Goal: Task Accomplishment & Management: Manage account settings

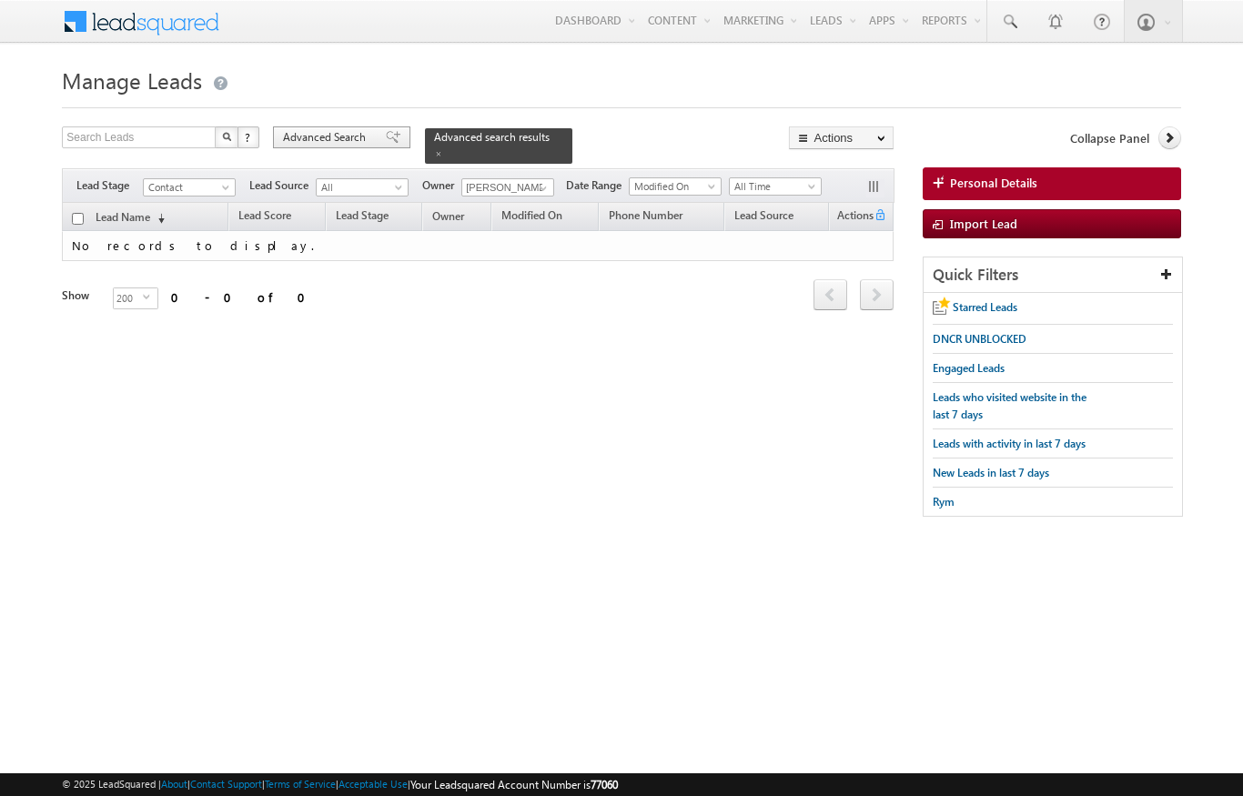
click at [326, 146] on span "Advanced Search" at bounding box center [327, 137] width 88 height 16
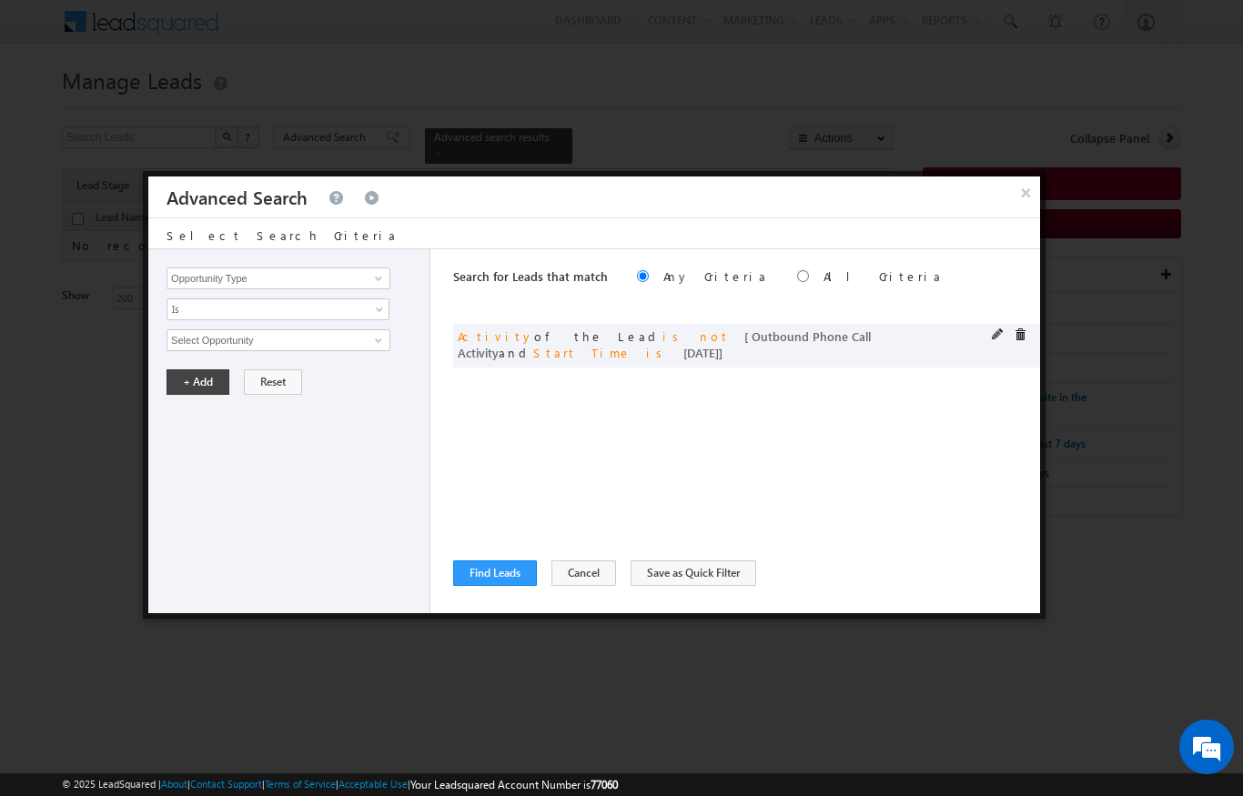
click at [988, 338] on div "or Activity of the Lead is not [ Outbound Phone Call Activity and Start Time is…" at bounding box center [746, 346] width 587 height 44
click at [992, 333] on span at bounding box center [998, 334] width 13 height 13
click at [981, 329] on div "or Activity of the Lead is not [ Outbound Phone Call Activity and Start Time is…" at bounding box center [746, 346] width 587 height 44
click at [989, 331] on div "or Activity of the Lead is not [ Outbound Phone Call Activity and Start Time is…" at bounding box center [746, 346] width 587 height 44
click at [195, 429] on span "[DATE]" at bounding box center [265, 433] width 197 height 16
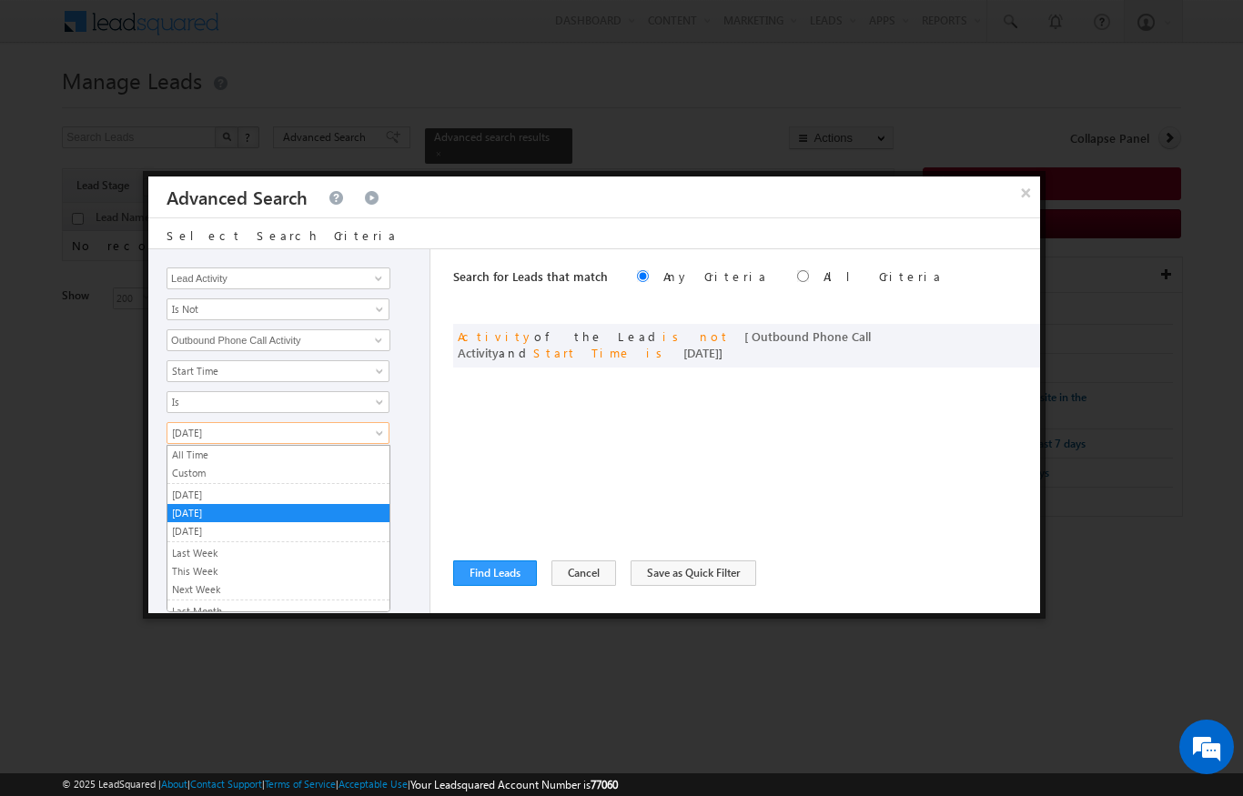
click at [183, 465] on link "Custom" at bounding box center [278, 473] width 222 height 16
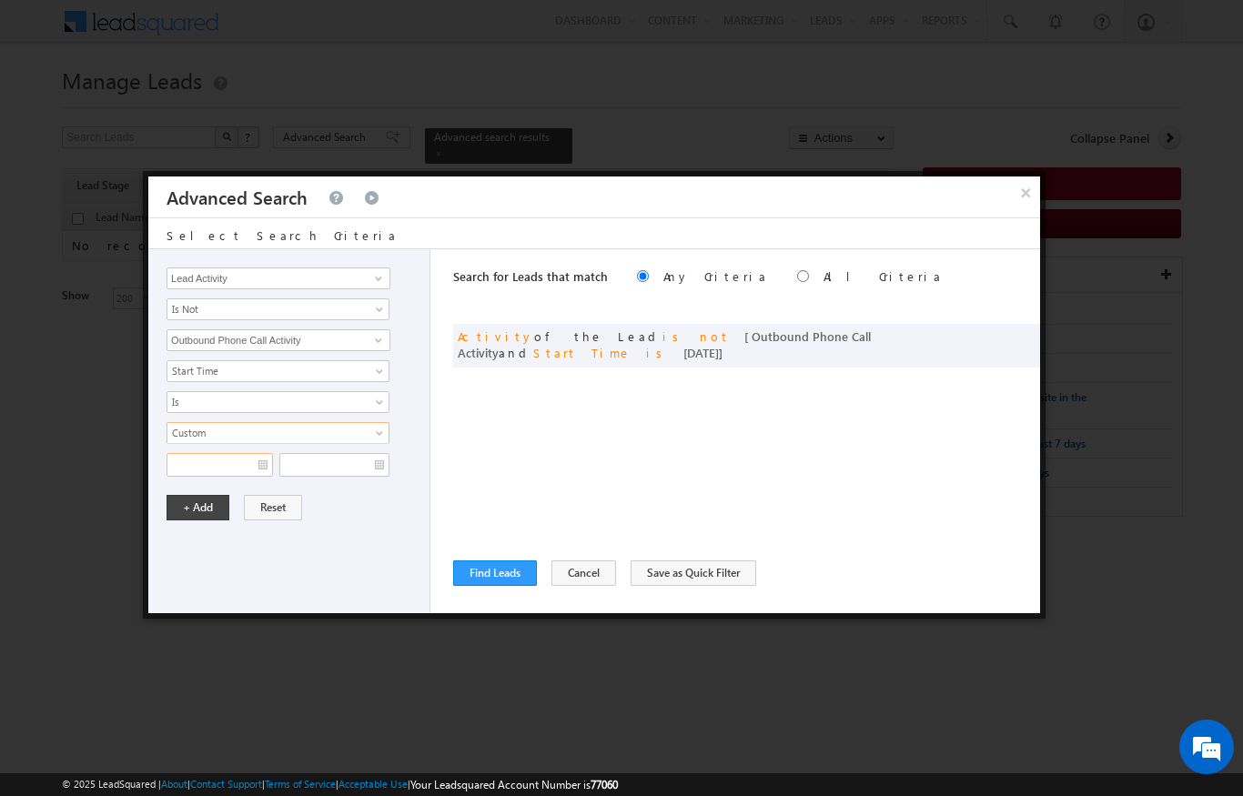
click at [188, 460] on input "text" at bounding box center [219, 465] width 106 height 24
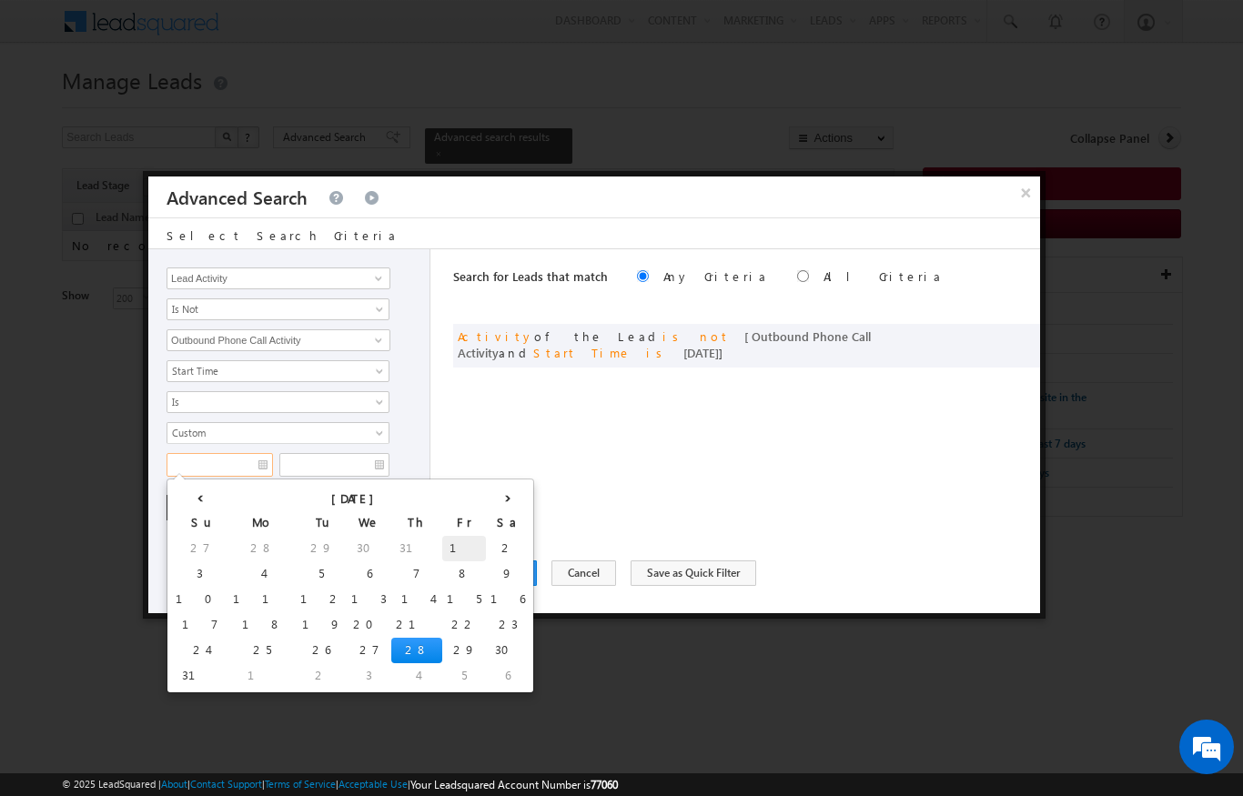
click at [442, 539] on td "1" at bounding box center [464, 548] width 44 height 25
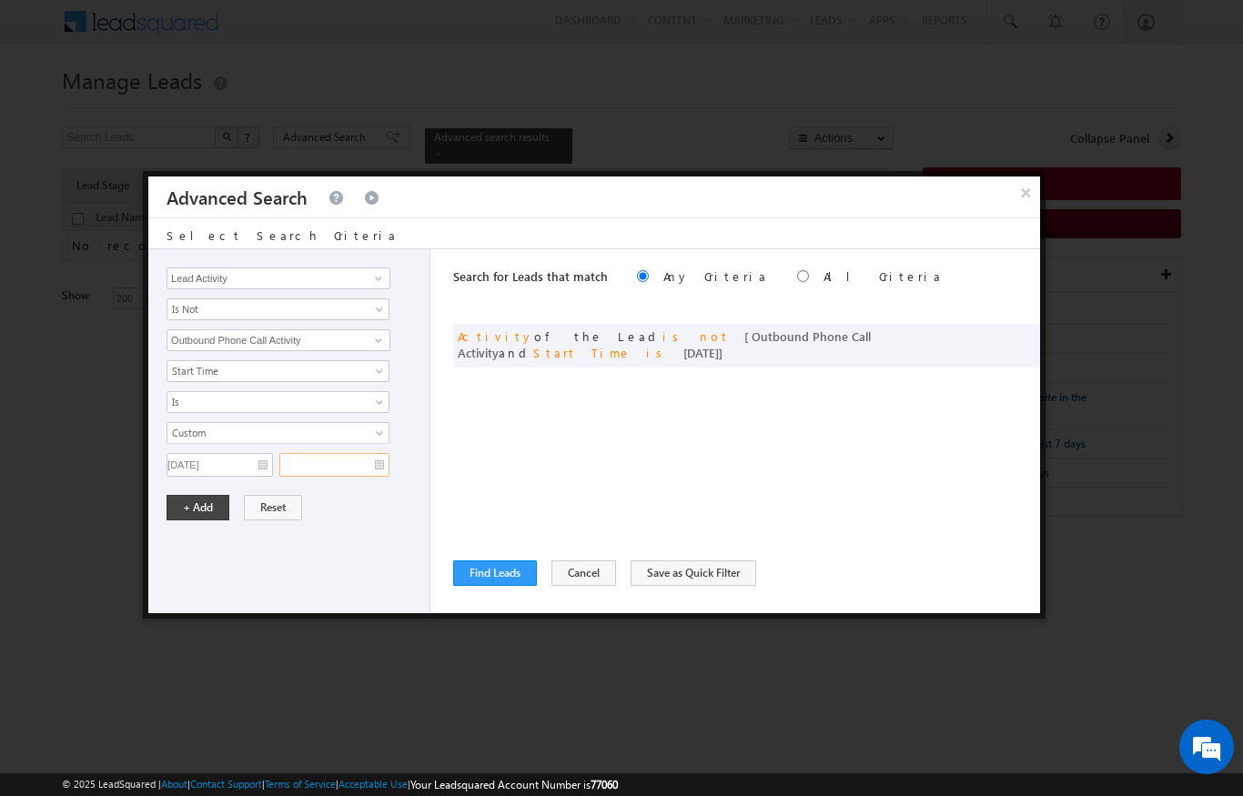
click at [366, 454] on input "text" at bounding box center [334, 465] width 110 height 24
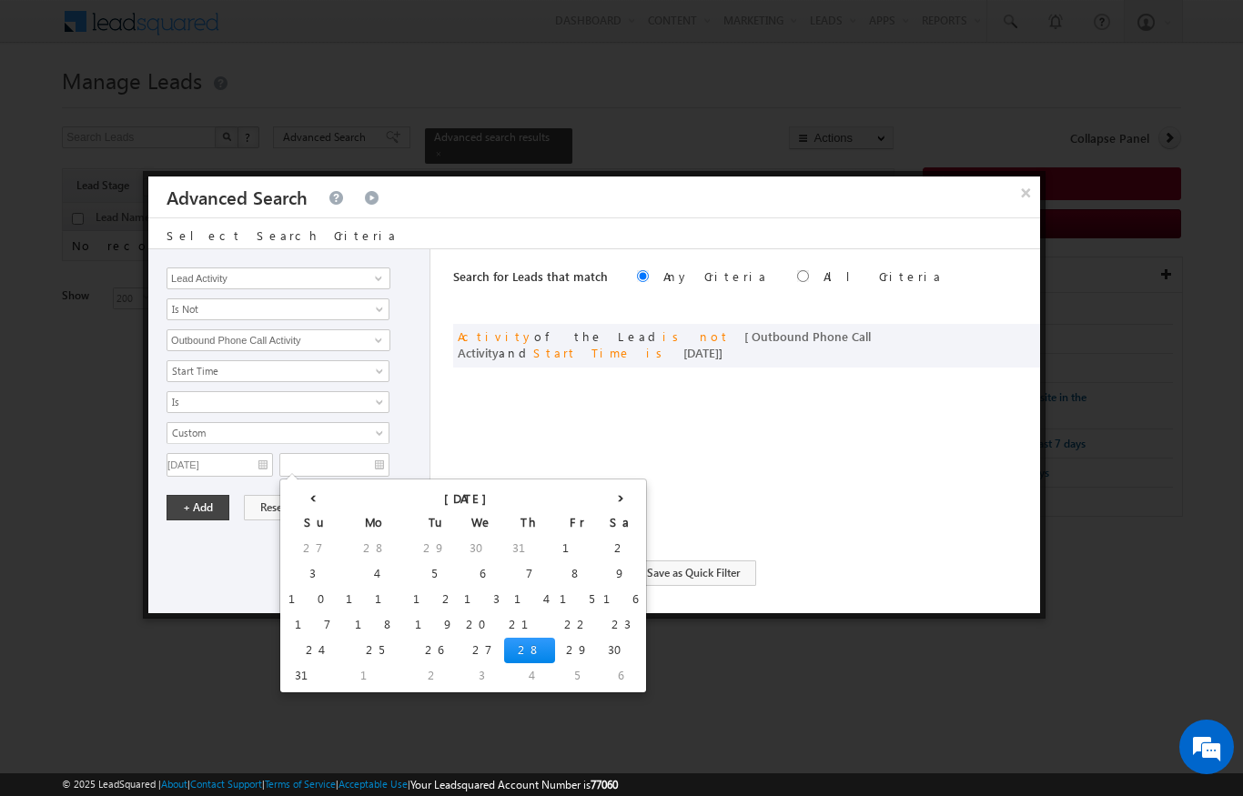
click at [187, 607] on div "Opportunity Type Lead Activity Task Sales Group Prospect Id Address 1 Address 2…" at bounding box center [289, 431] width 282 height 364
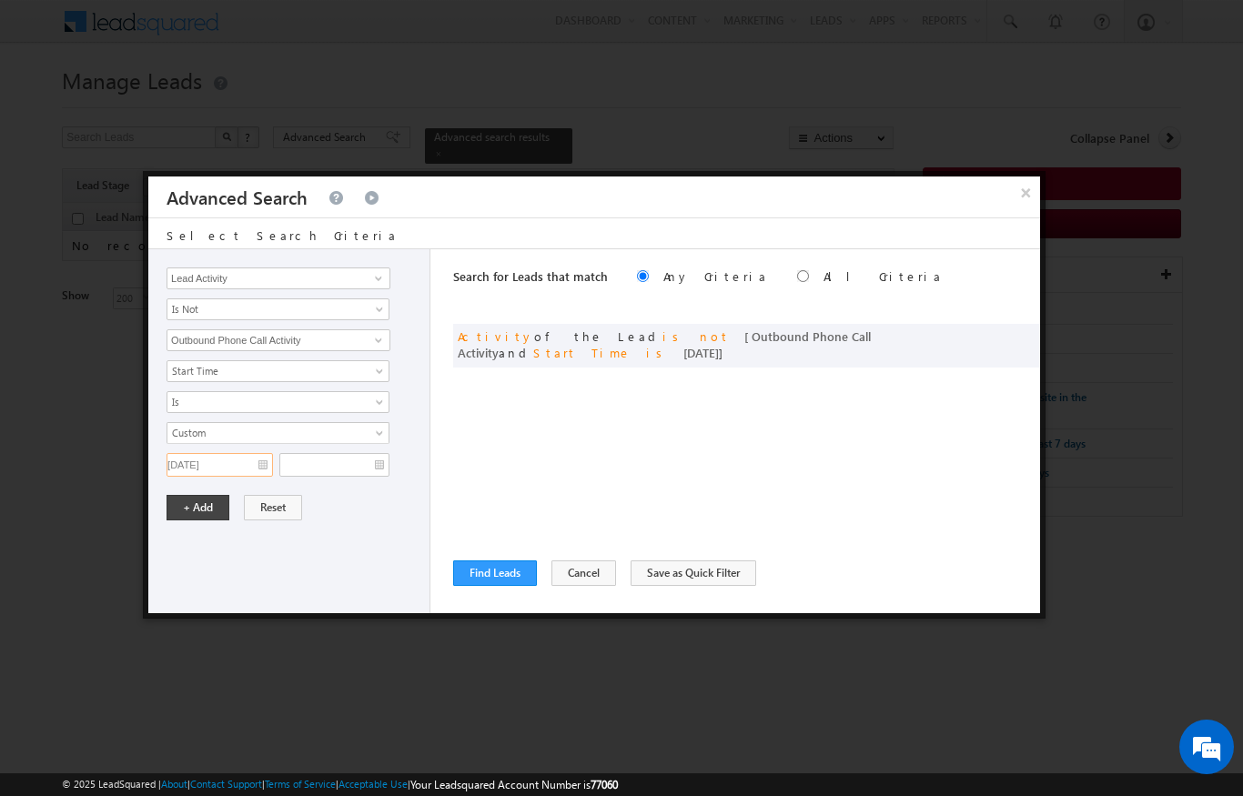
click at [259, 455] on input "[DATE]" at bounding box center [219, 465] width 106 height 24
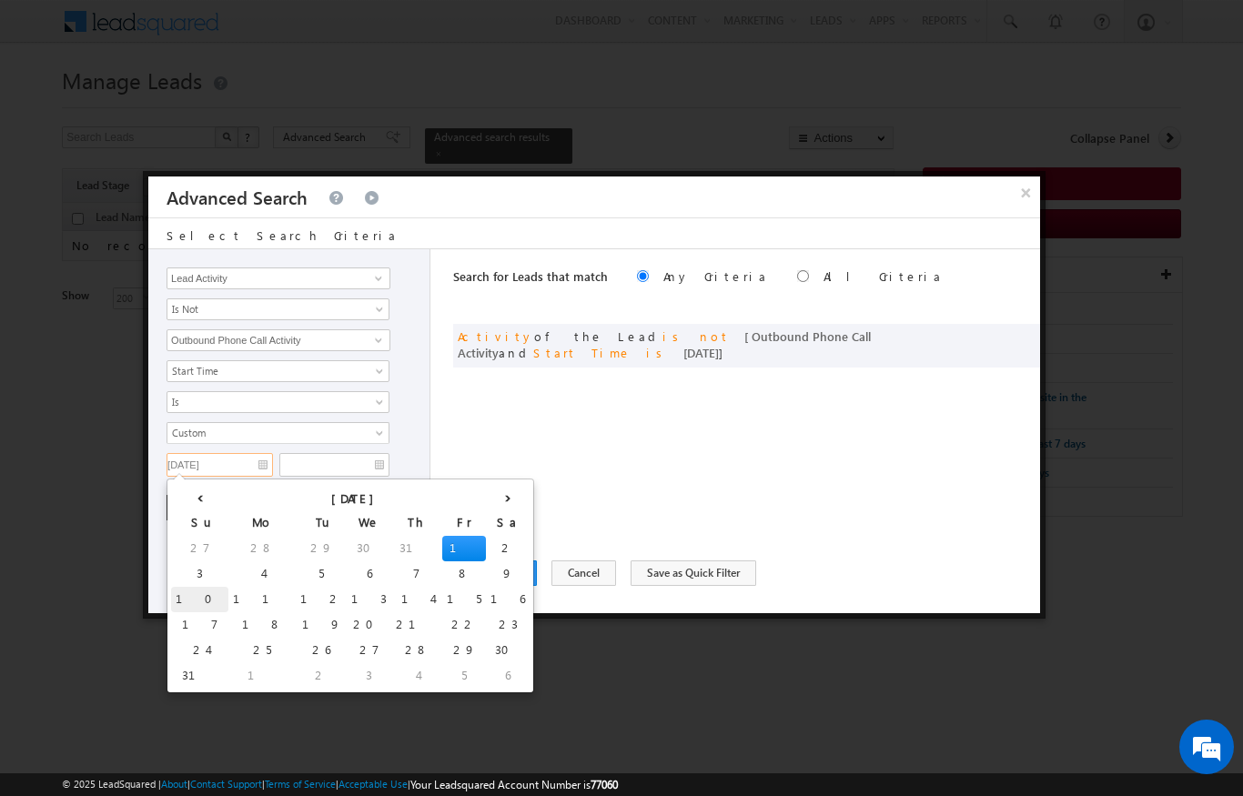
click at [175, 597] on td "10" at bounding box center [199, 599] width 57 height 25
type input "[DATE]"
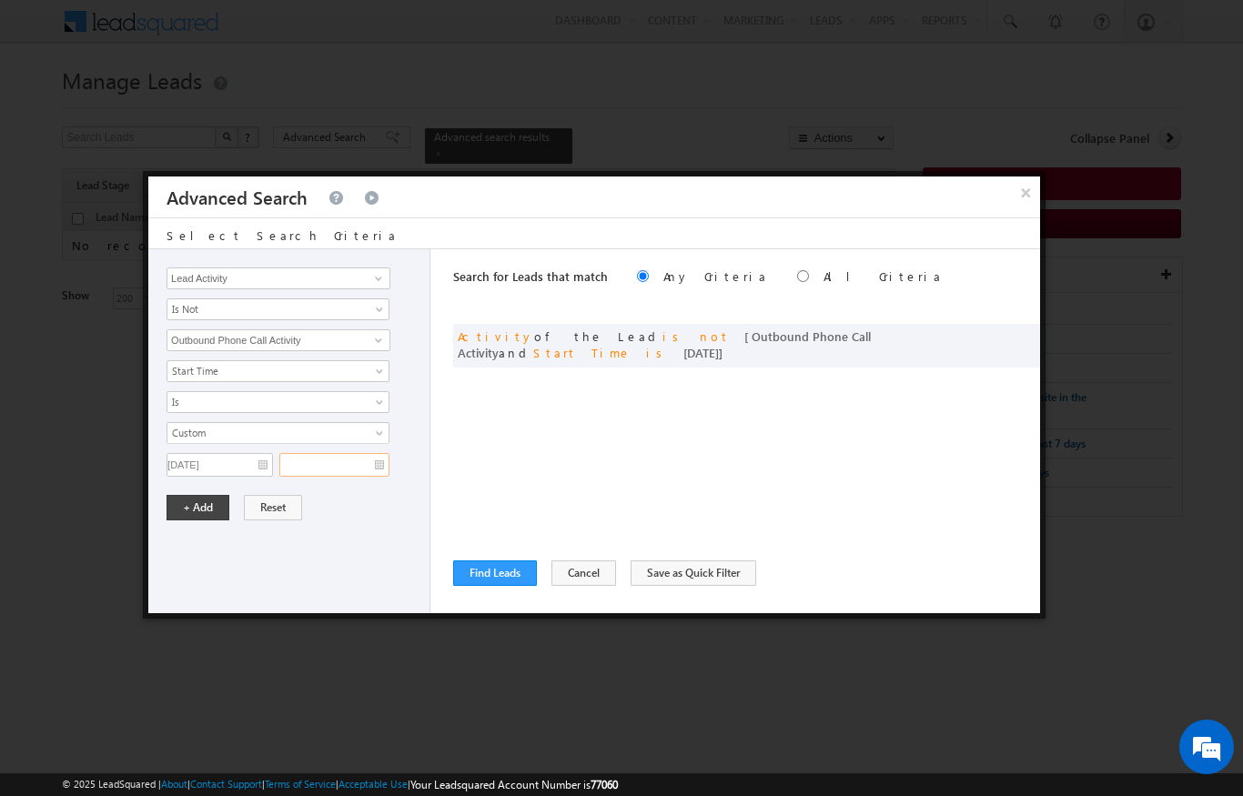
click at [347, 463] on input "text" at bounding box center [334, 465] width 110 height 24
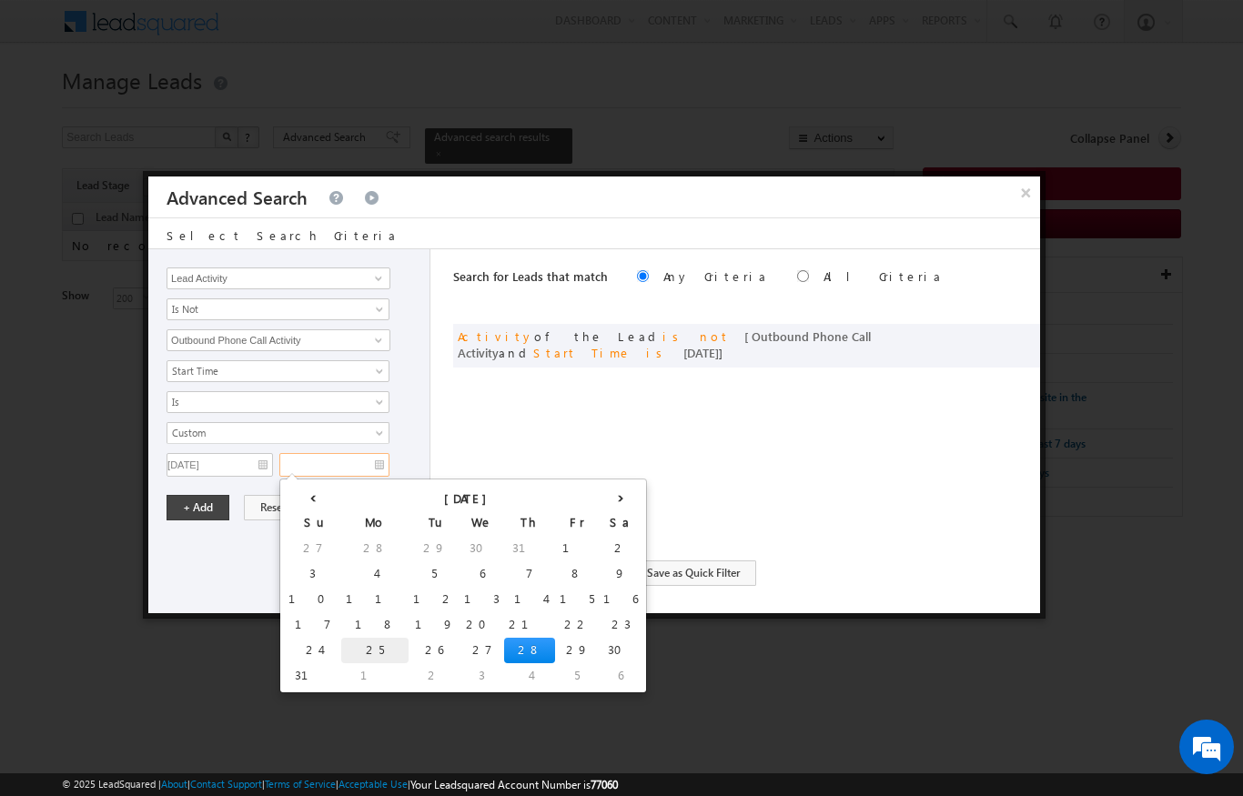
click at [341, 639] on td "25" at bounding box center [374, 650] width 67 height 25
type input "[DATE]"
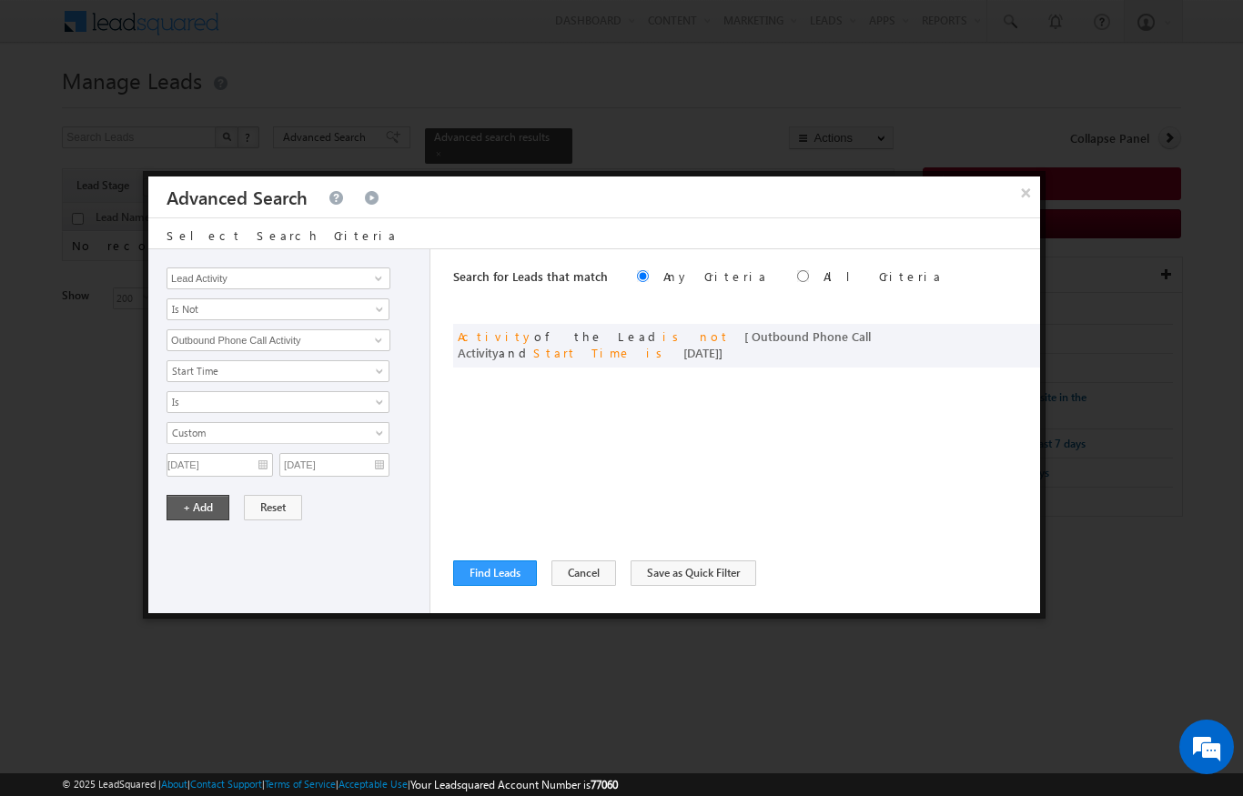
click at [181, 509] on button "+ Add" at bounding box center [197, 507] width 63 height 25
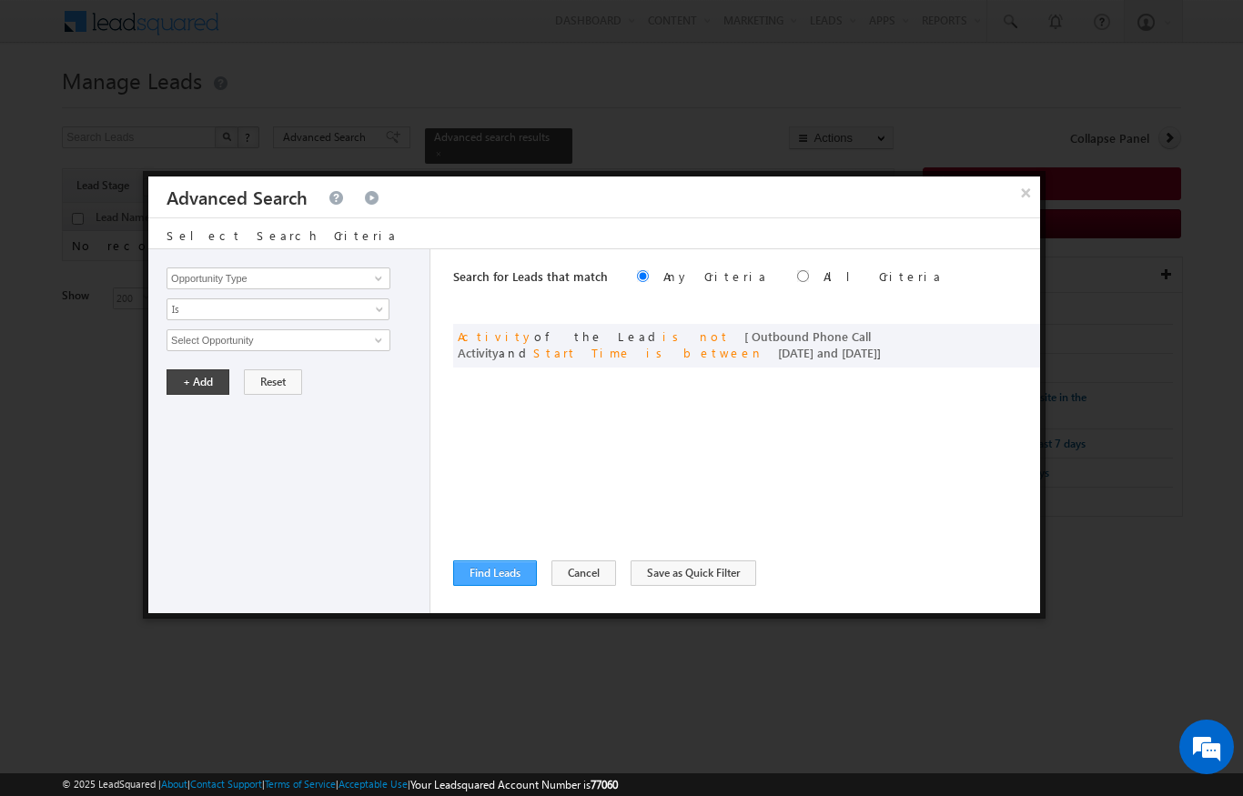
click at [510, 576] on button "Find Leads" at bounding box center [495, 572] width 84 height 25
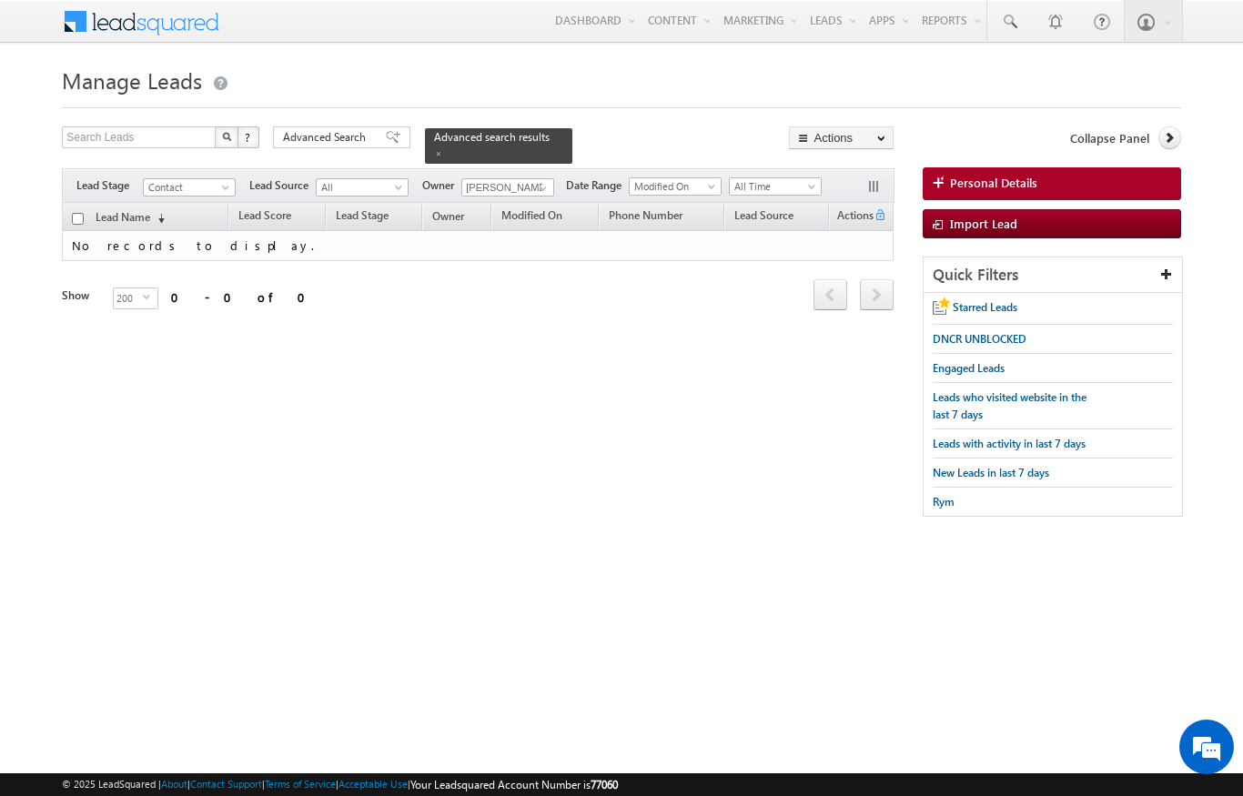
click at [398, 184] on span at bounding box center [400, 191] width 15 height 15
click at [527, 178] on input "[PERSON_NAME]" at bounding box center [507, 187] width 93 height 18
click at [390, 179] on span "All" at bounding box center [360, 187] width 86 height 16
click at [204, 571] on html "Menu [PERSON_NAME] [PERSON_NAME] .upad hyay@ indgl [PERSON_NAME]. [PERSON_NAME]." at bounding box center [621, 290] width 1243 height 580
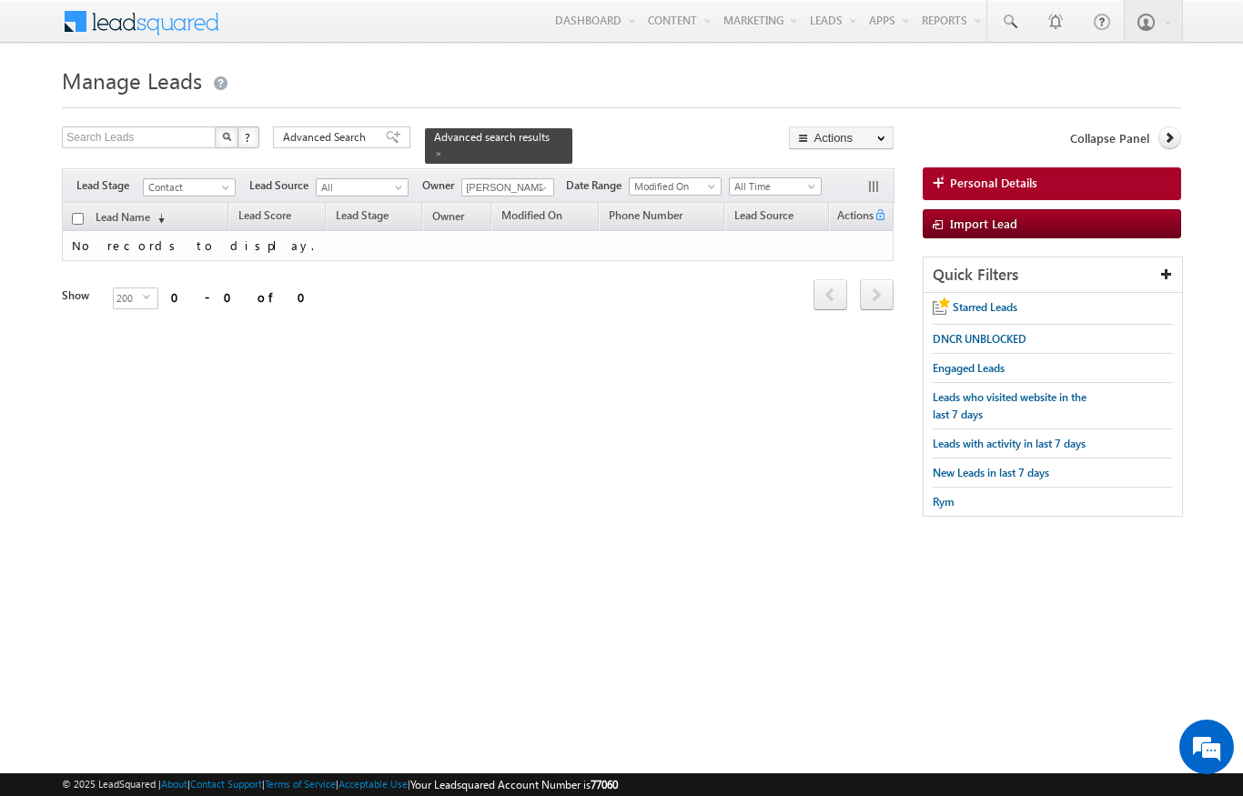
click at [405, 178] on link "All" at bounding box center [362, 187] width 93 height 18
click at [226, 399] on div "Search Leads X ? 0 results found Advanced Search Advanced Search Advanced searc…" at bounding box center [621, 330] width 1118 height 408
click at [408, 178] on link "All" at bounding box center [362, 187] width 93 height 18
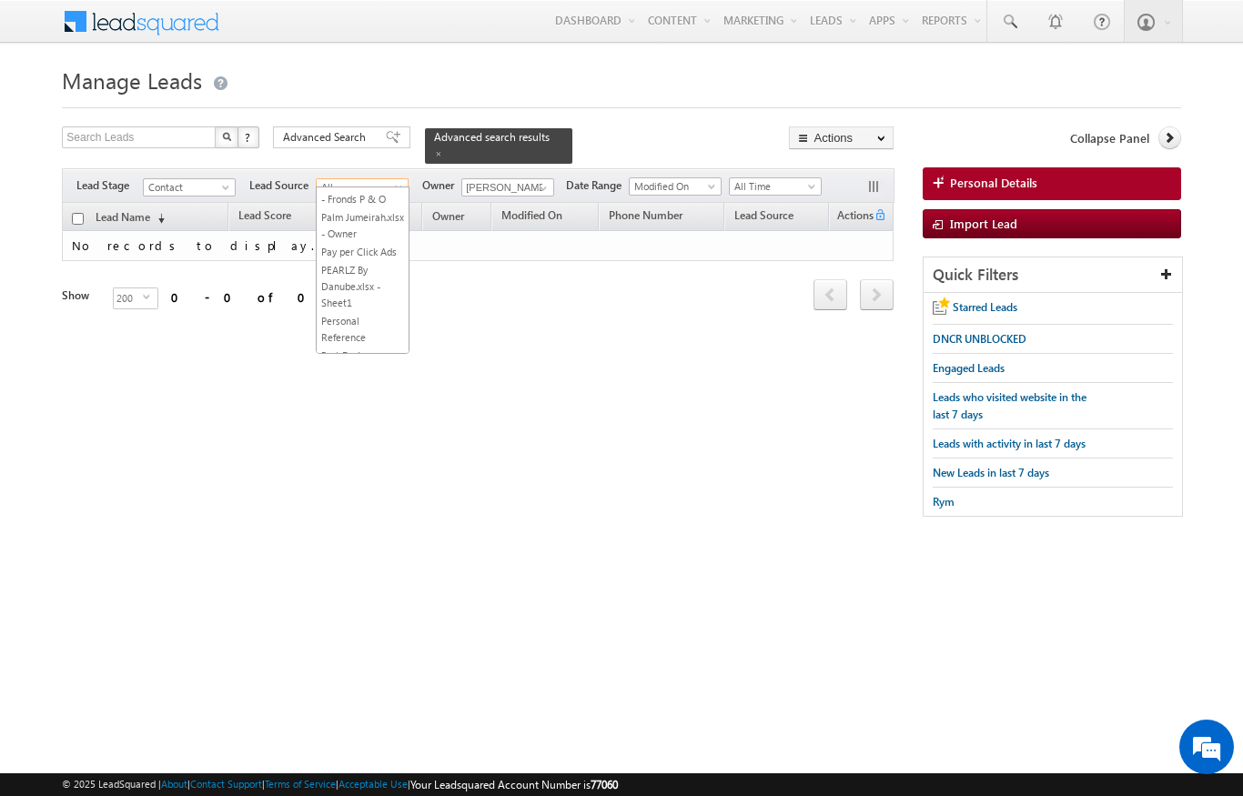
click at [530, 179] on link at bounding box center [540, 188] width 23 height 18
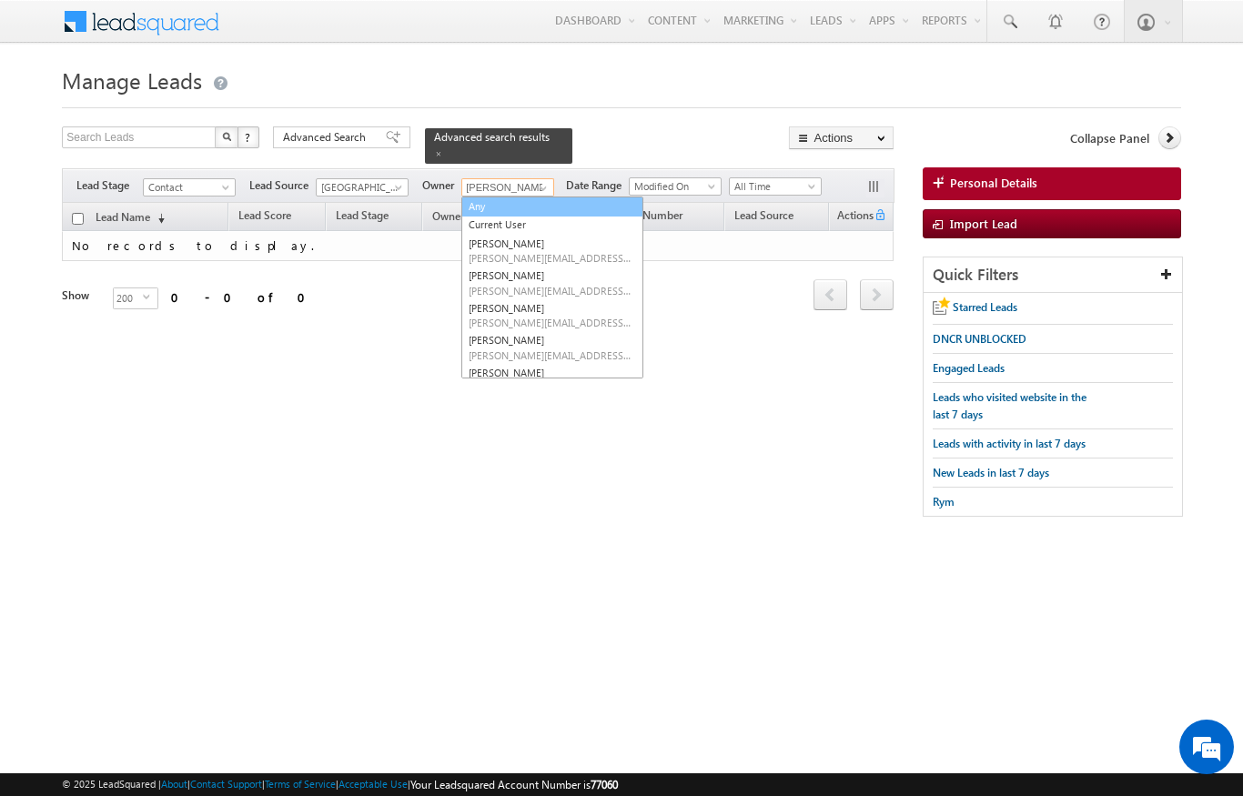
click at [479, 196] on link "Any" at bounding box center [552, 206] width 182 height 21
type input "Any"
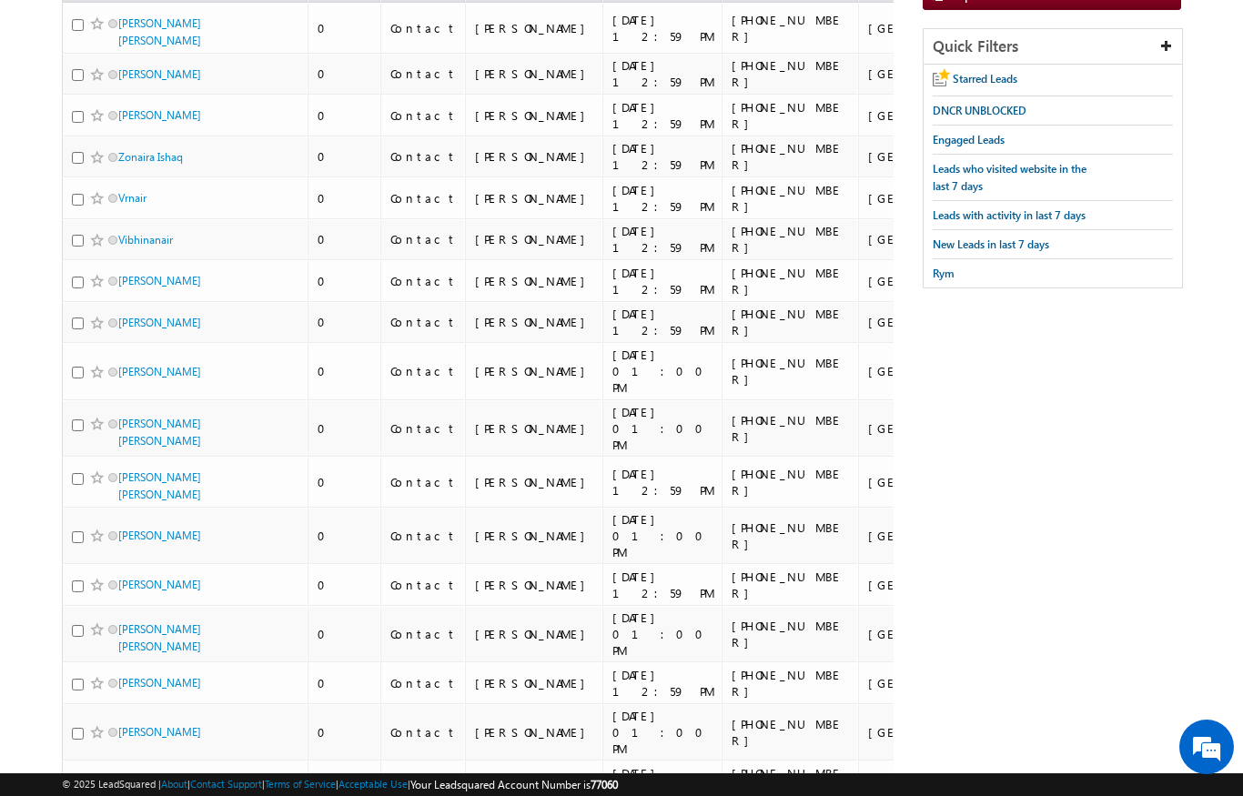
scroll to position [0, 0]
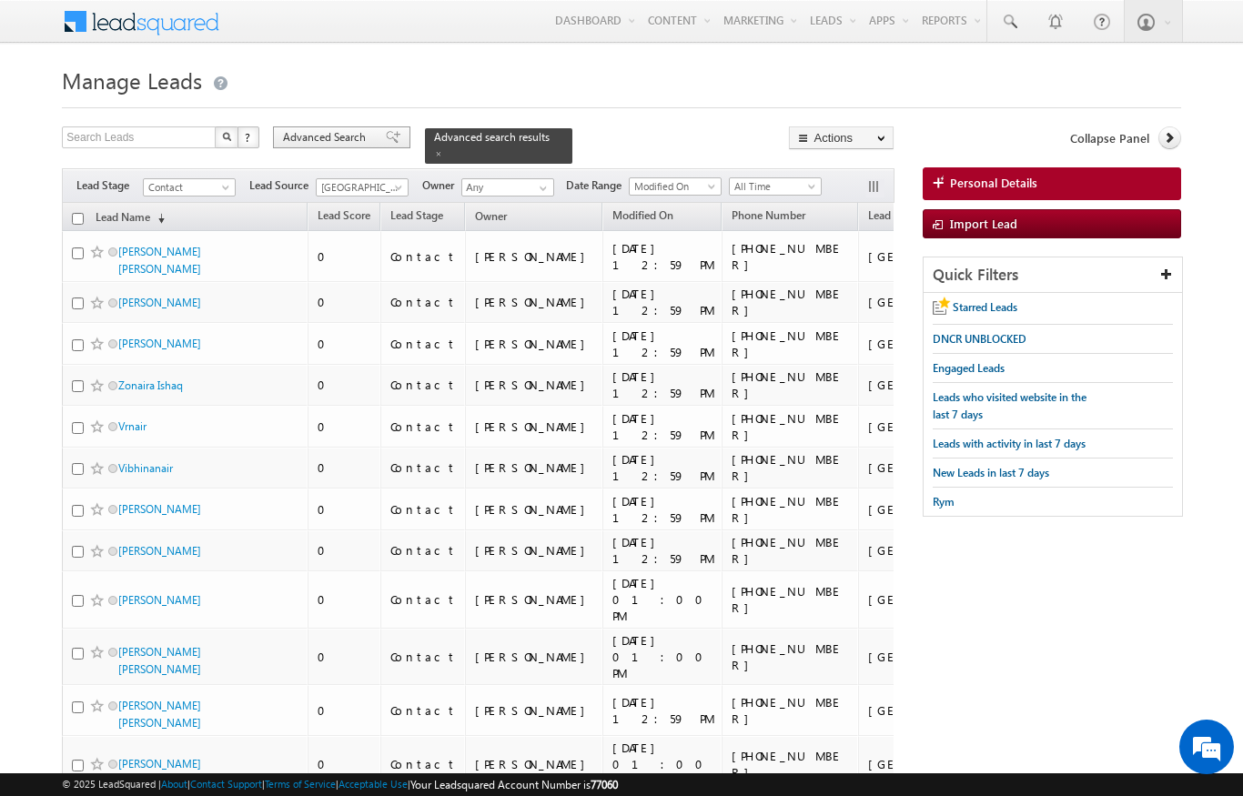
click at [344, 140] on span "Advanced Search" at bounding box center [327, 137] width 88 height 16
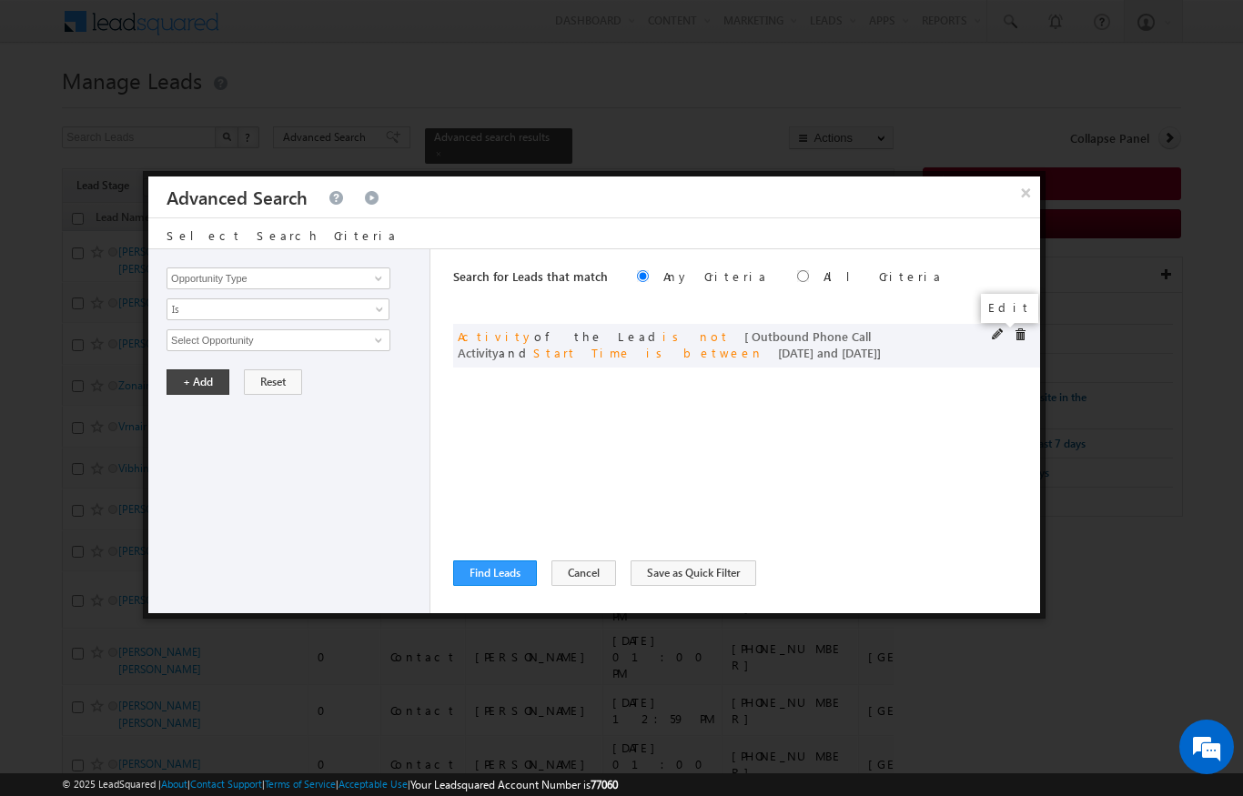
click at [992, 332] on span at bounding box center [998, 334] width 13 height 13
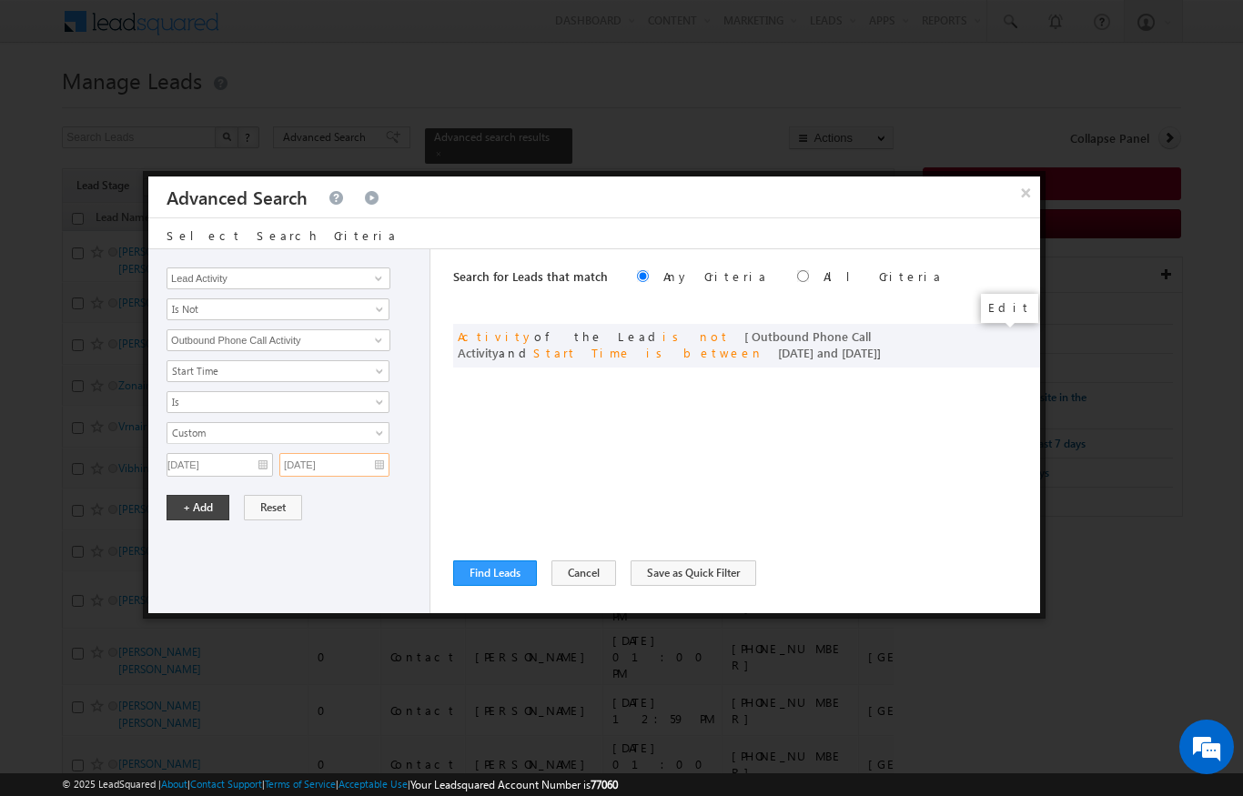
click at [322, 460] on input "[DATE]" at bounding box center [334, 465] width 110 height 24
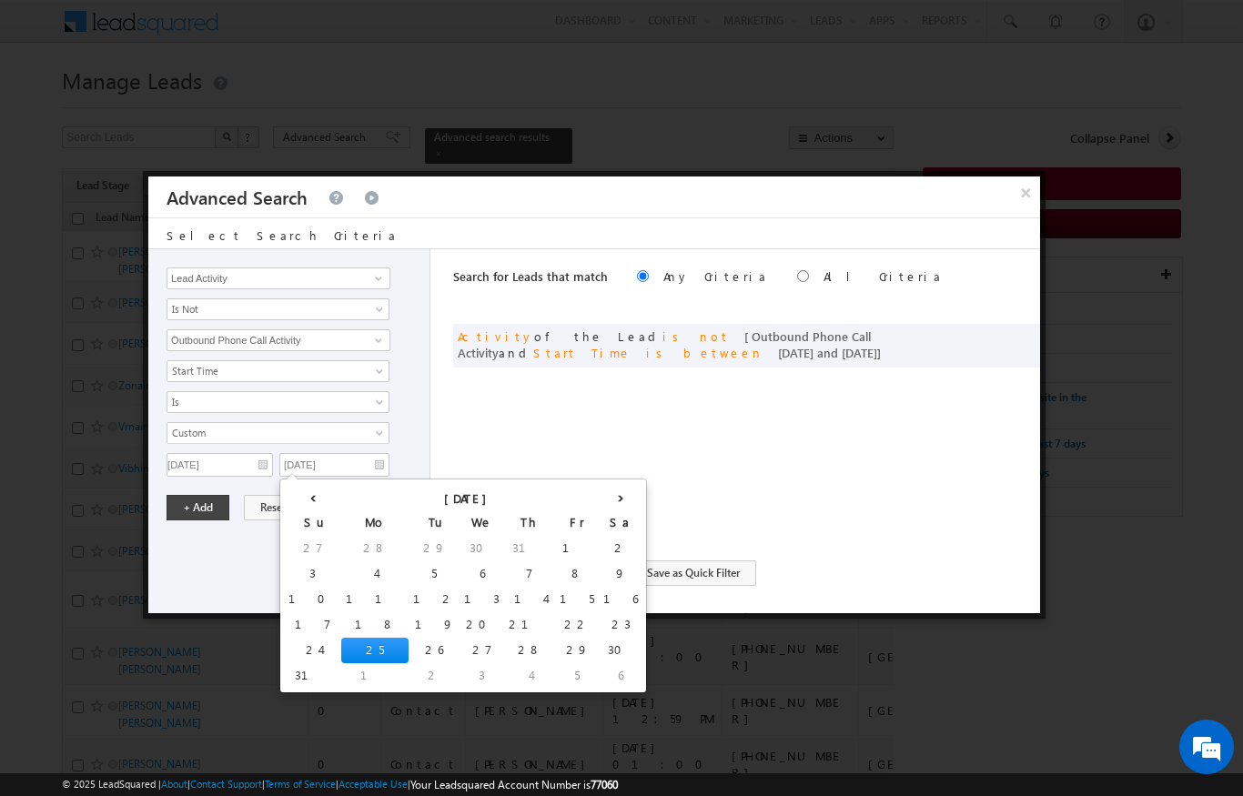
click at [230, 570] on div "Opportunity Type Lead Activity Task Sales Group Prospect Id Address 1 Address 2…" at bounding box center [289, 431] width 282 height 364
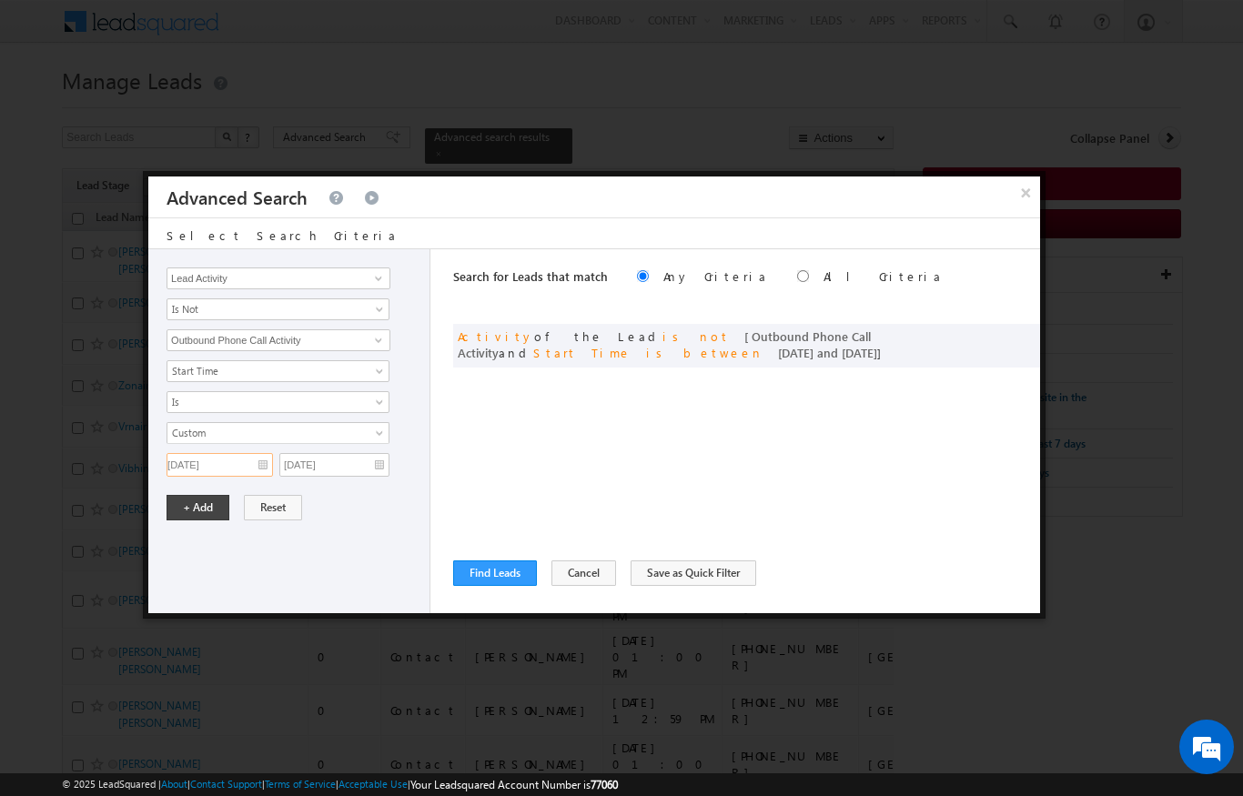
click at [254, 468] on input "[DATE]" at bounding box center [219, 465] width 106 height 24
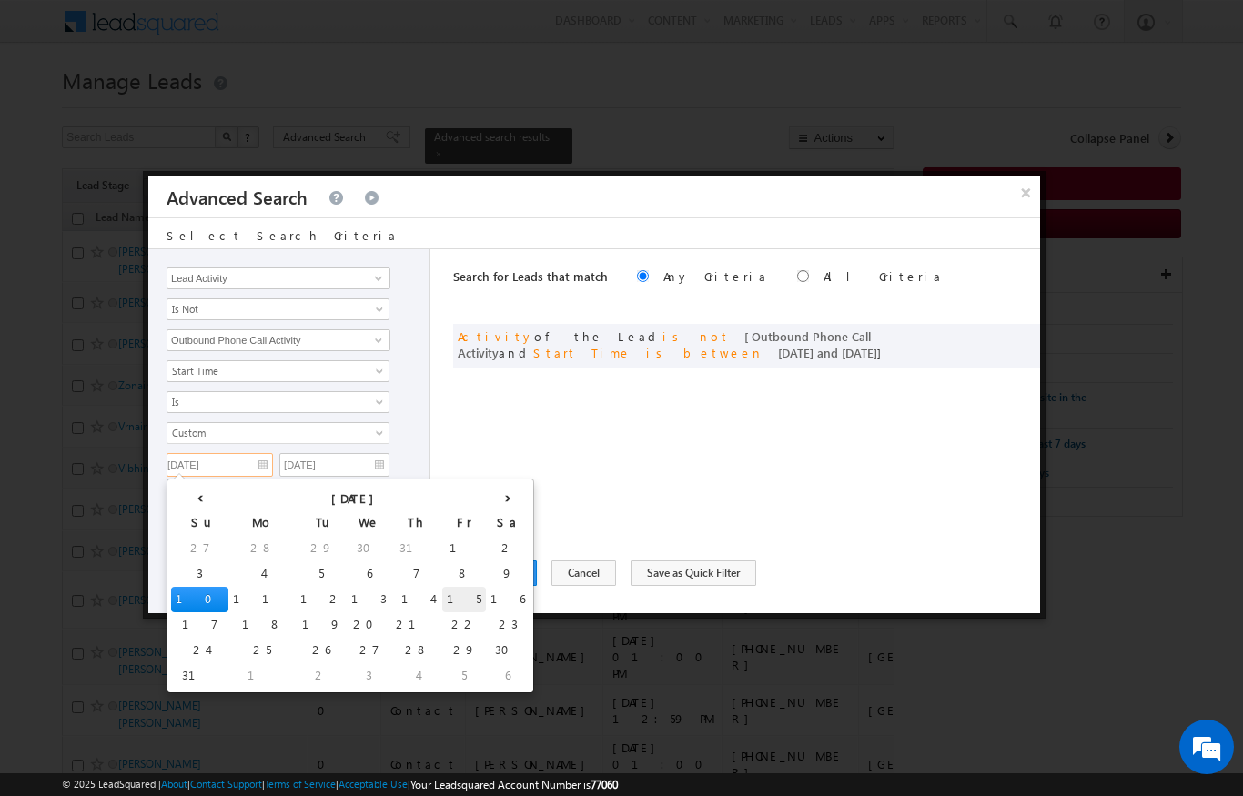
click at [442, 597] on td "15" at bounding box center [464, 599] width 44 height 25
type input "[DATE]"
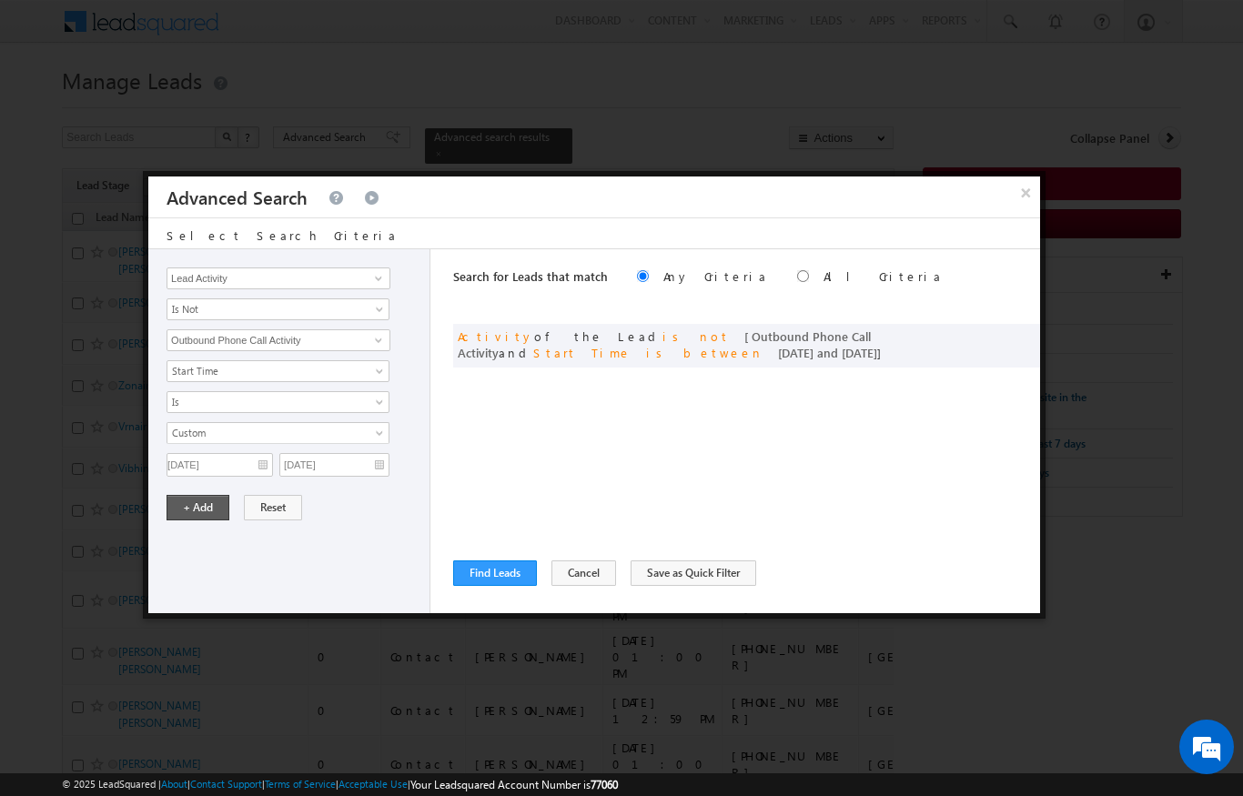
click at [193, 511] on button "+ Add" at bounding box center [197, 507] width 63 height 25
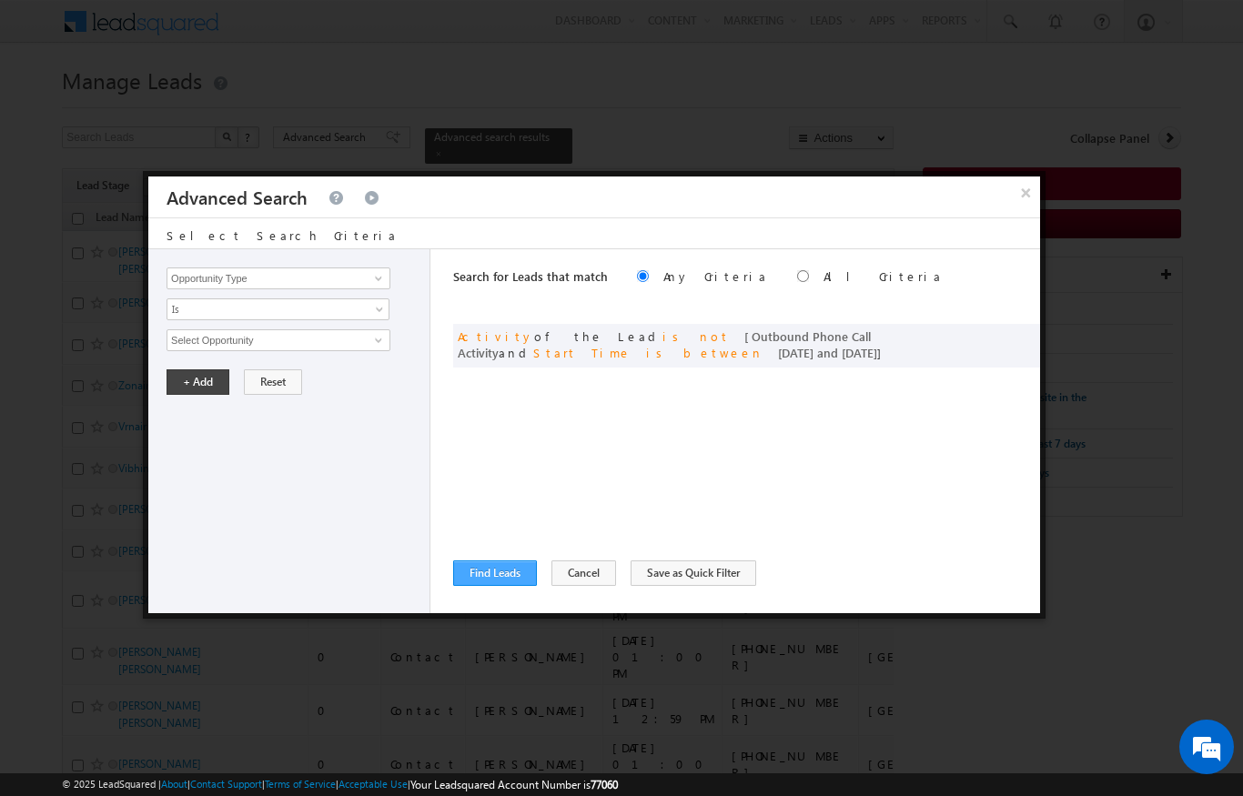
click at [487, 567] on button "Find Leads" at bounding box center [495, 572] width 84 height 25
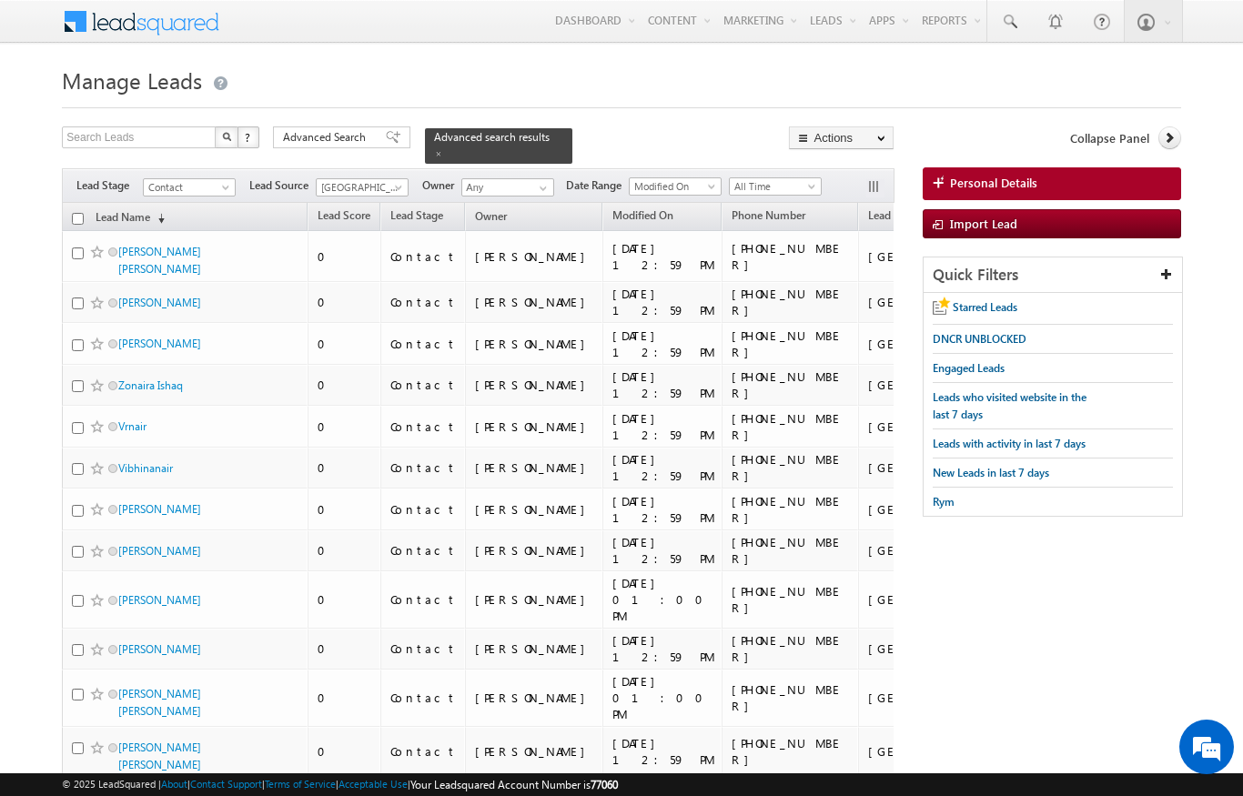
click at [79, 213] on input "checkbox" at bounding box center [78, 219] width 12 height 12
checkbox input "true"
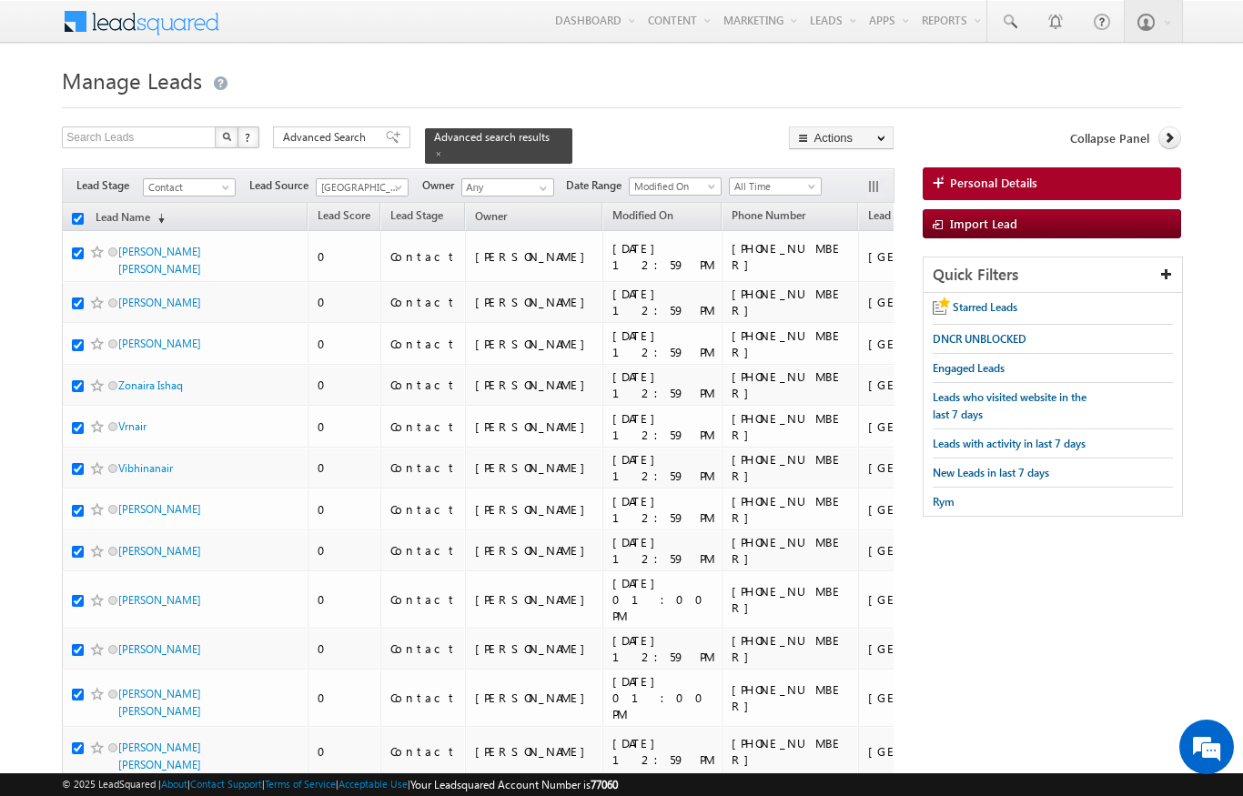
checkbox input "true"
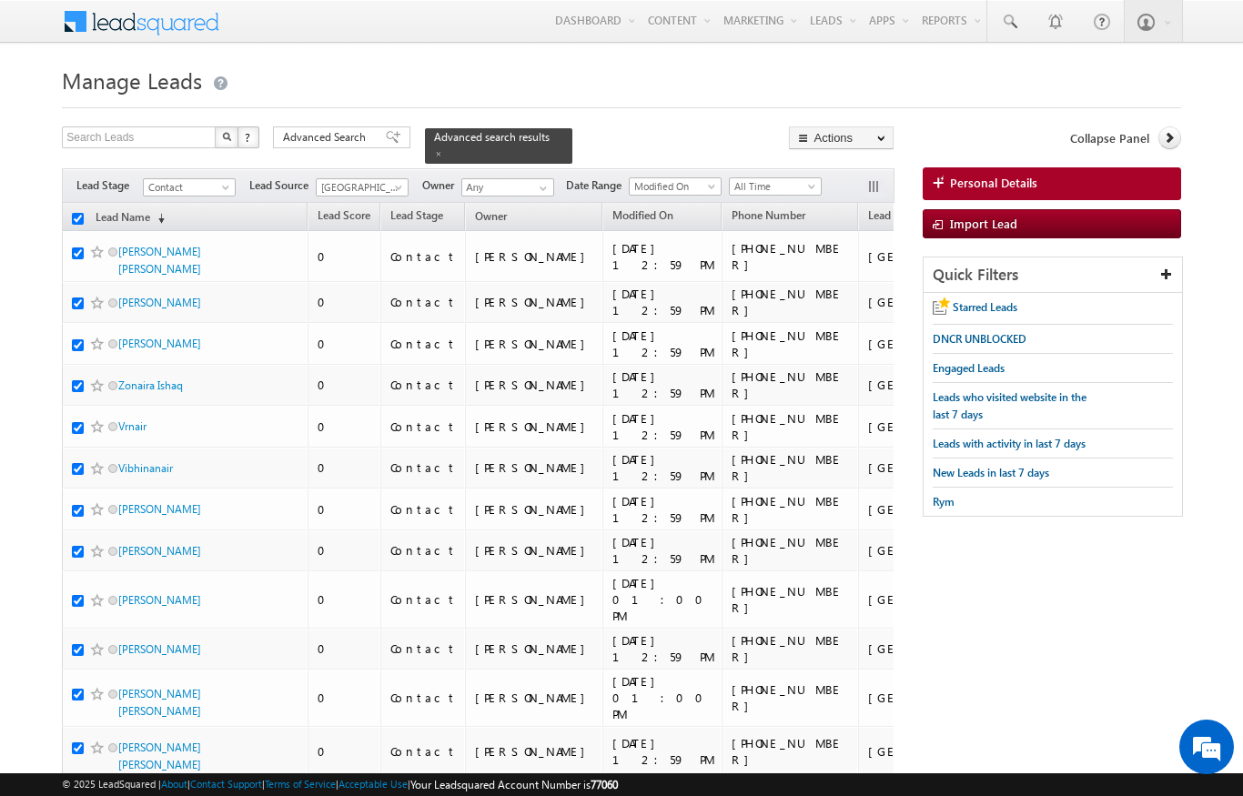
checkbox input "true"
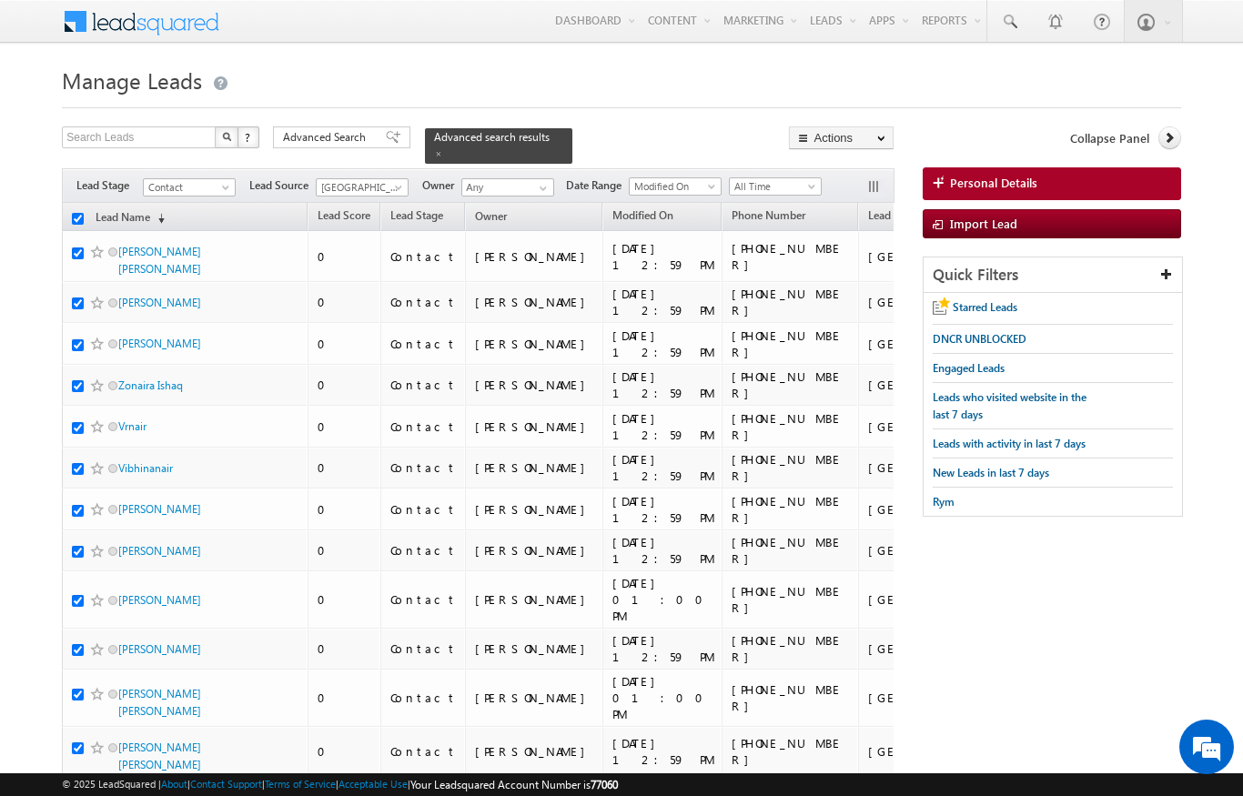
checkbox input "true"
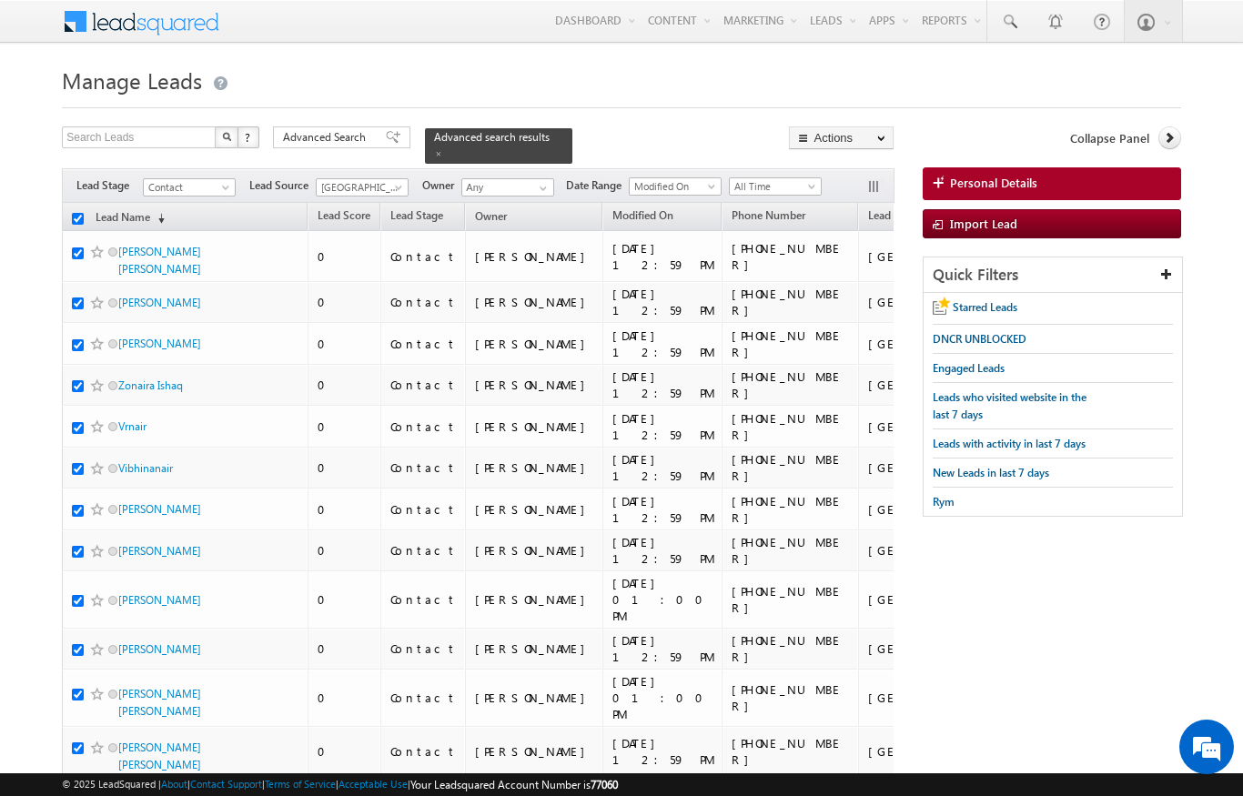
checkbox input "true"
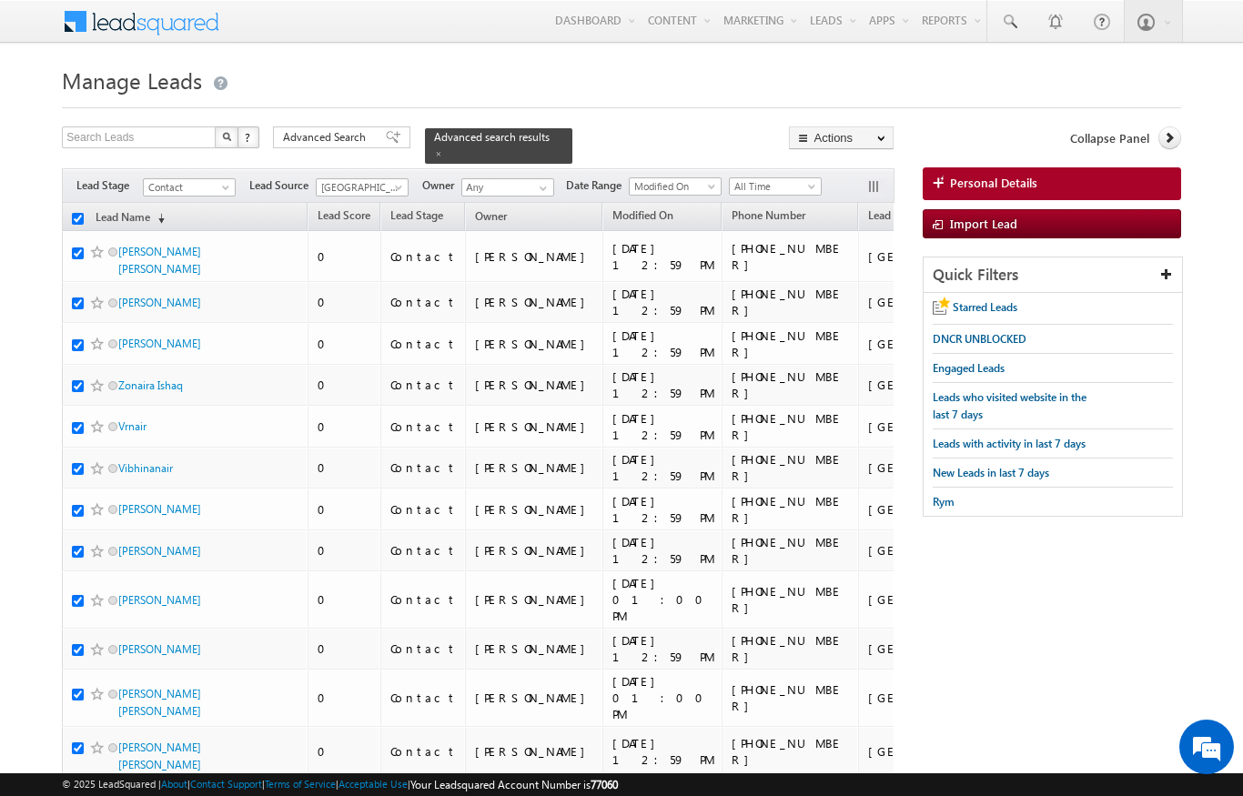
checkbox input "true"
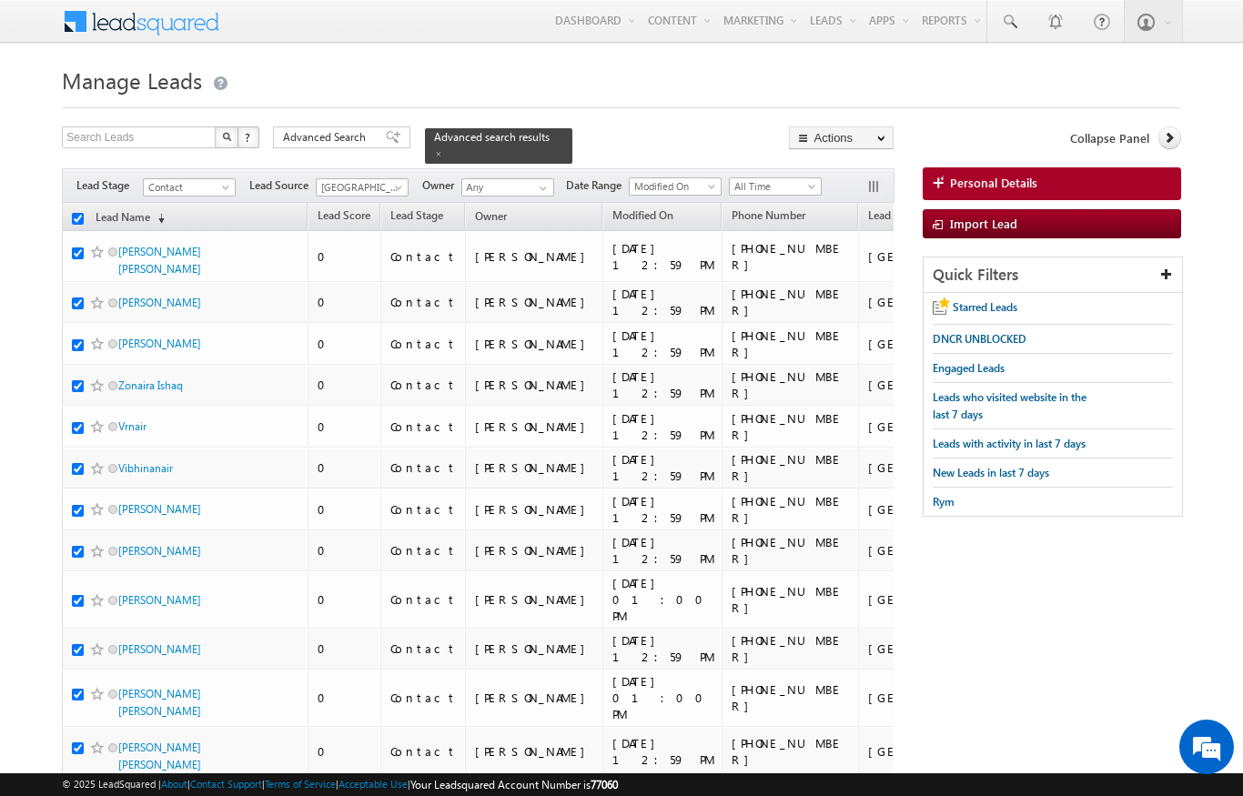
checkbox input "true"
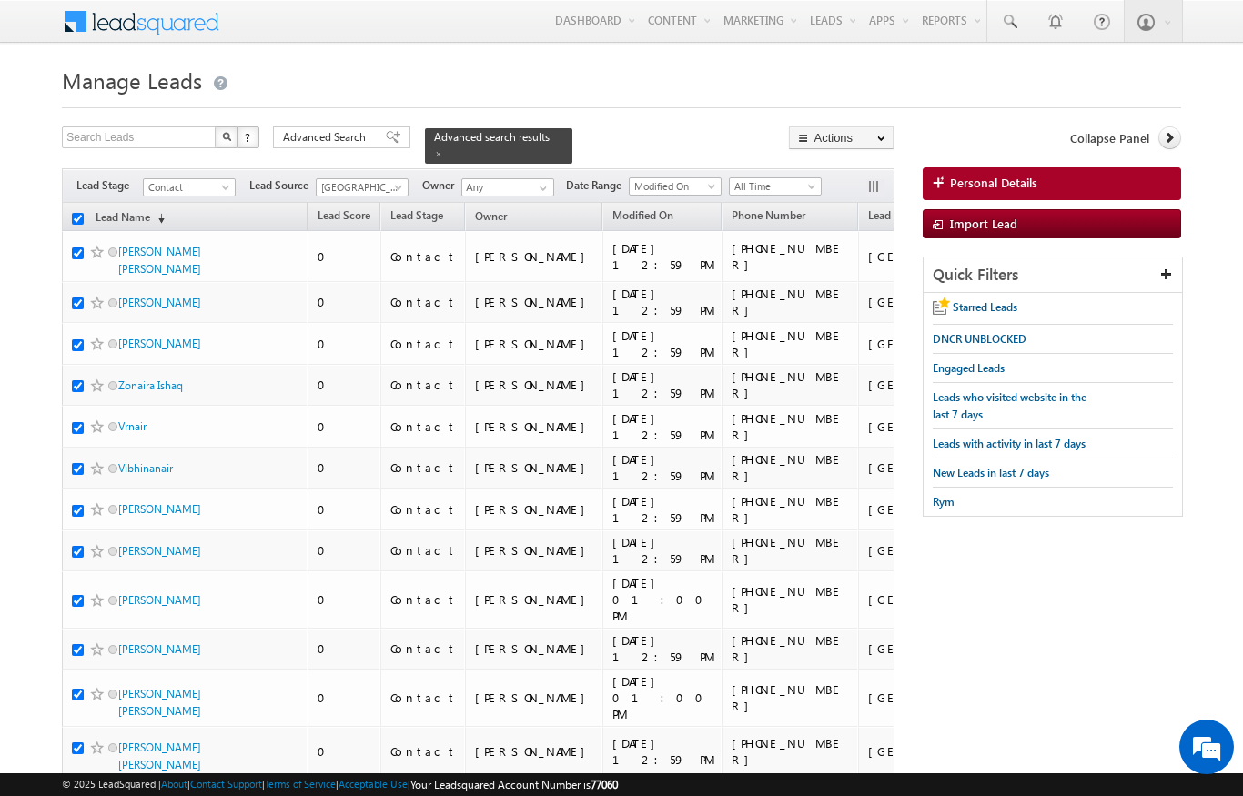
checkbox input "true"
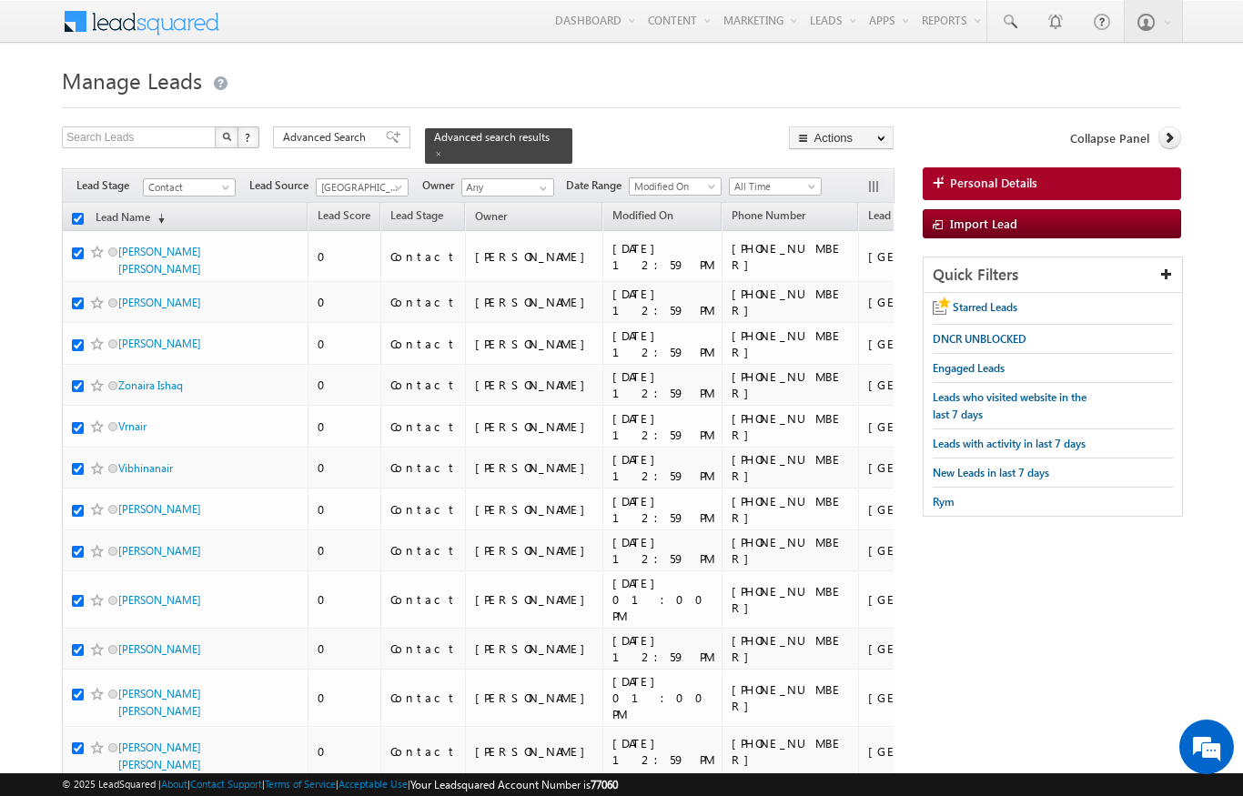
checkbox input "true"
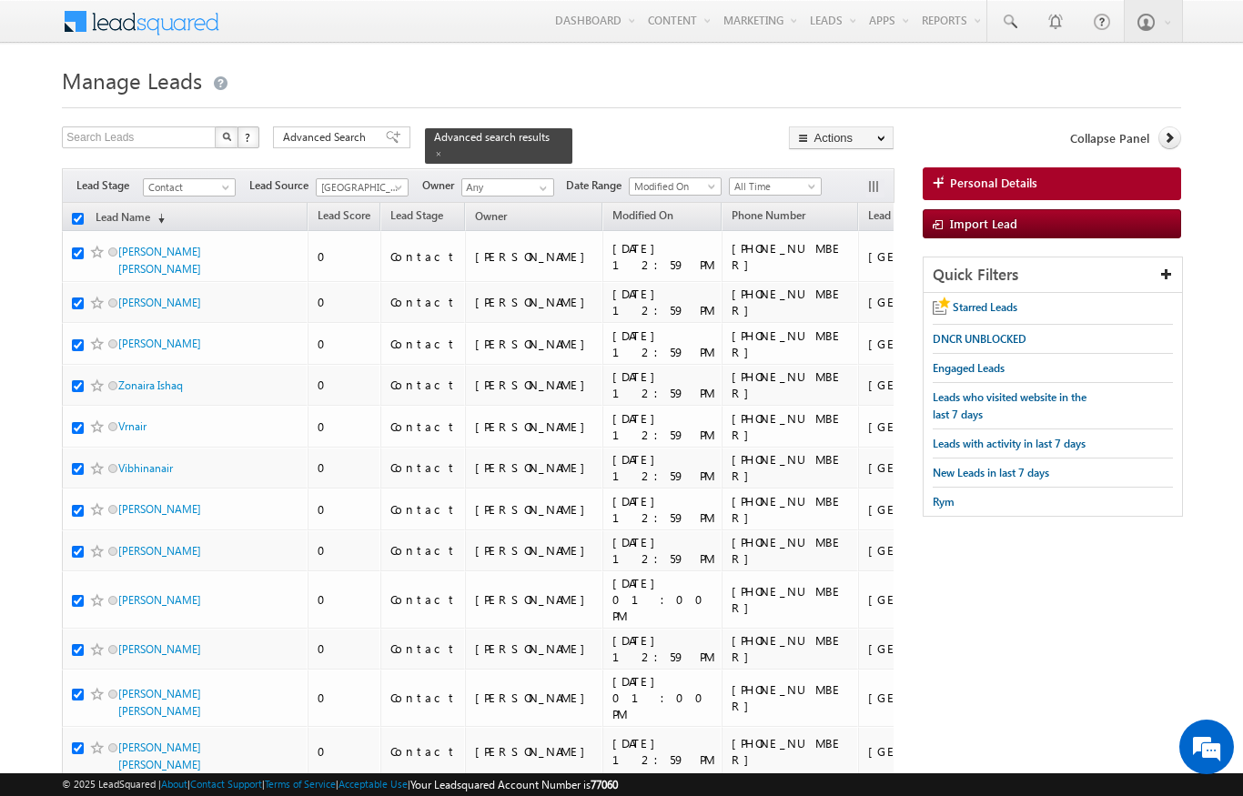
checkbox input "true"
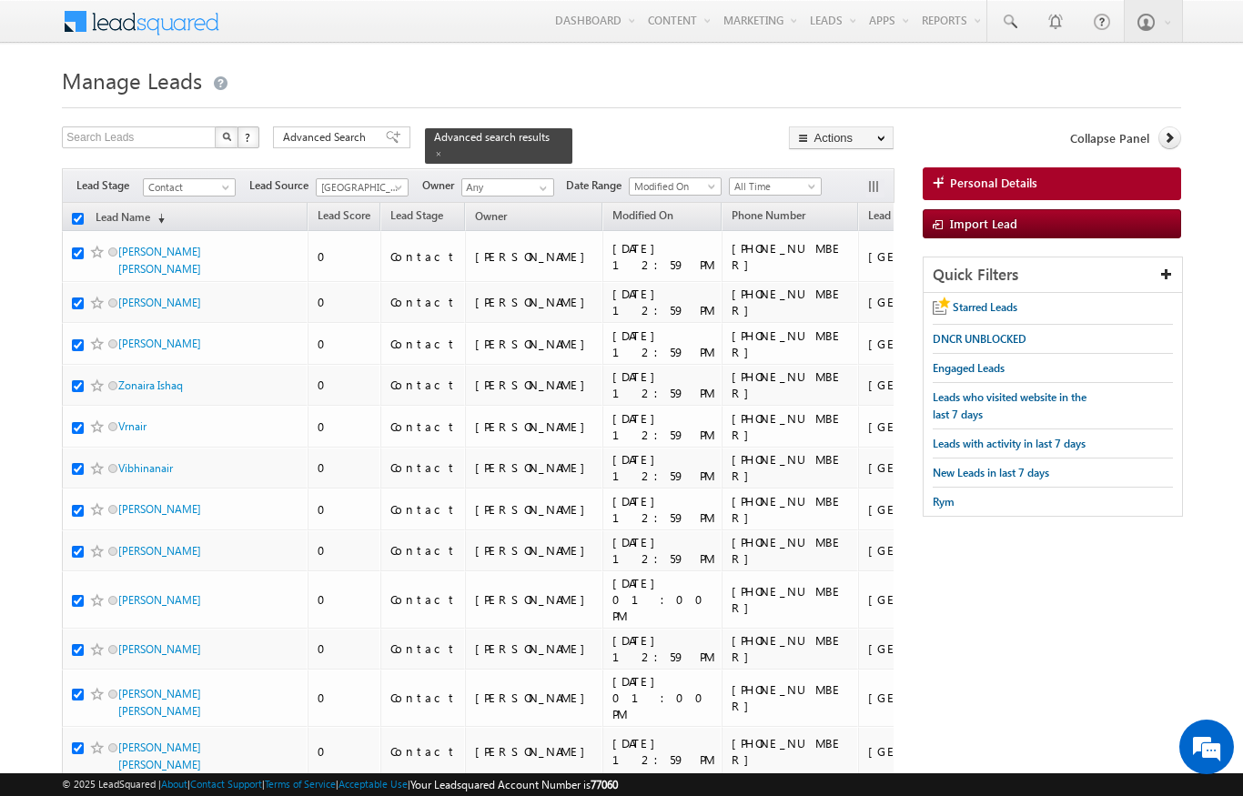
checkbox input "true"
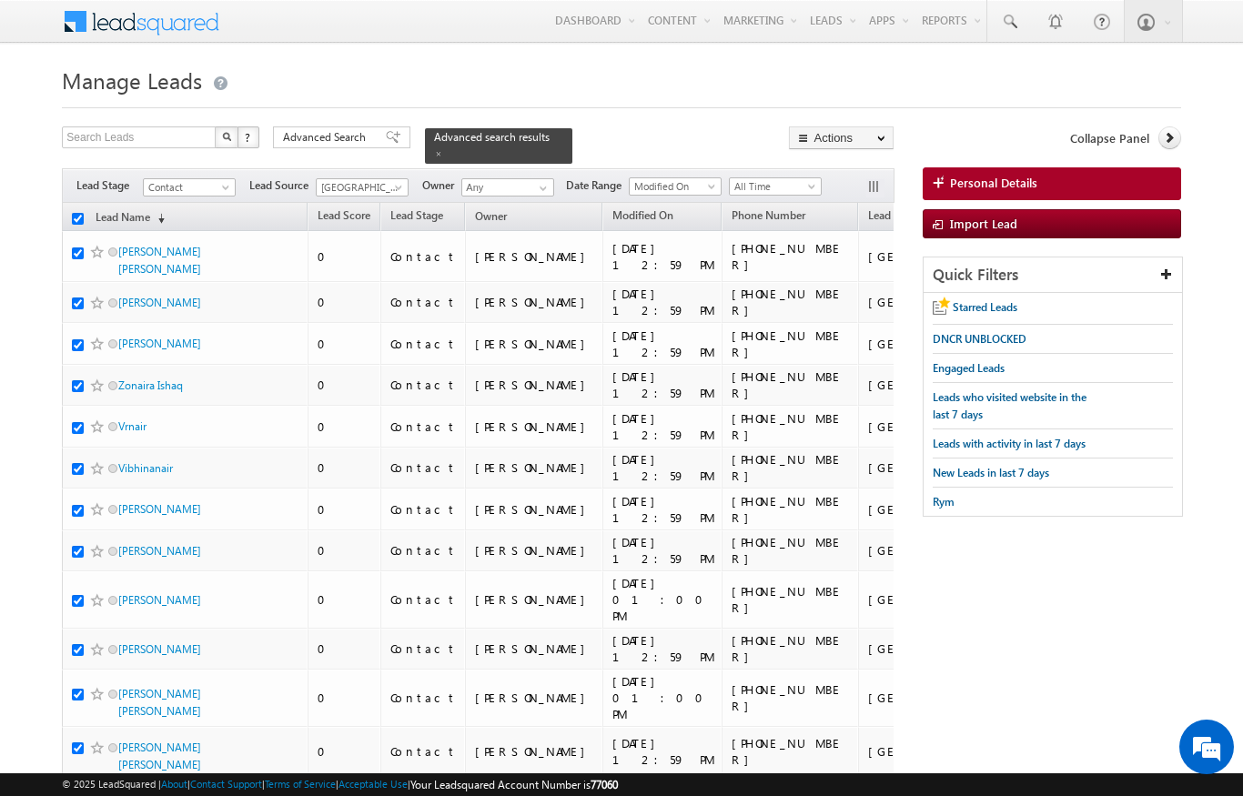
checkbox input "true"
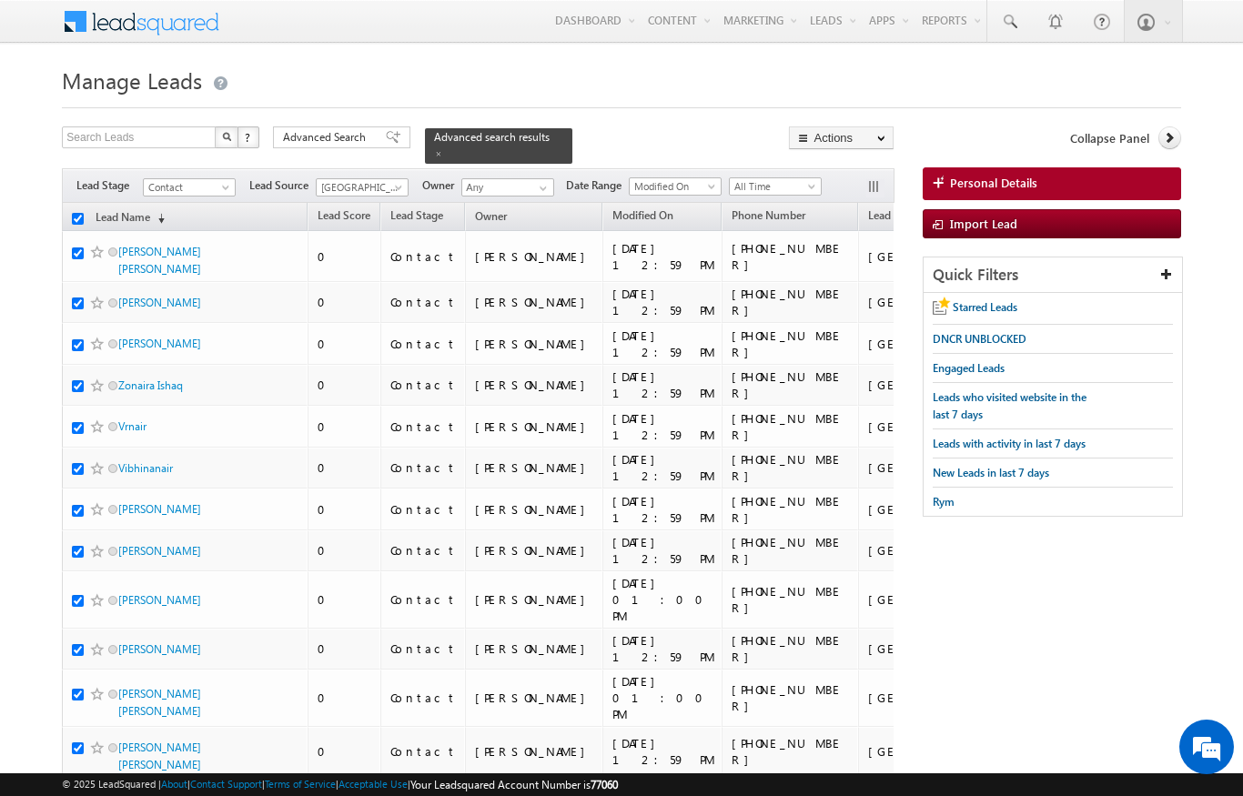
checkbox input "true"
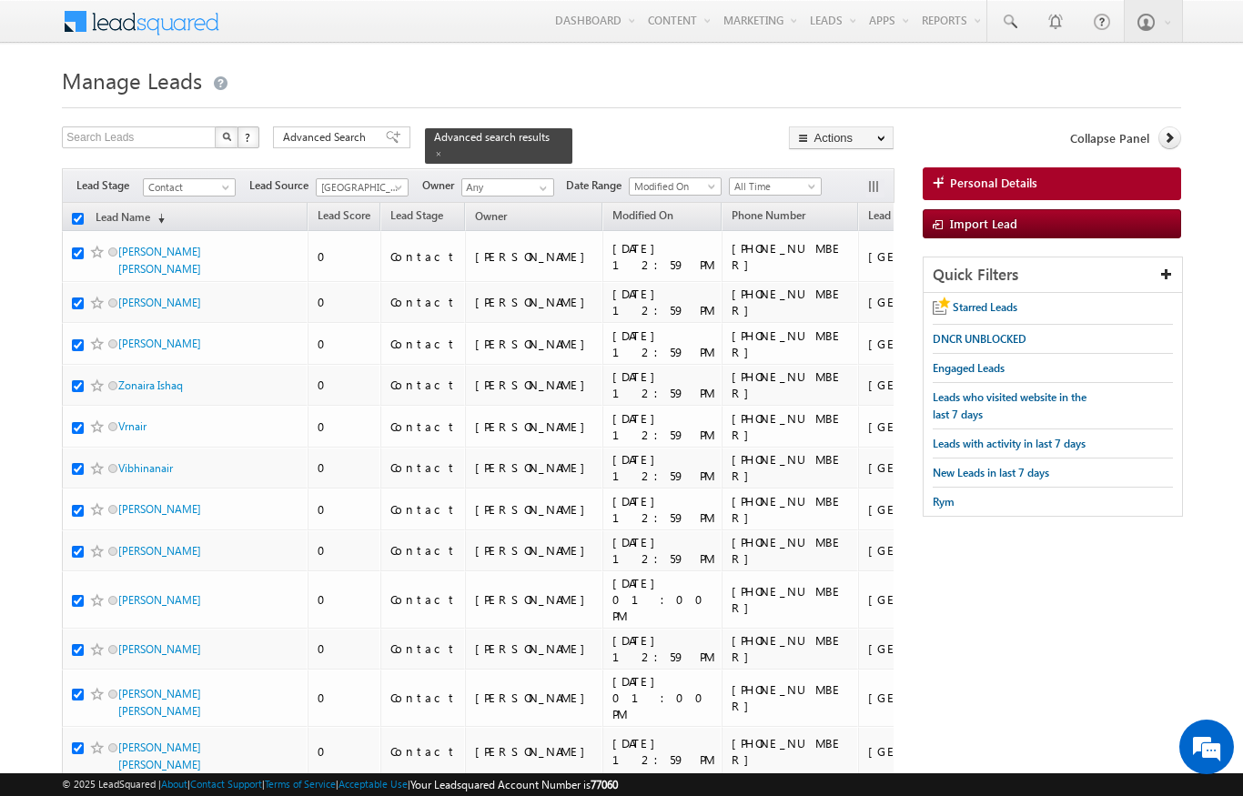
checkbox input "true"
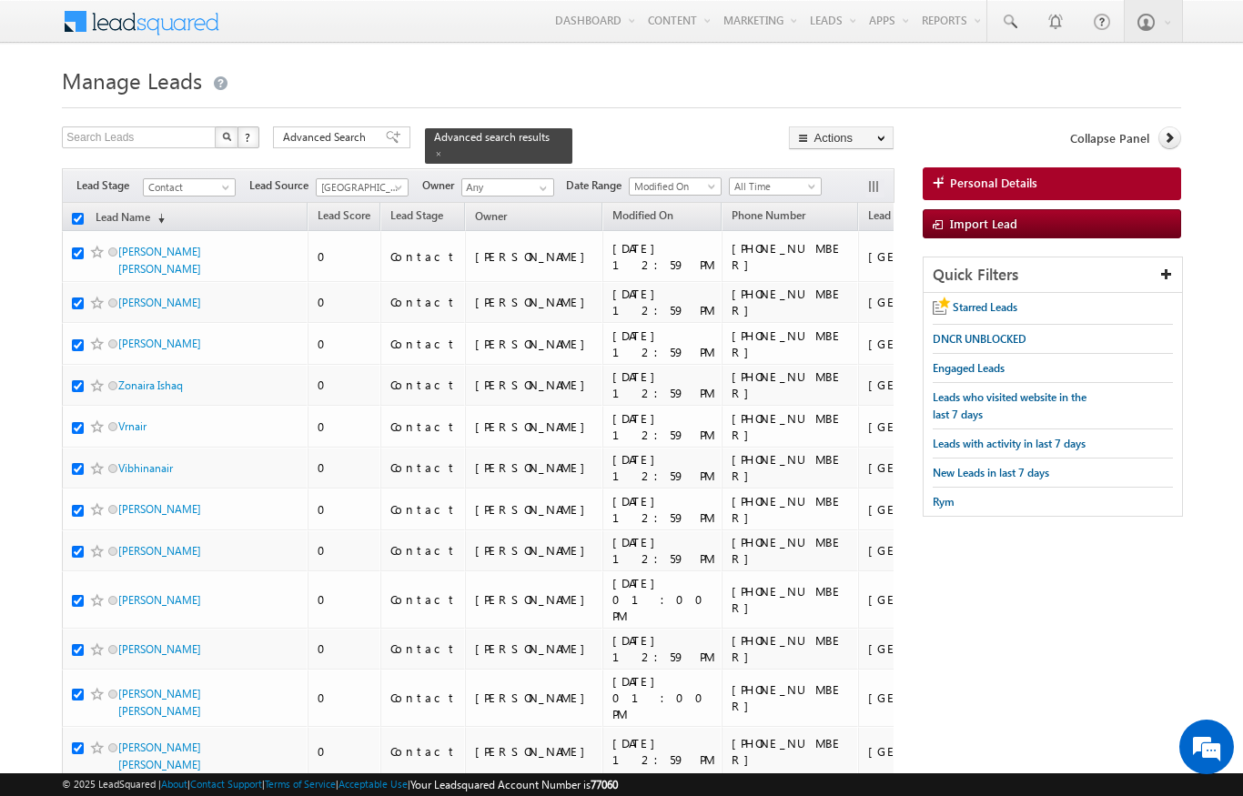
checkbox input "true"
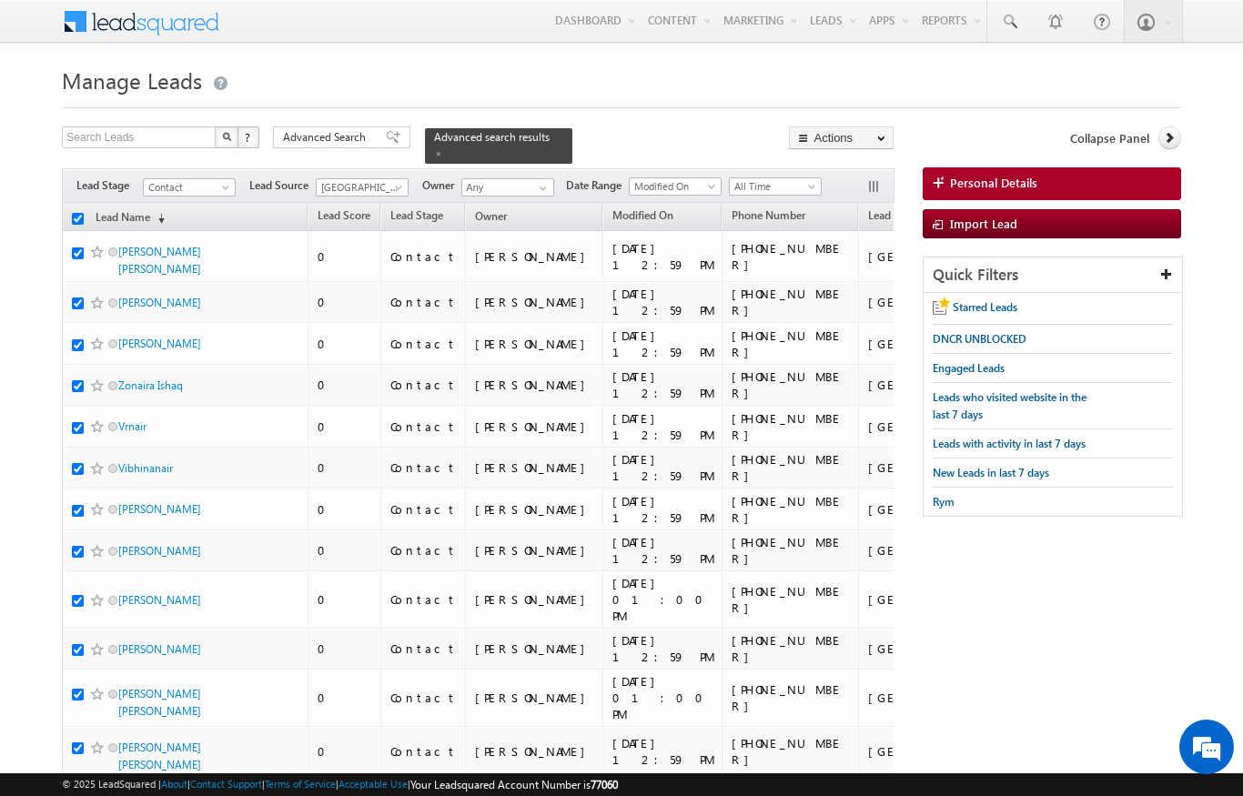
checkbox input "true"
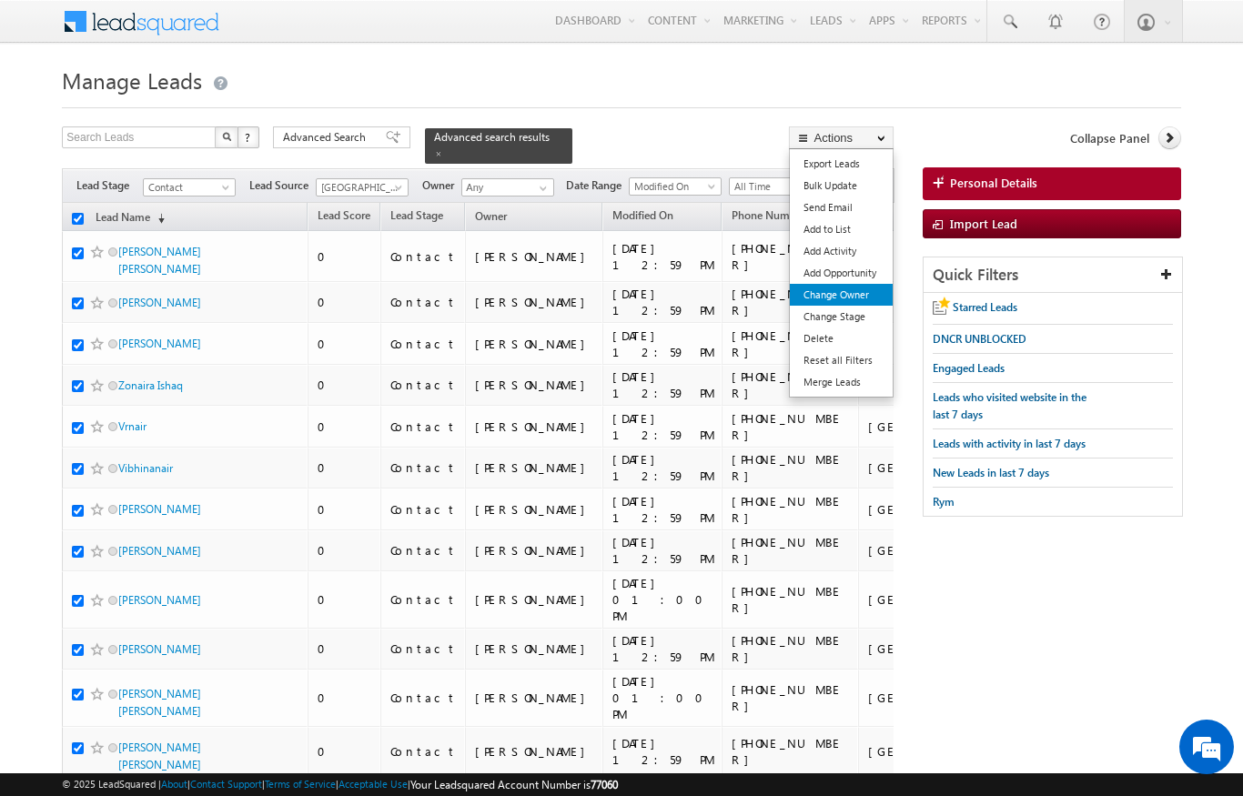
click at [851, 293] on link "Change Owner" at bounding box center [841, 295] width 103 height 22
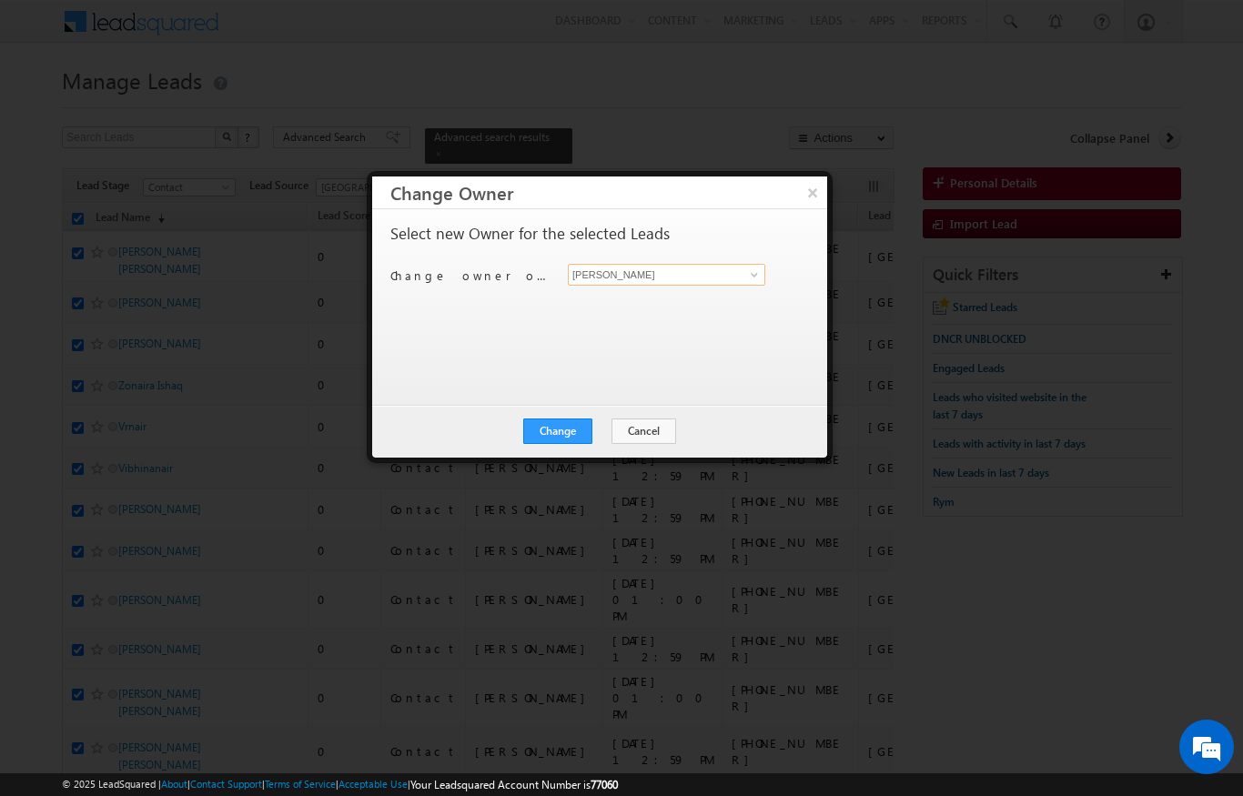
click at [729, 280] on input "[PERSON_NAME]" at bounding box center [666, 275] width 197 height 22
click at [693, 305] on span "[PERSON_NAME][EMAIL_ADDRESS][DOMAIN_NAME]" at bounding box center [657, 310] width 164 height 14
type input "[PERSON_NAME]"
click at [577, 432] on button "Change" at bounding box center [557, 430] width 69 height 25
click at [586, 428] on button "Close" at bounding box center [602, 430] width 58 height 25
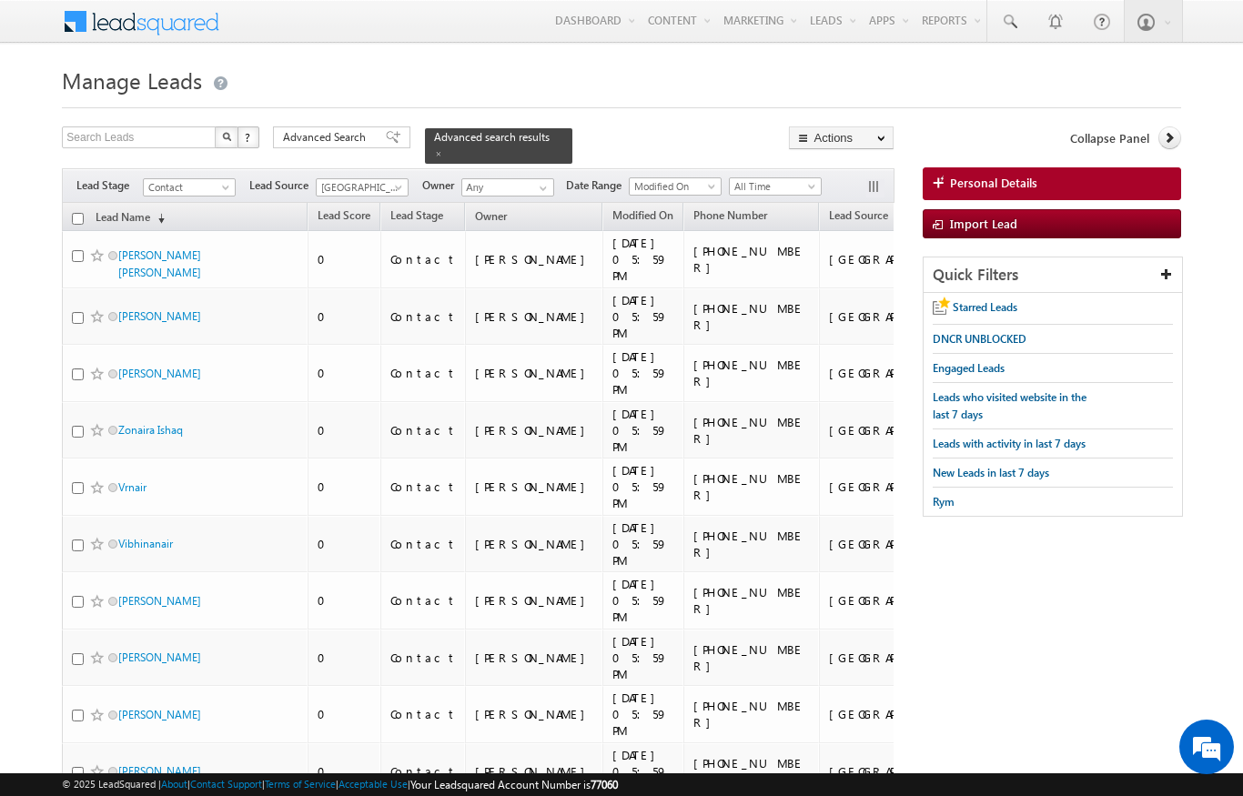
click at [78, 213] on input "checkbox" at bounding box center [78, 219] width 12 height 12
checkbox input "true"
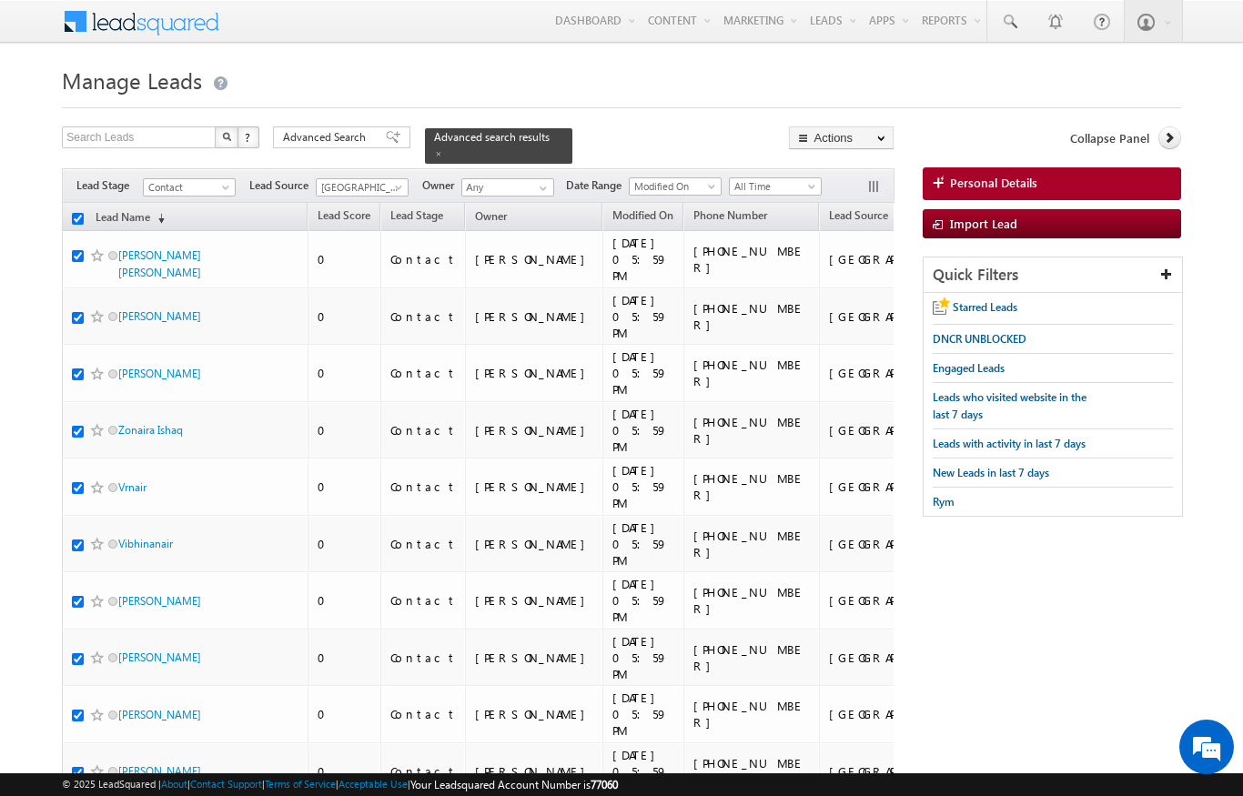
checkbox input "true"
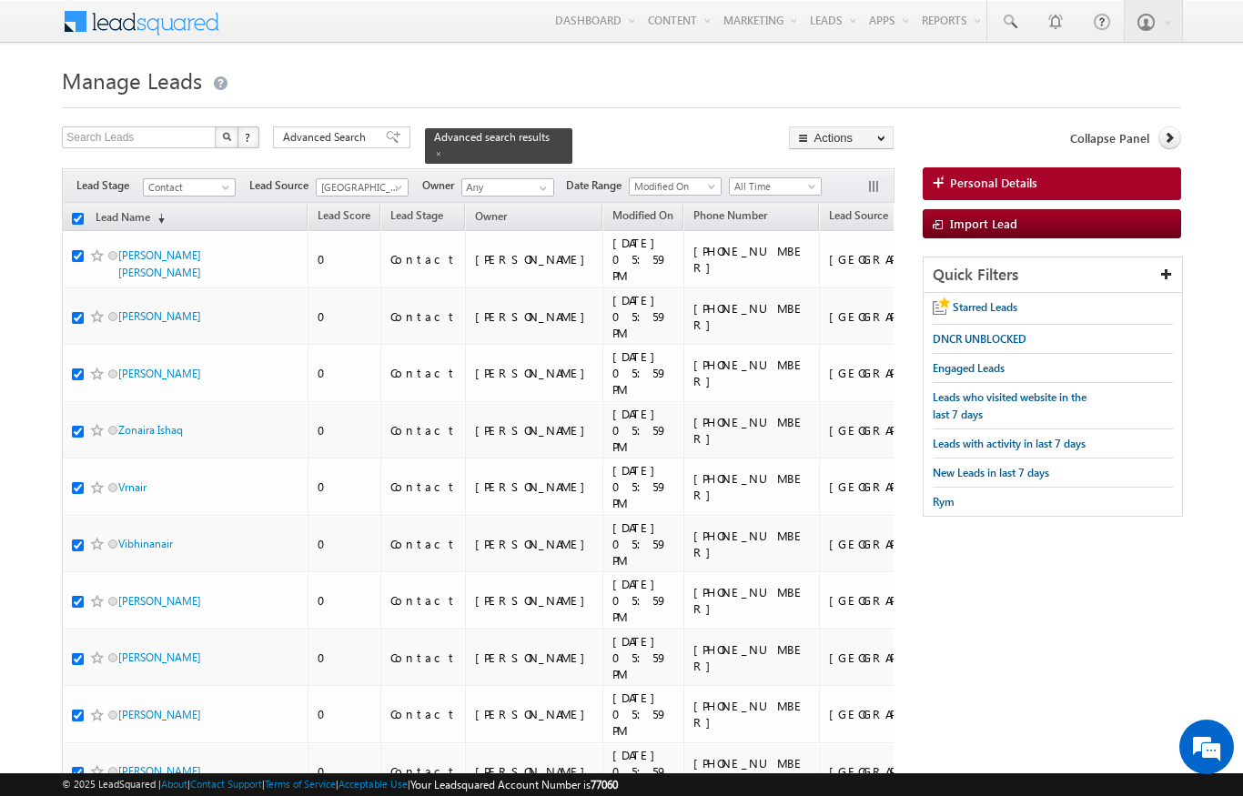
checkbox input "true"
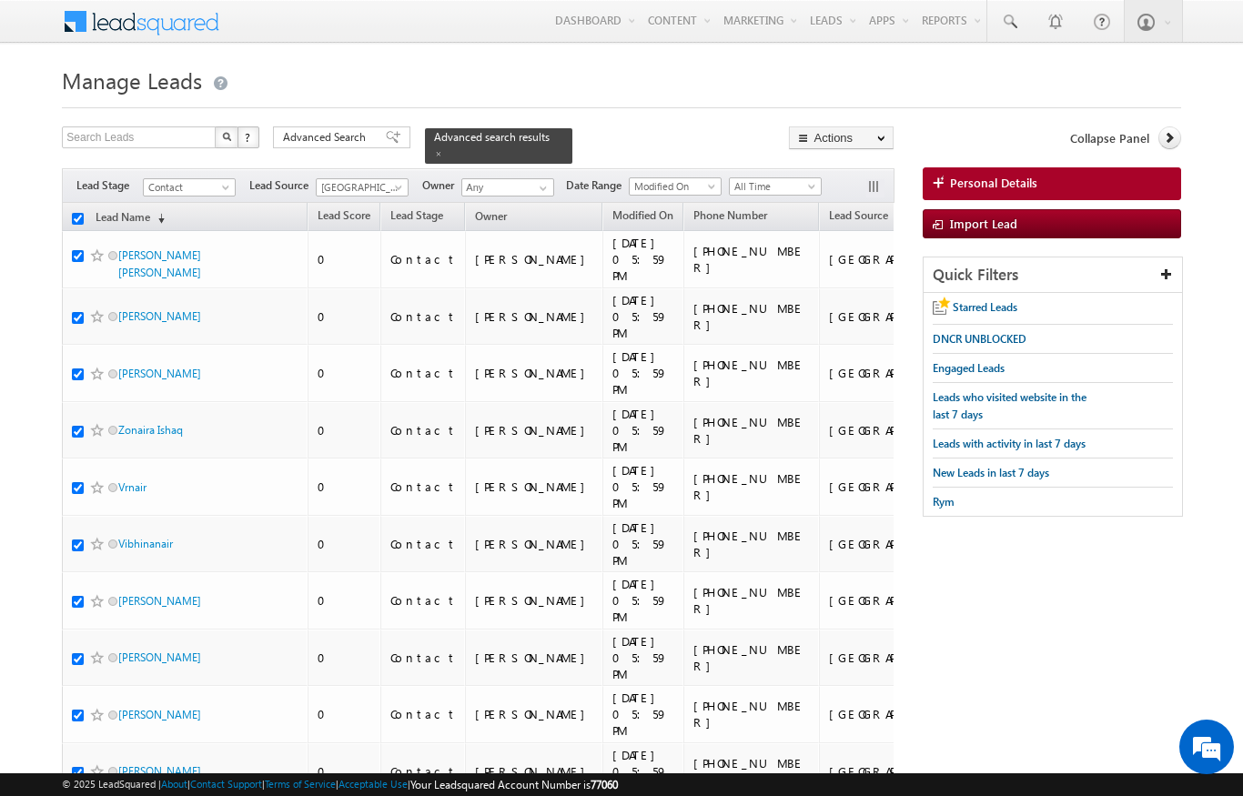
checkbox input "true"
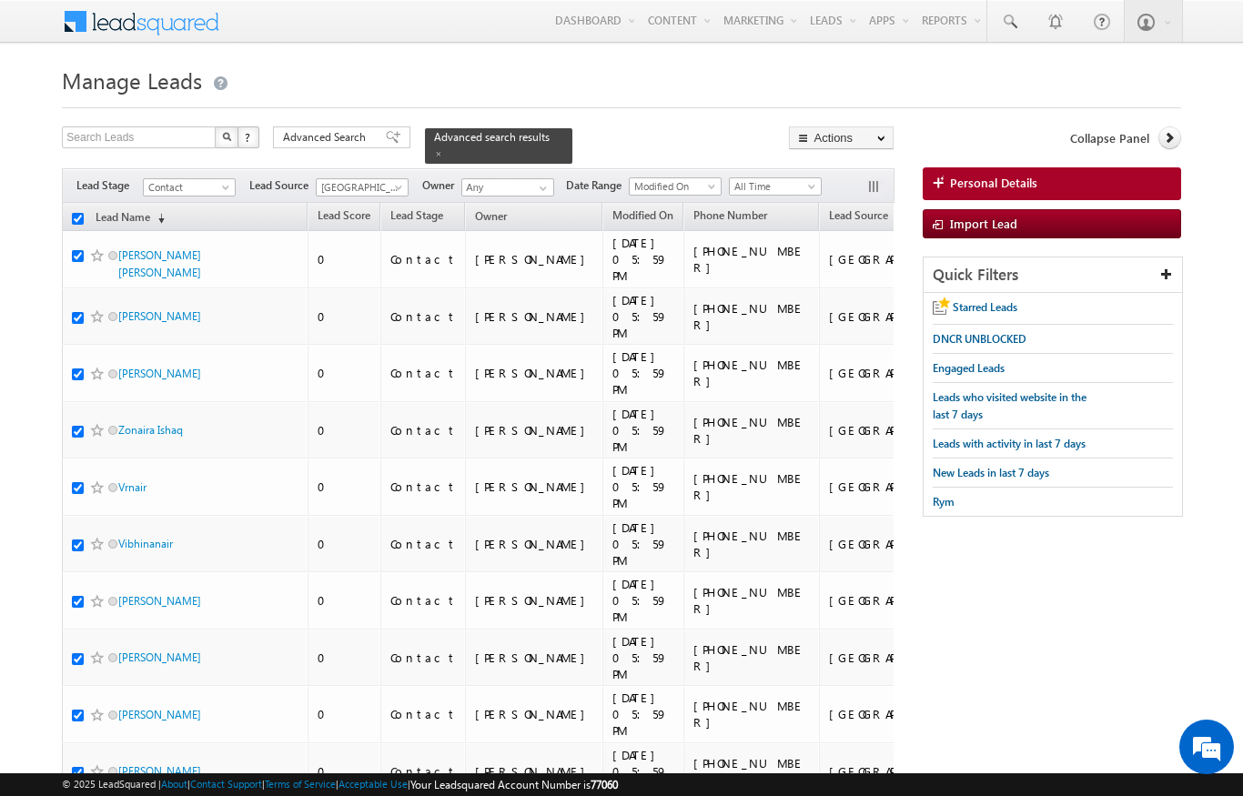
checkbox input "true"
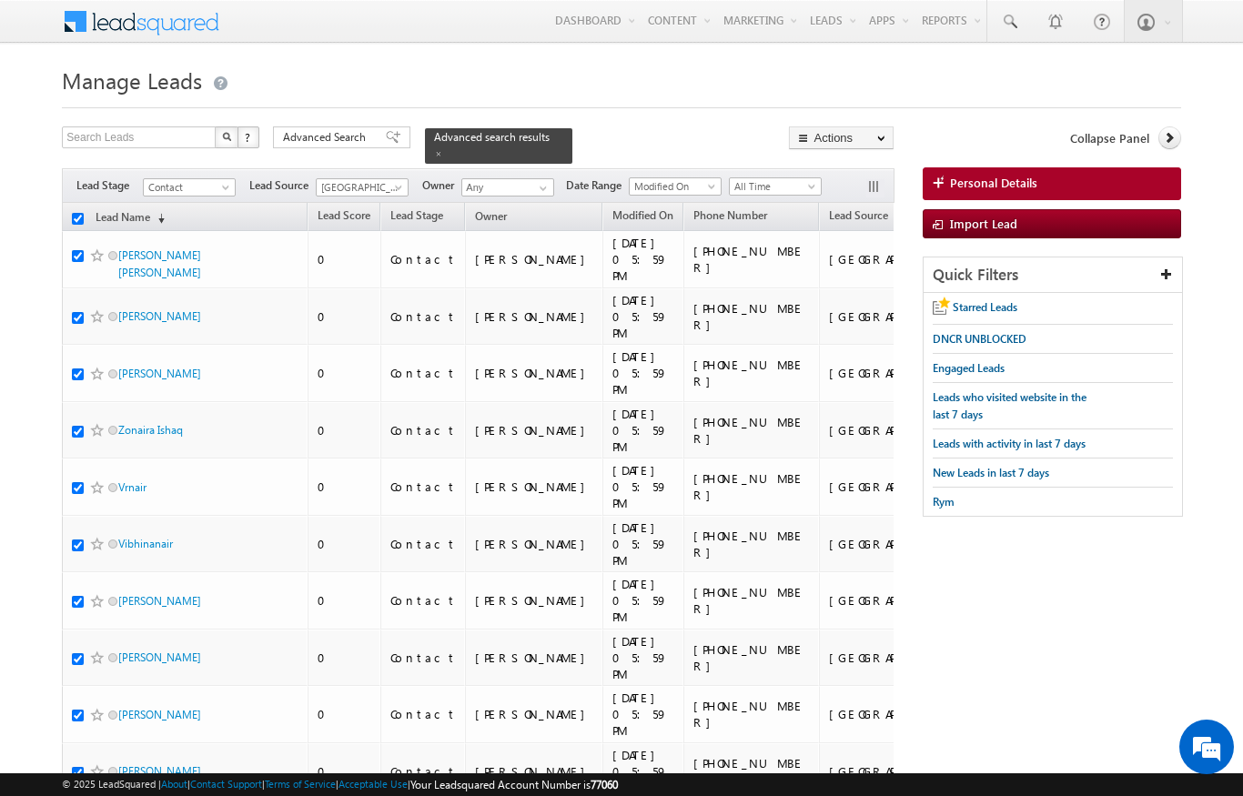
checkbox input "true"
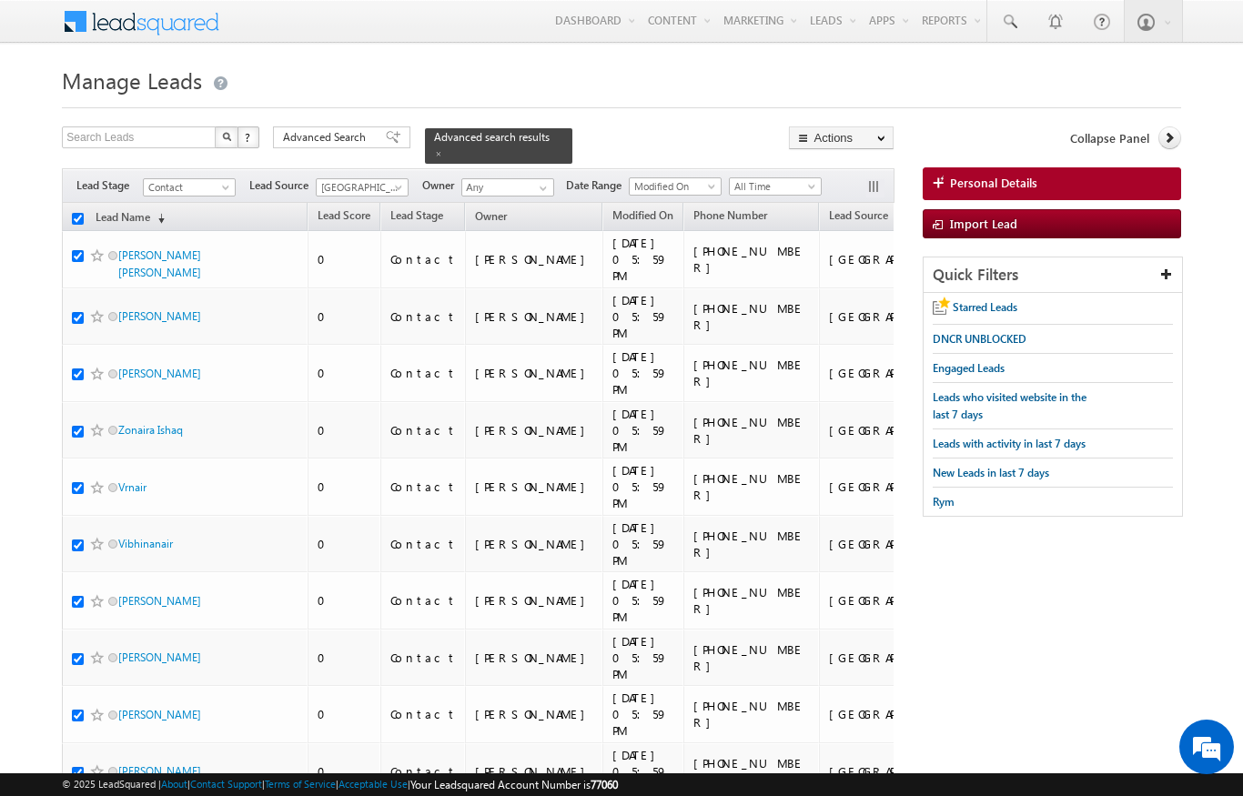
checkbox input "true"
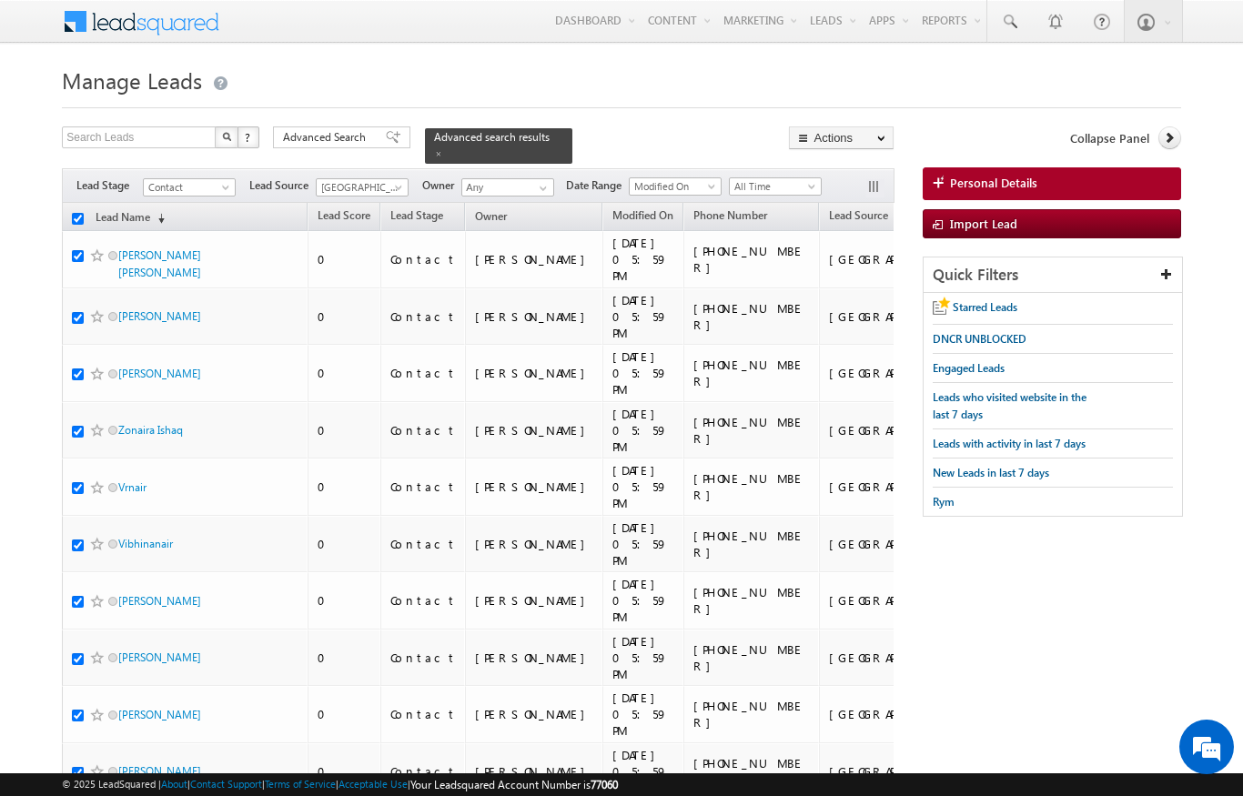
checkbox input "true"
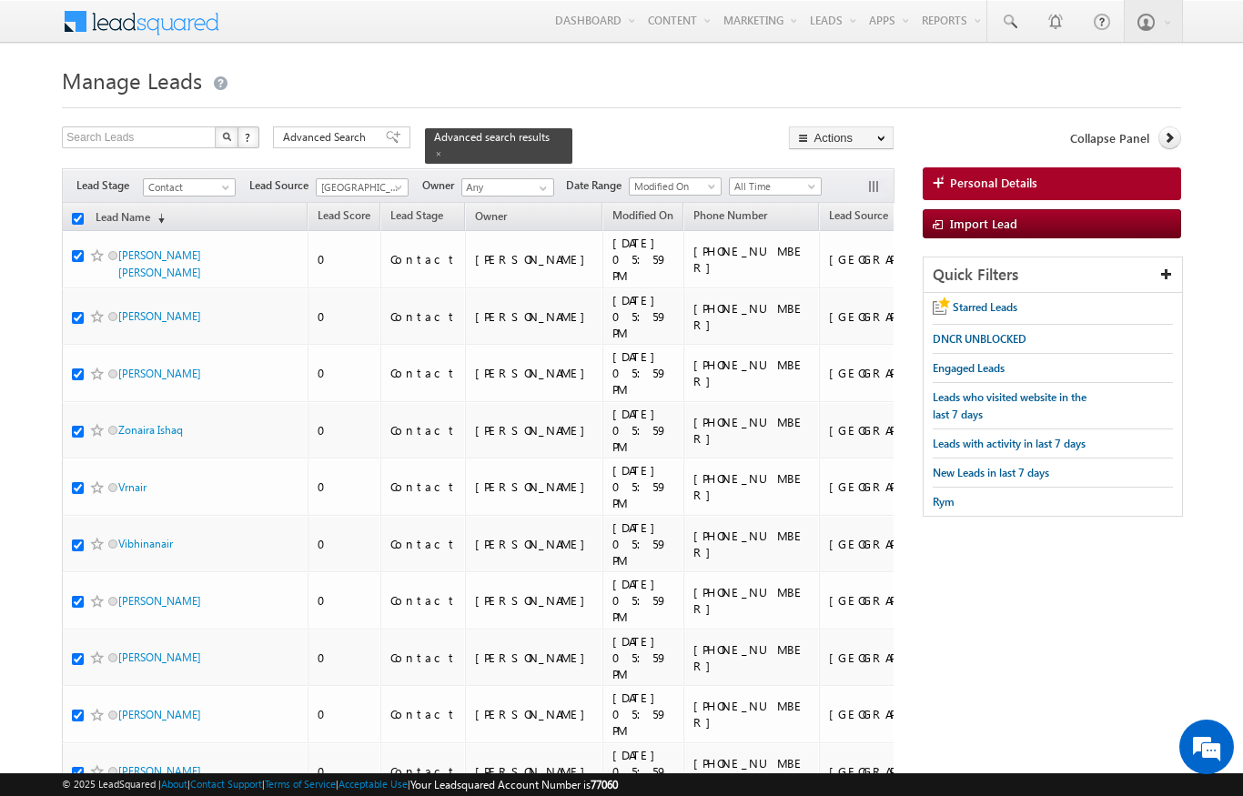
checkbox input "true"
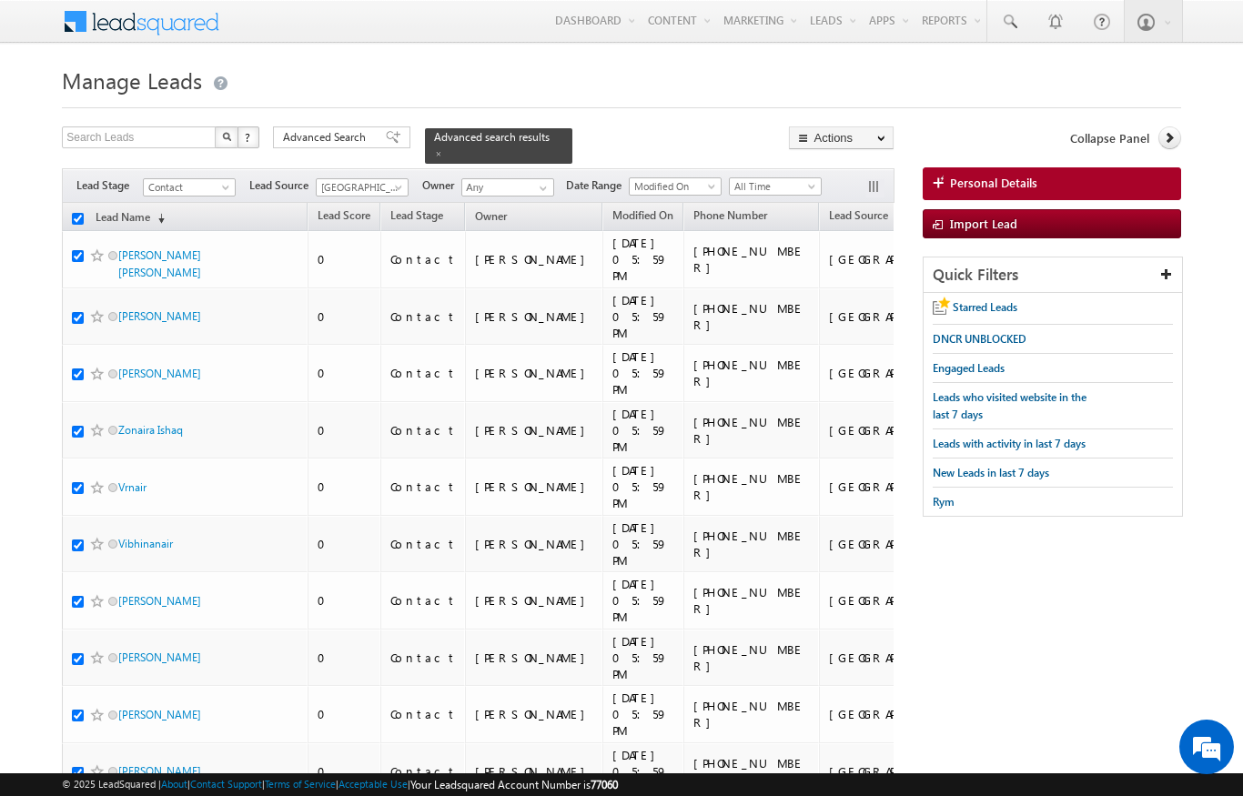
checkbox input "true"
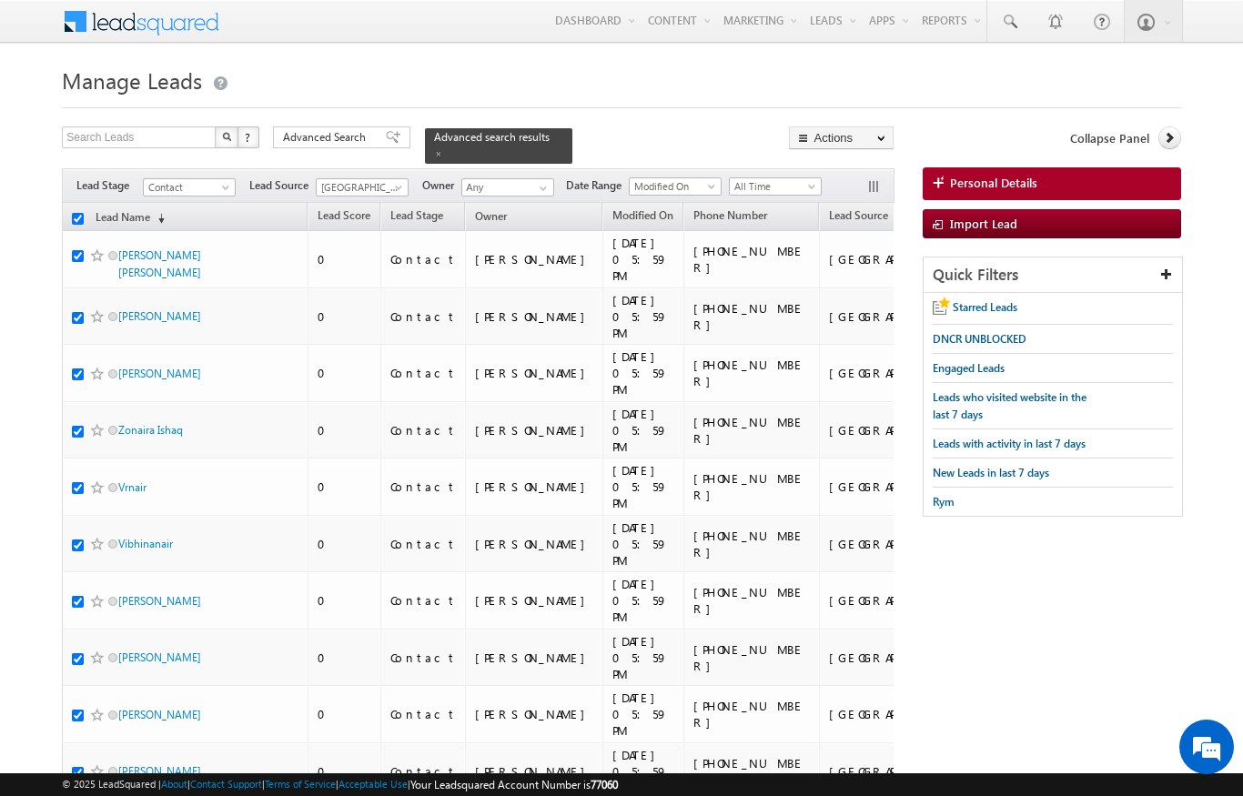
checkbox input "true"
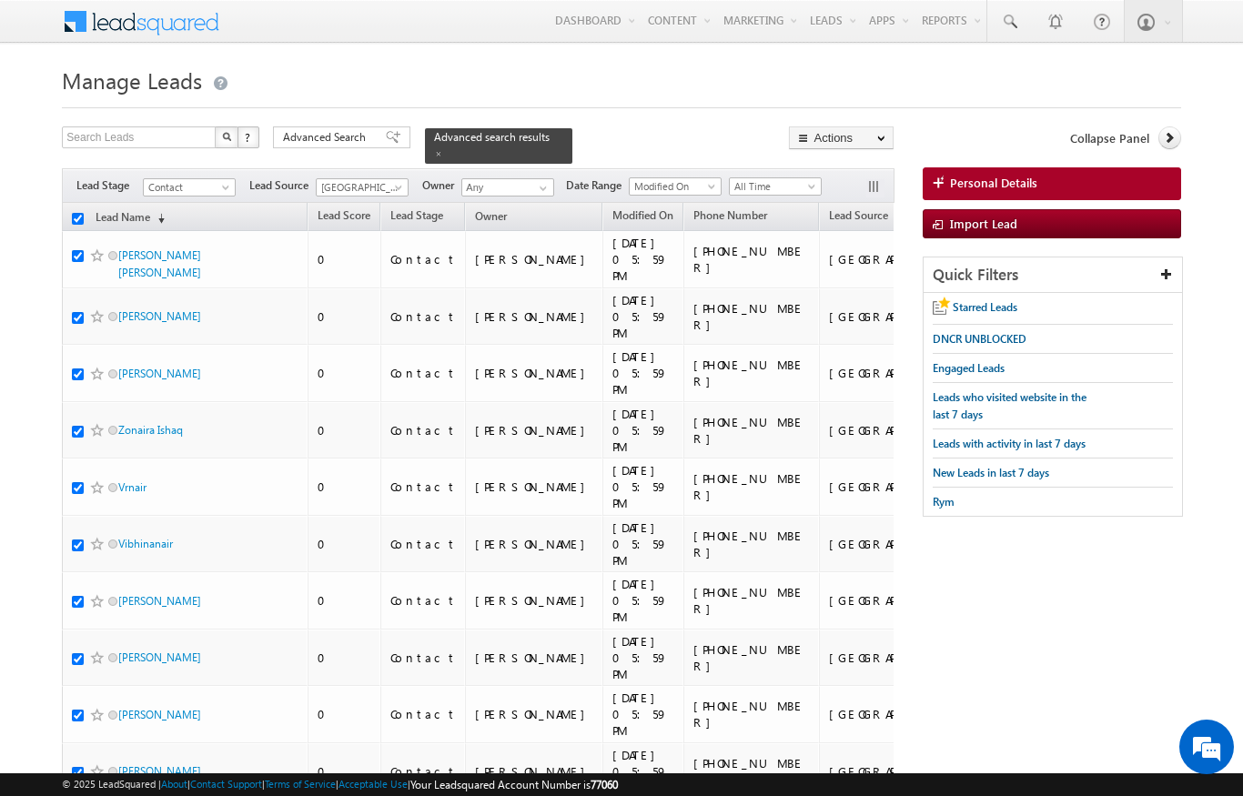
checkbox input "true"
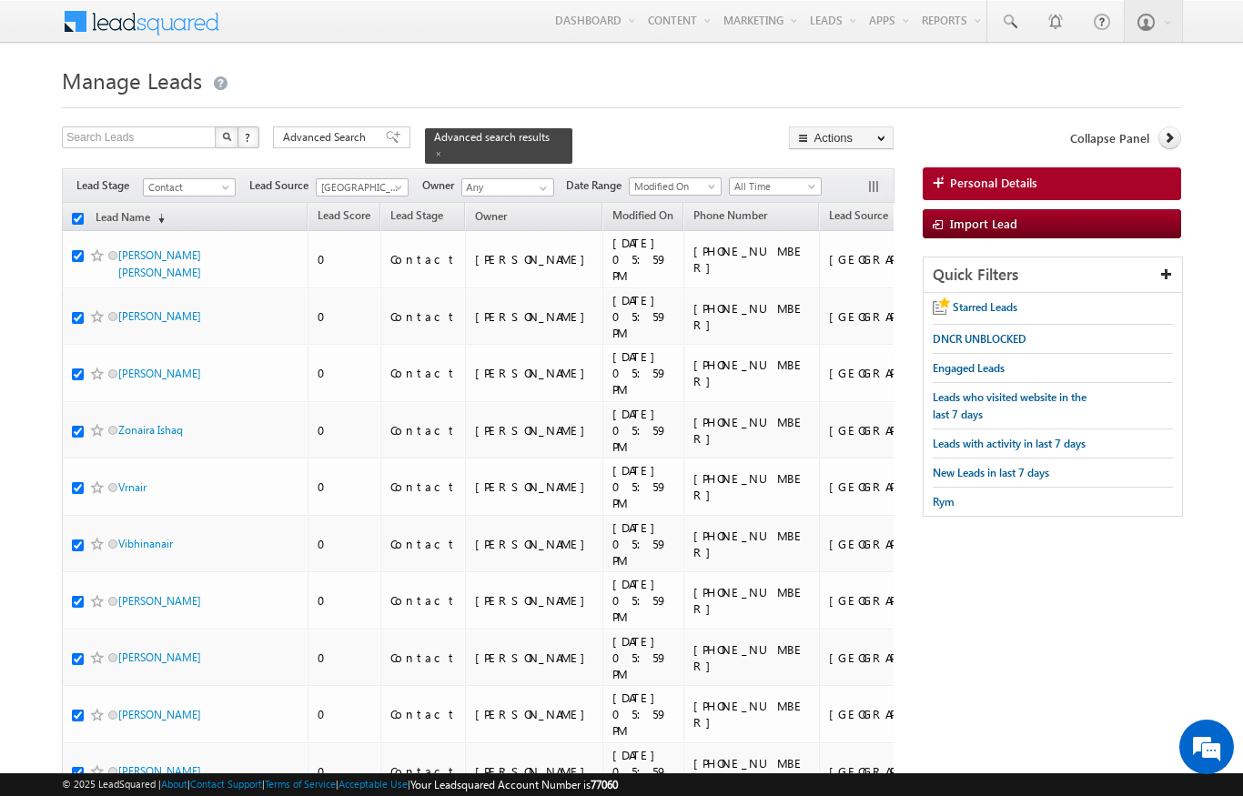
checkbox input "true"
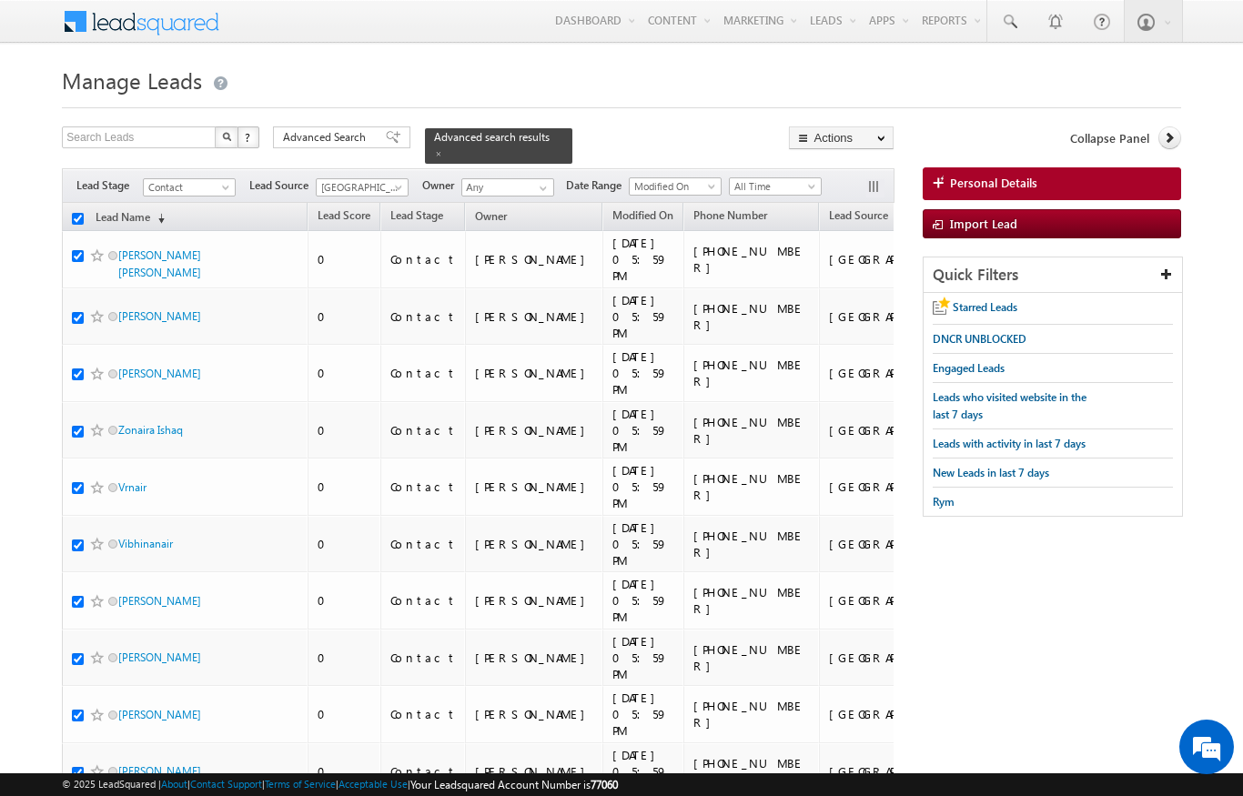
checkbox input "true"
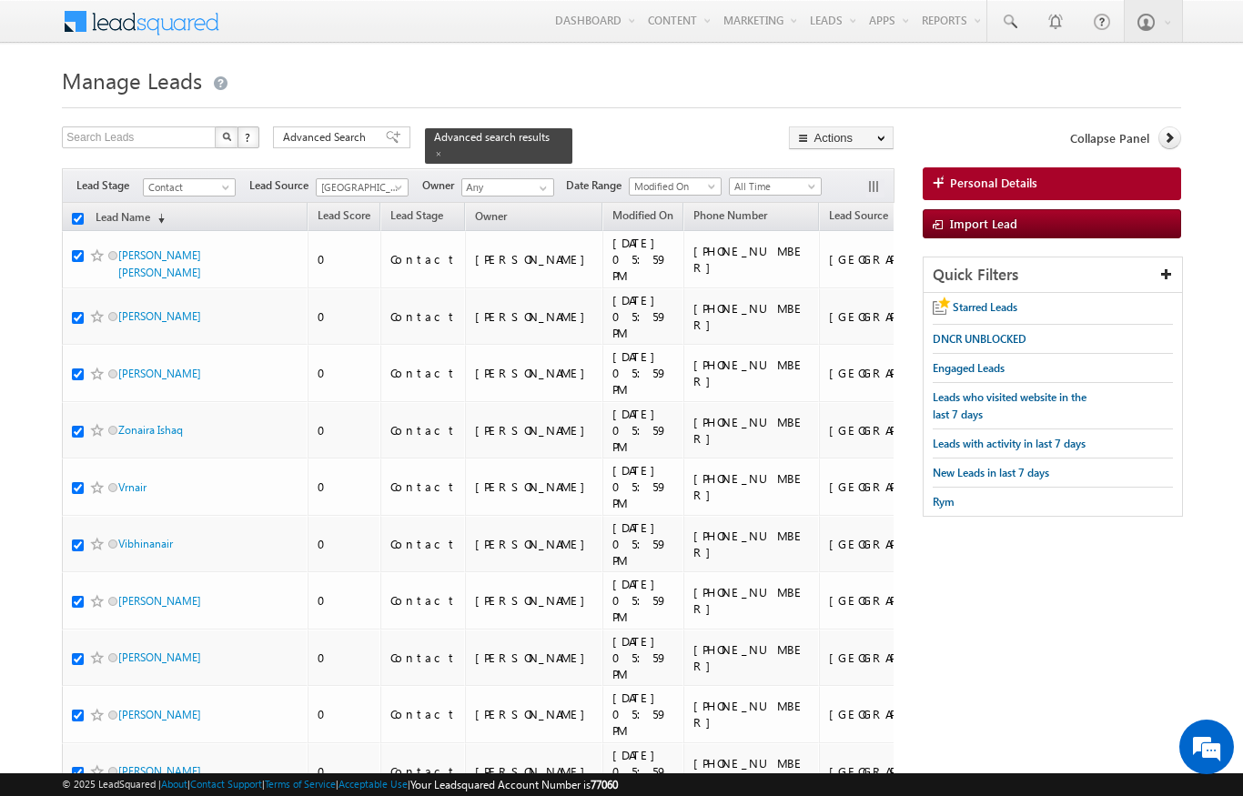
checkbox input "true"
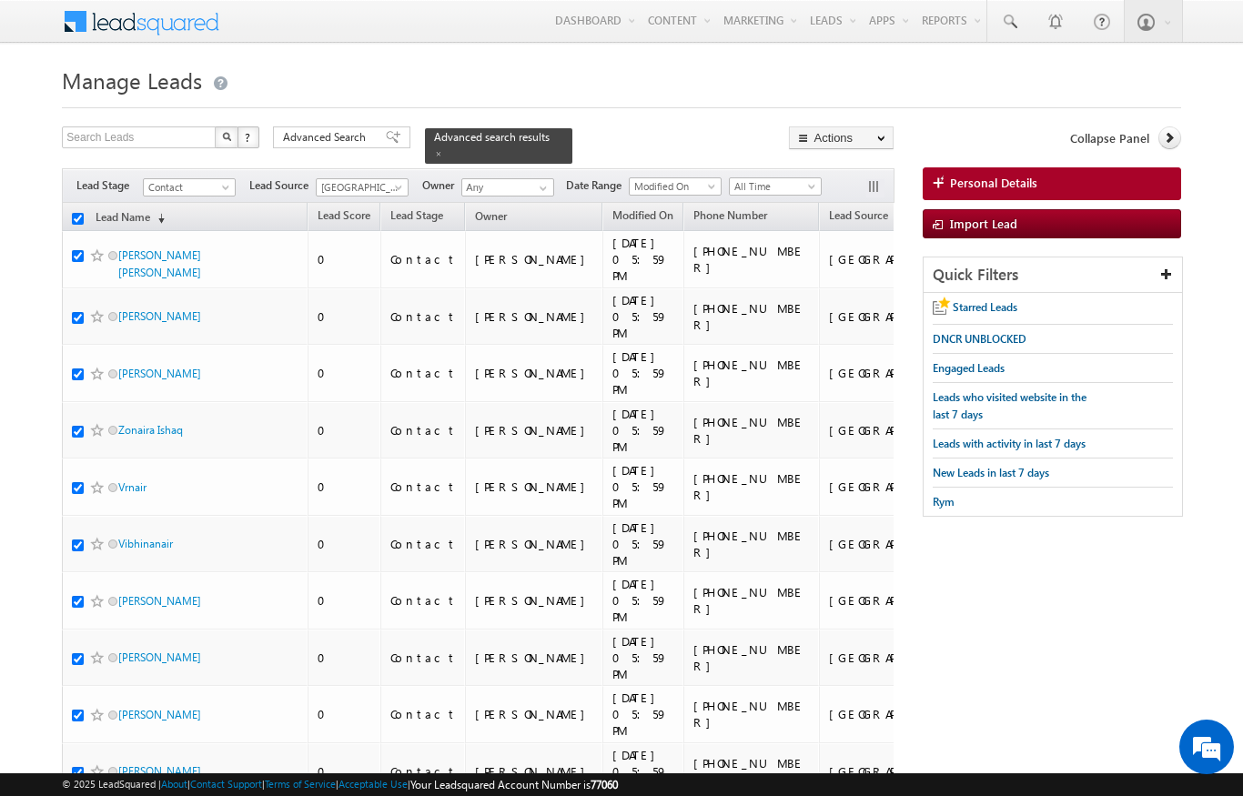
checkbox input "true"
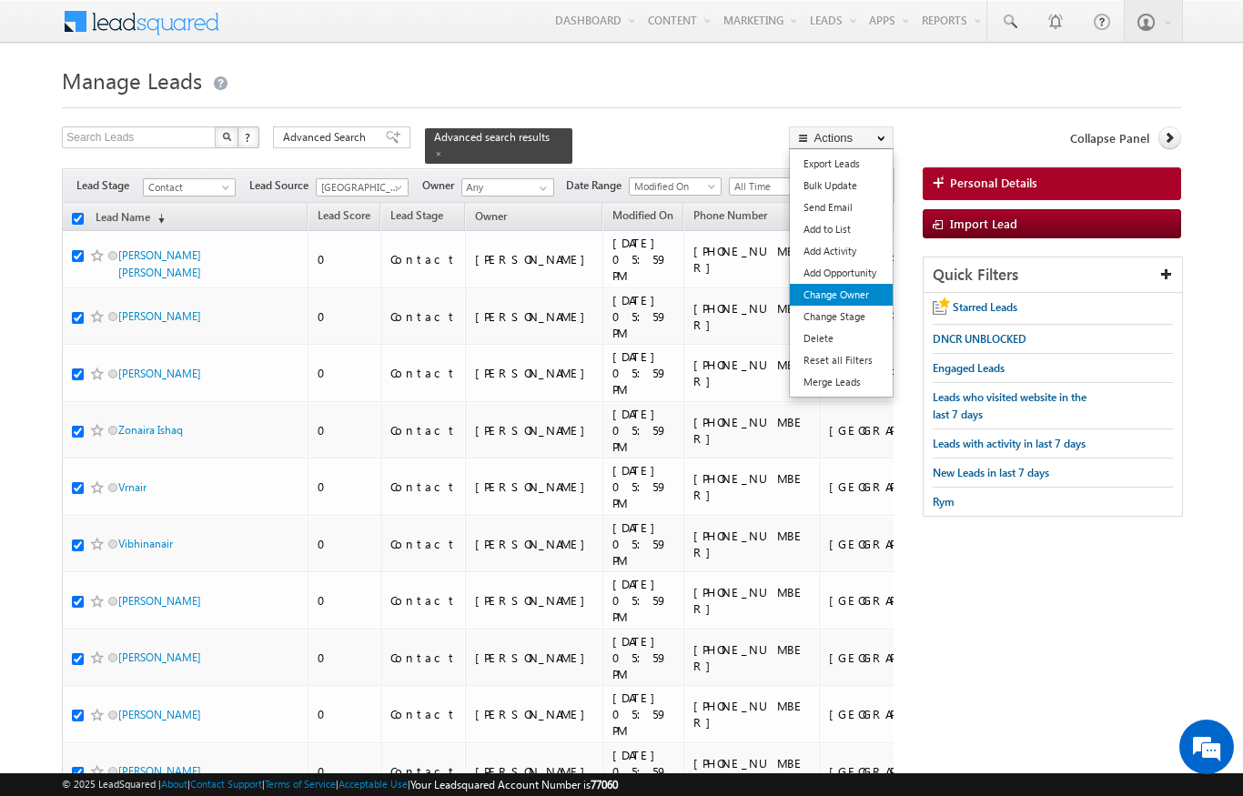
click at [861, 301] on link "Change Owner" at bounding box center [841, 295] width 103 height 22
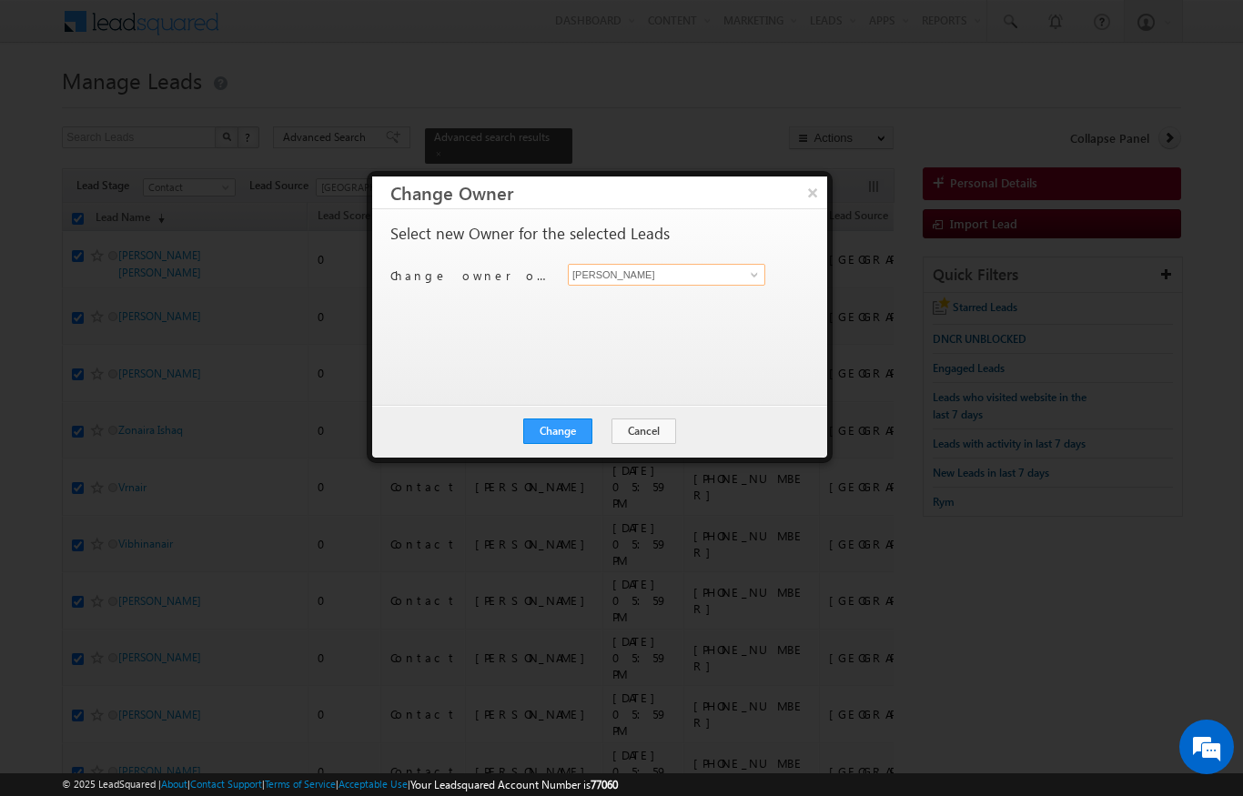
click at [739, 269] on input "[PERSON_NAME]" at bounding box center [666, 275] width 197 height 22
type input "[PERSON_NAME]"
click at [592, 441] on button "Change" at bounding box center [557, 430] width 69 height 25
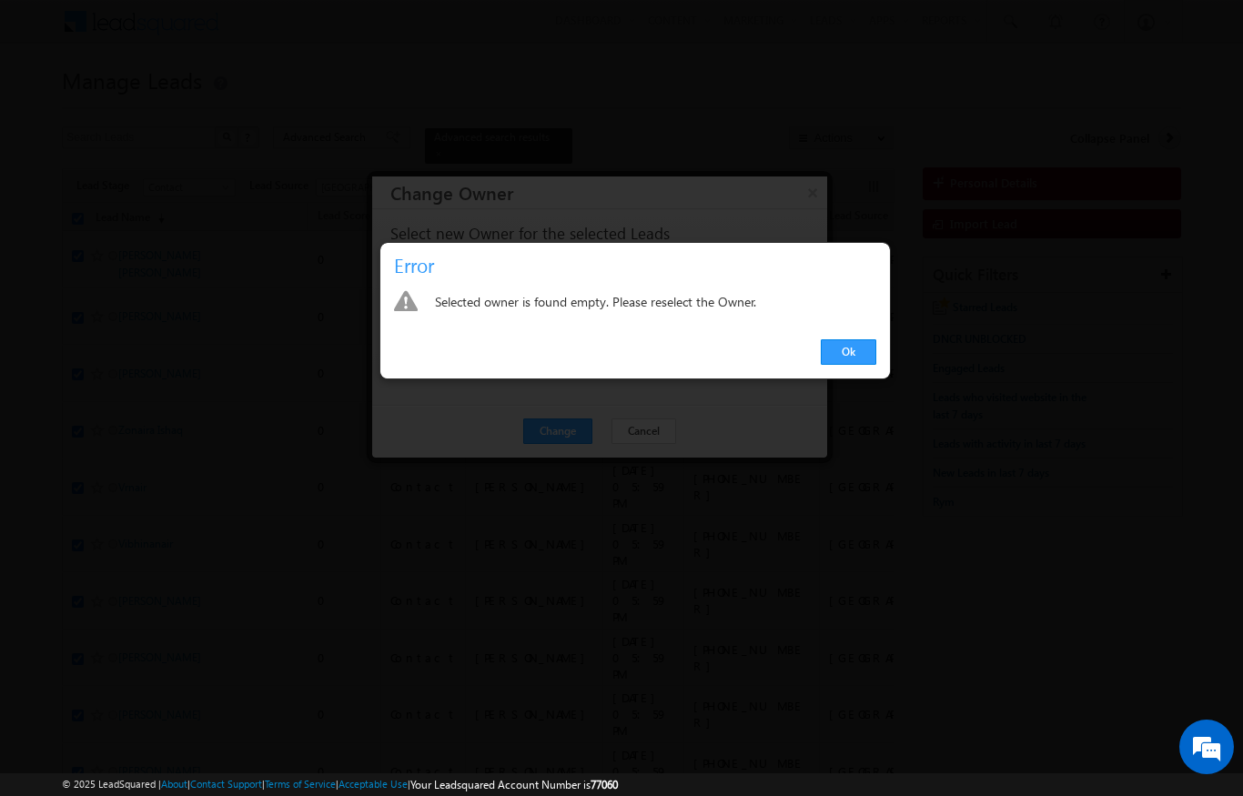
click at [949, 181] on div at bounding box center [621, 398] width 1243 height 796
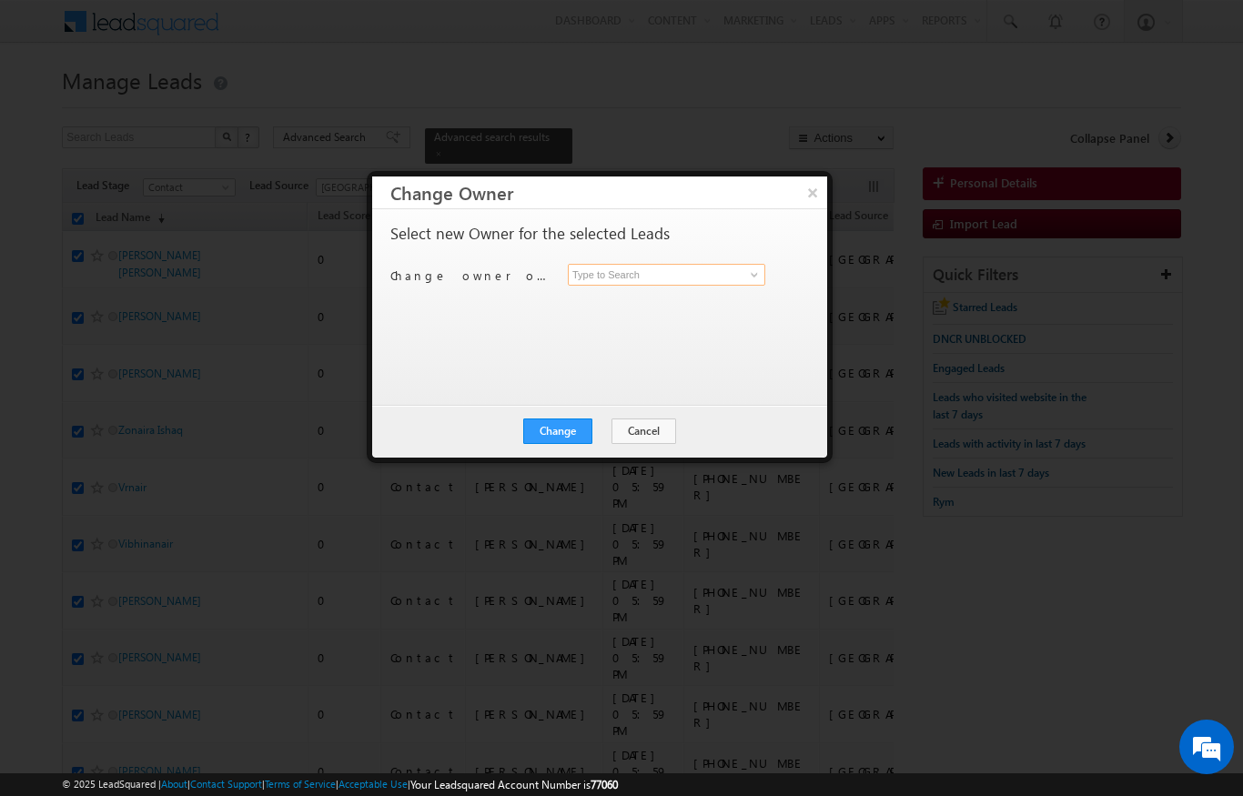
click at [707, 265] on input at bounding box center [666, 275] width 197 height 22
click at [676, 300] on link "[PERSON_NAME] [EMAIL_ADDRESS][DOMAIN_NAME]" at bounding box center [666, 303] width 197 height 35
type input "[PERSON_NAME]"
click at [576, 424] on button "Change" at bounding box center [557, 430] width 69 height 25
click at [608, 420] on button "Close" at bounding box center [602, 430] width 58 height 25
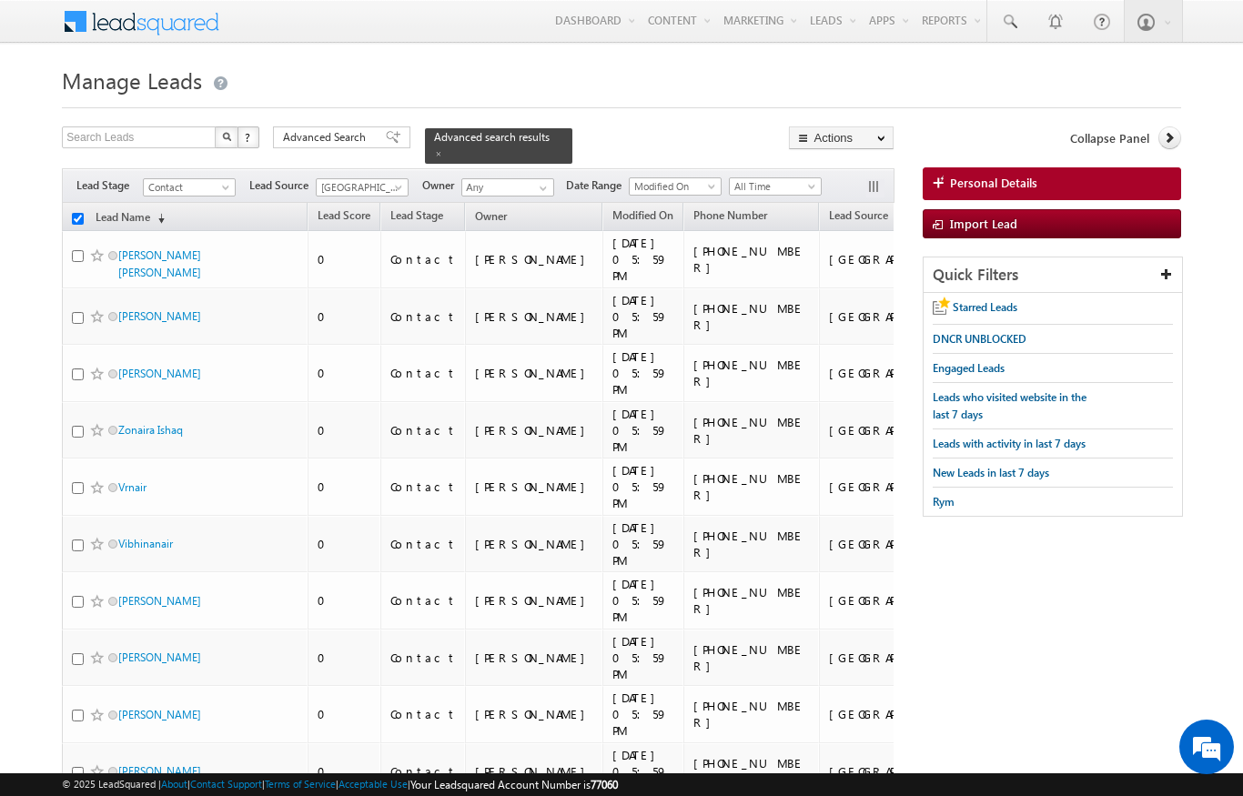
checkbox input "false"
click at [543, 181] on span at bounding box center [543, 188] width 15 height 15
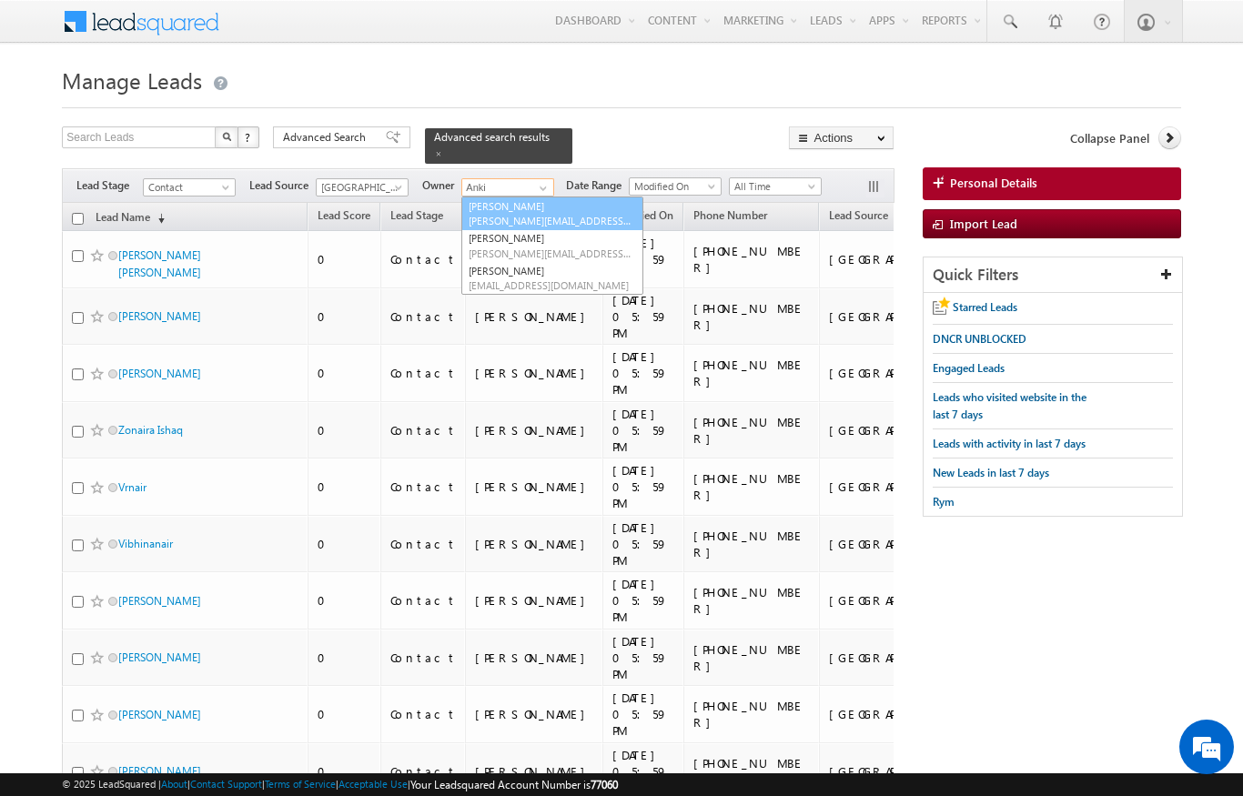
click at [491, 200] on link "[PERSON_NAME] [PERSON_NAME][EMAIL_ADDRESS][DOMAIN_NAME]" at bounding box center [552, 213] width 182 height 35
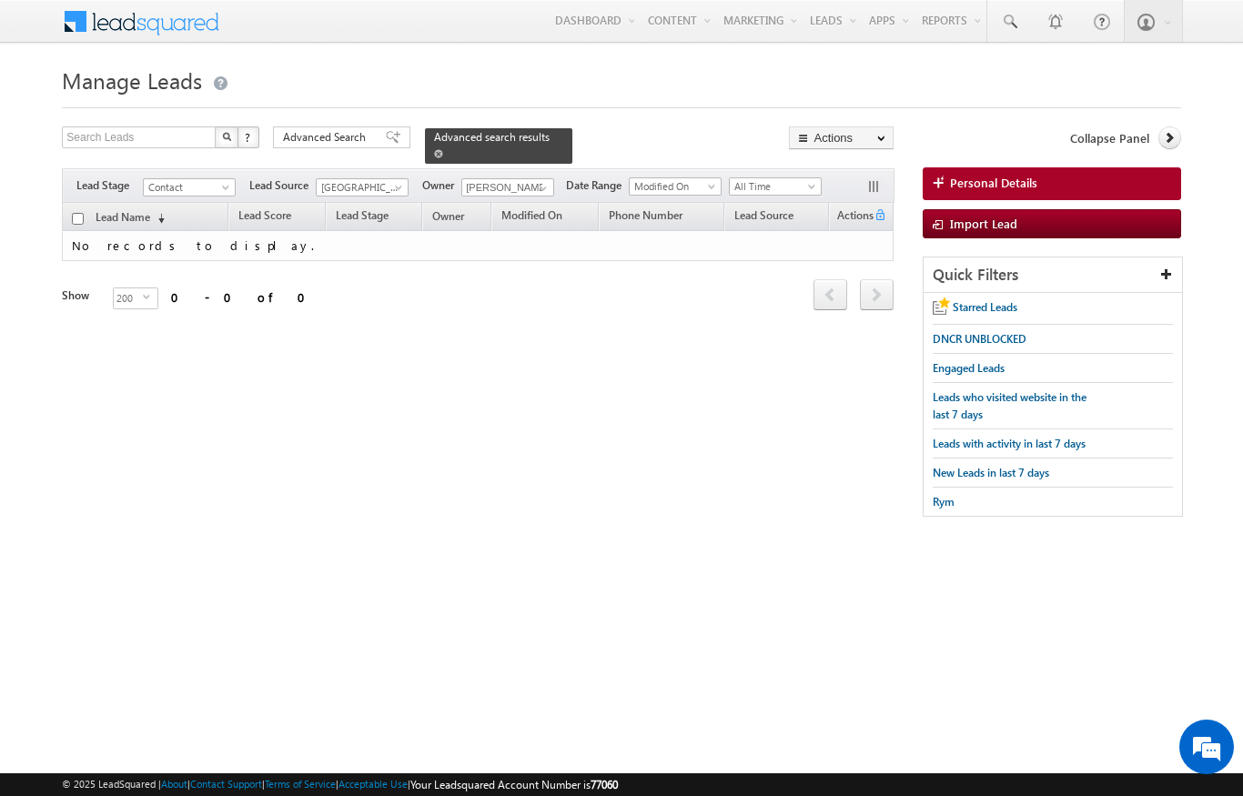
click at [524, 131] on span "Advanced search results" at bounding box center [492, 137] width 116 height 14
click at [443, 149] on span at bounding box center [438, 153] width 9 height 9
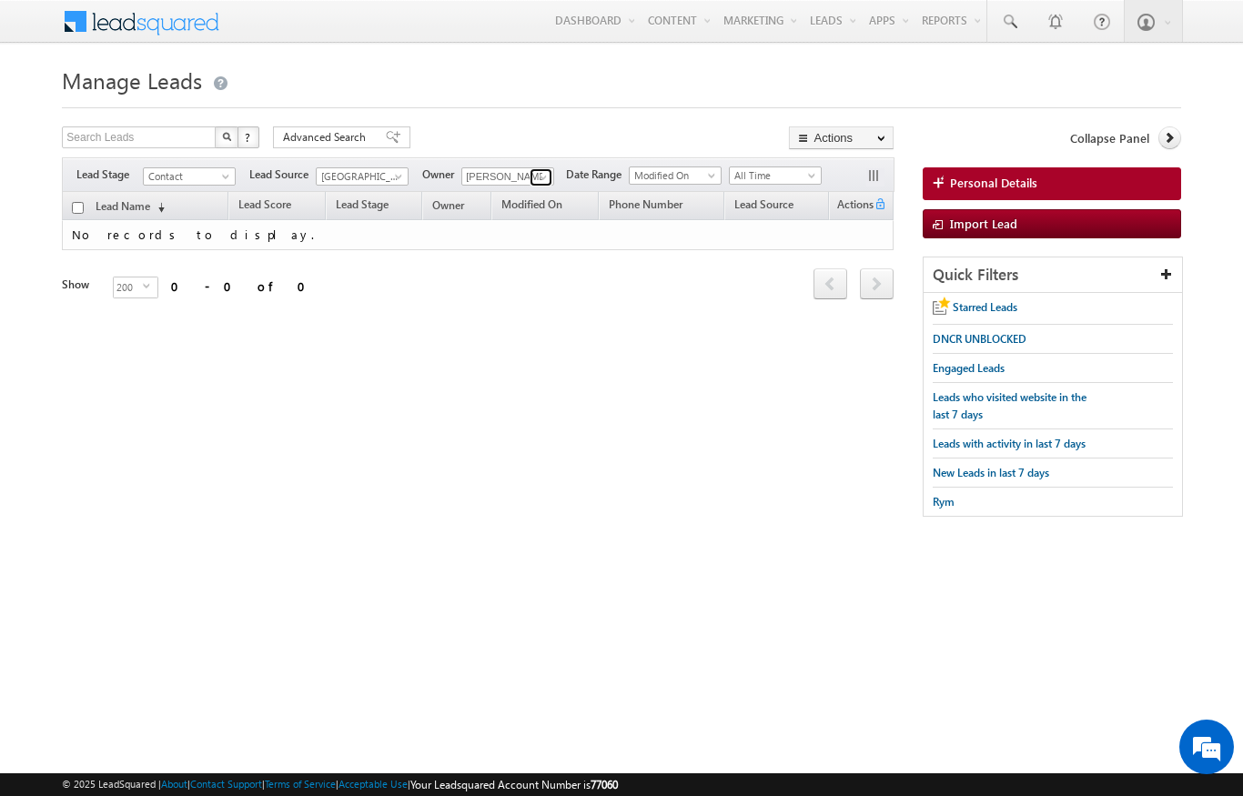
click at [541, 175] on span at bounding box center [543, 177] width 15 height 15
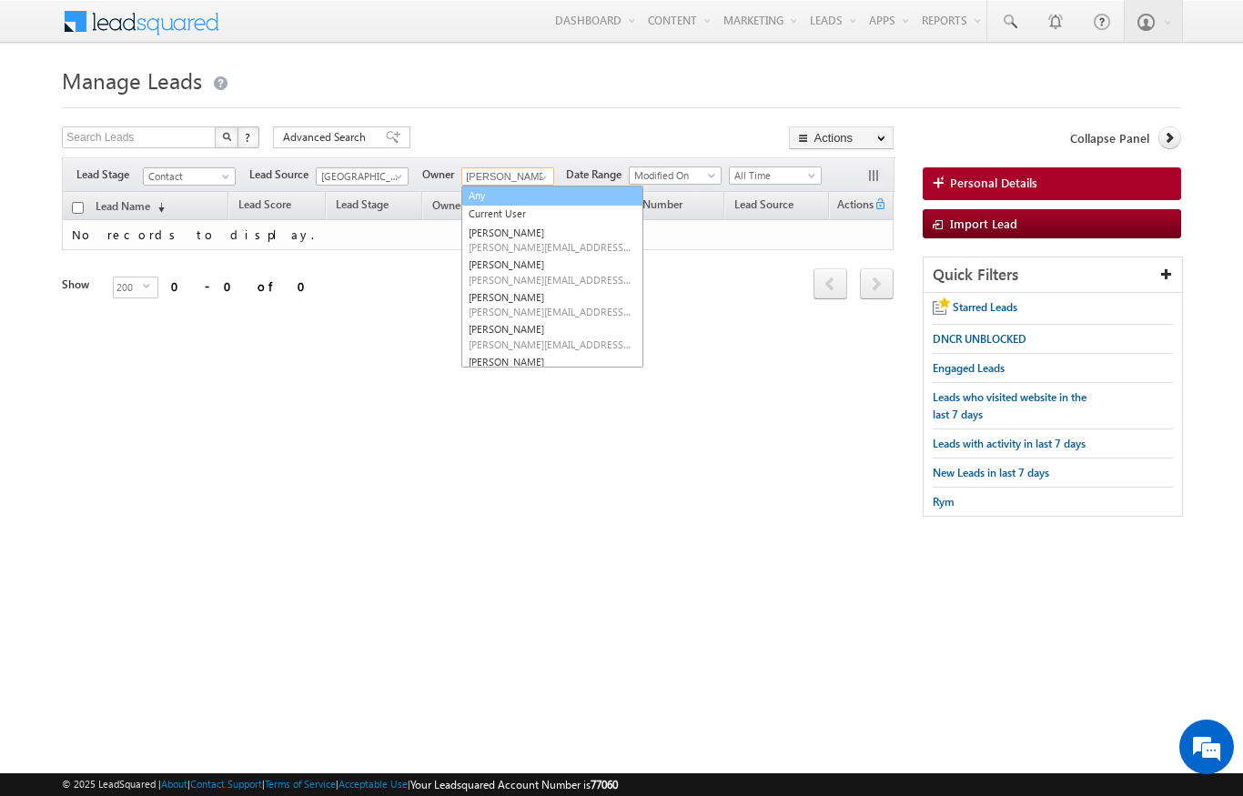
click at [475, 188] on link "Any" at bounding box center [552, 196] width 182 height 21
type input "Any"
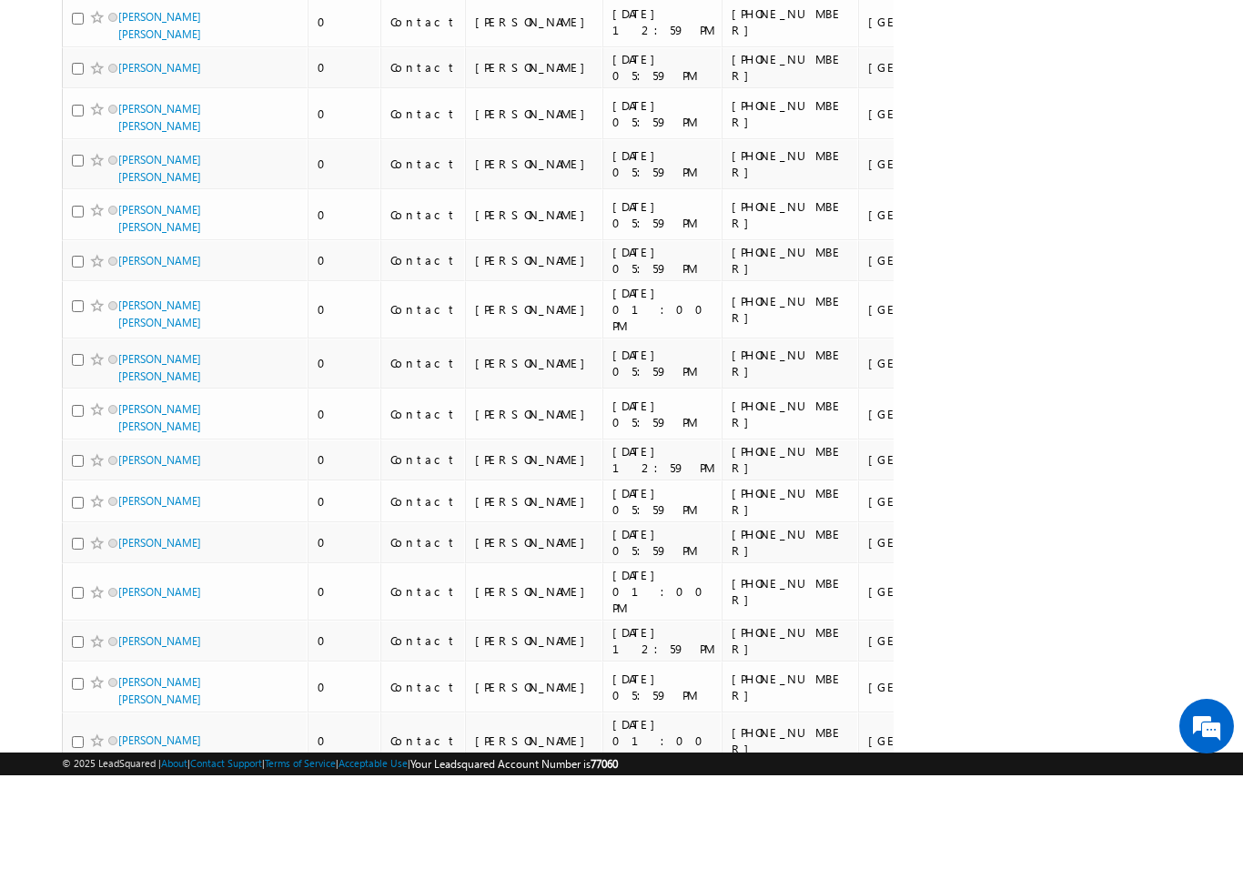
scroll to position [3101, 0]
